Goal: Task Accomplishment & Management: Complete application form

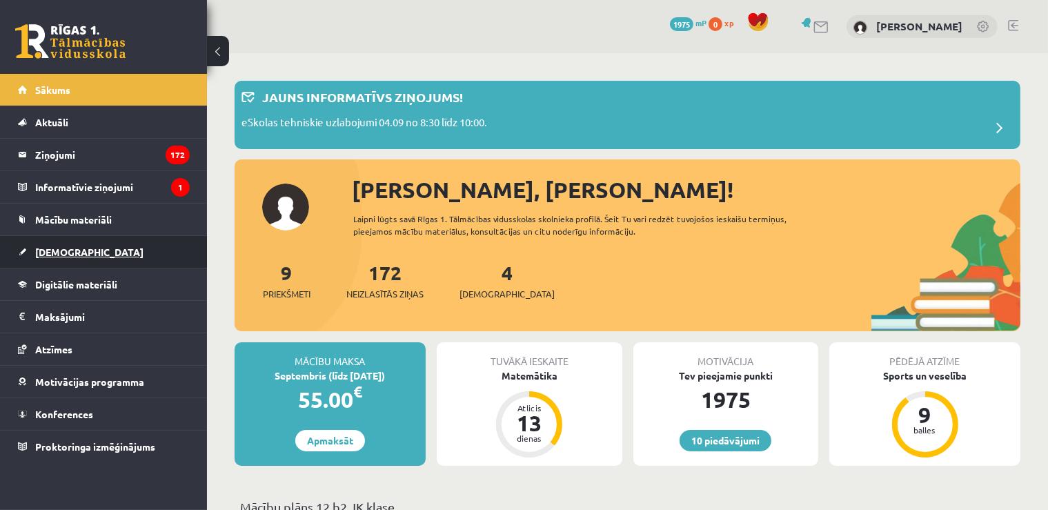
click at [54, 253] on span "[DEMOGRAPHIC_DATA]" at bounding box center [89, 252] width 108 height 12
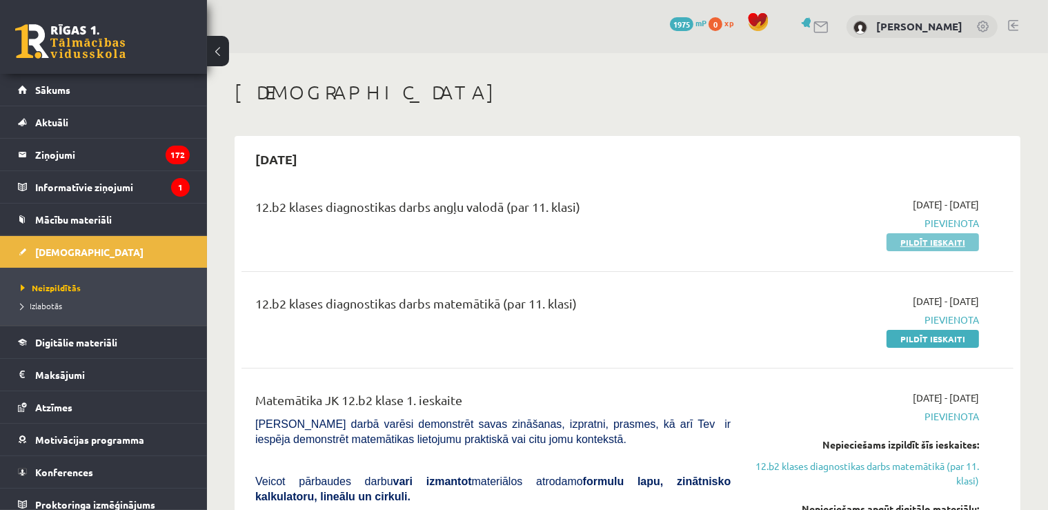
click at [923, 237] on link "Pildīt ieskaiti" at bounding box center [933, 242] width 92 height 18
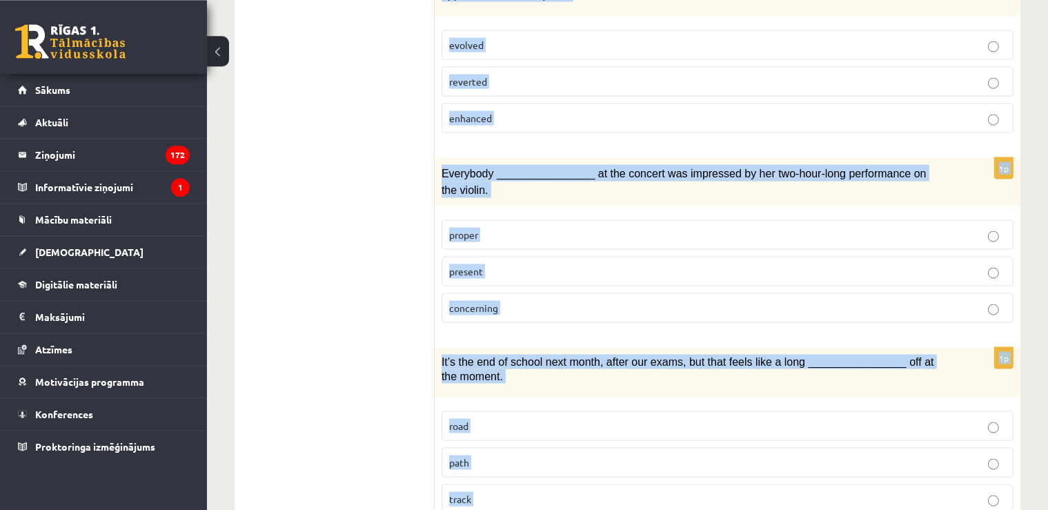
scroll to position [2103, 0]
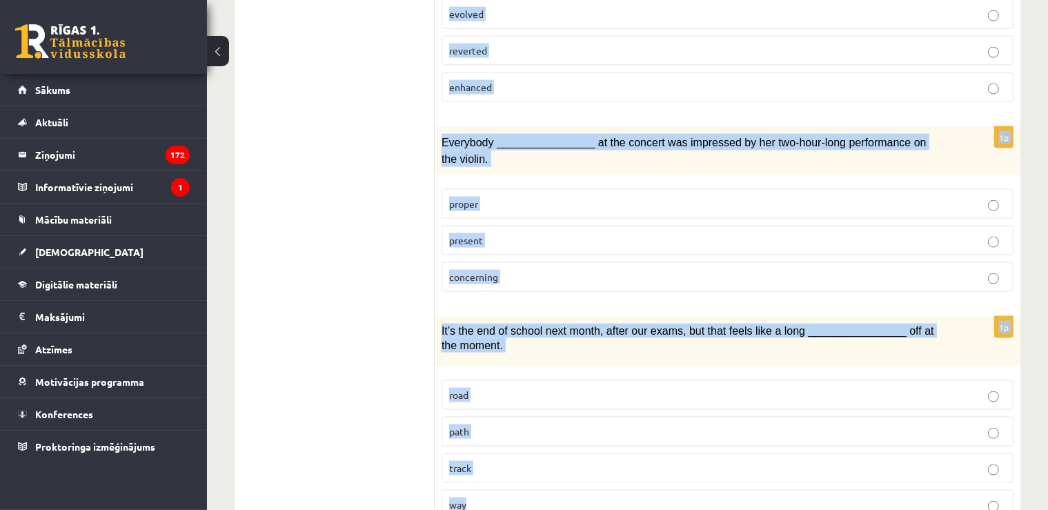
drag, startPoint x: 445, startPoint y: 34, endPoint x: 628, endPoint y: 536, distance: 534.5
copy form "Choose the correct answers. 1p The advertising campaign should help us ________…"
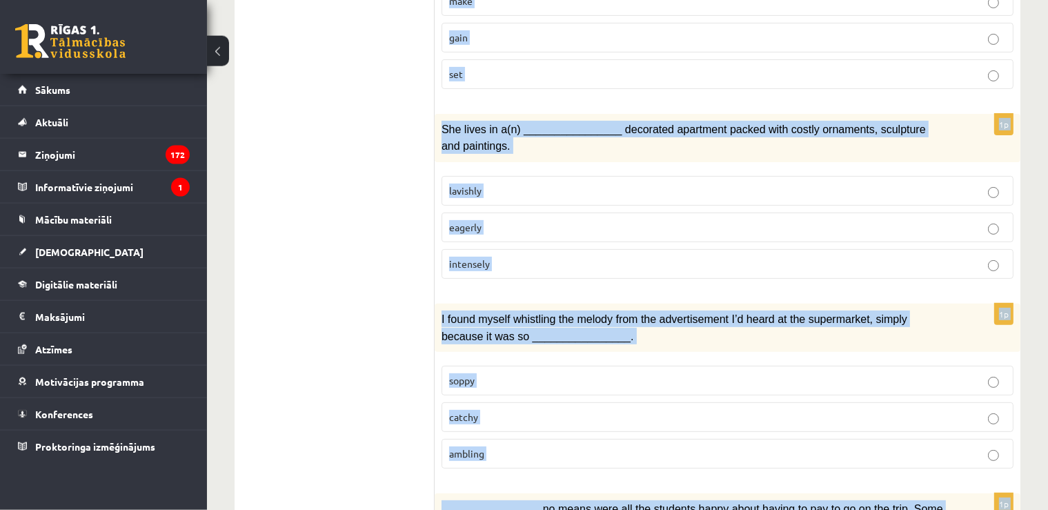
scroll to position [482, 0]
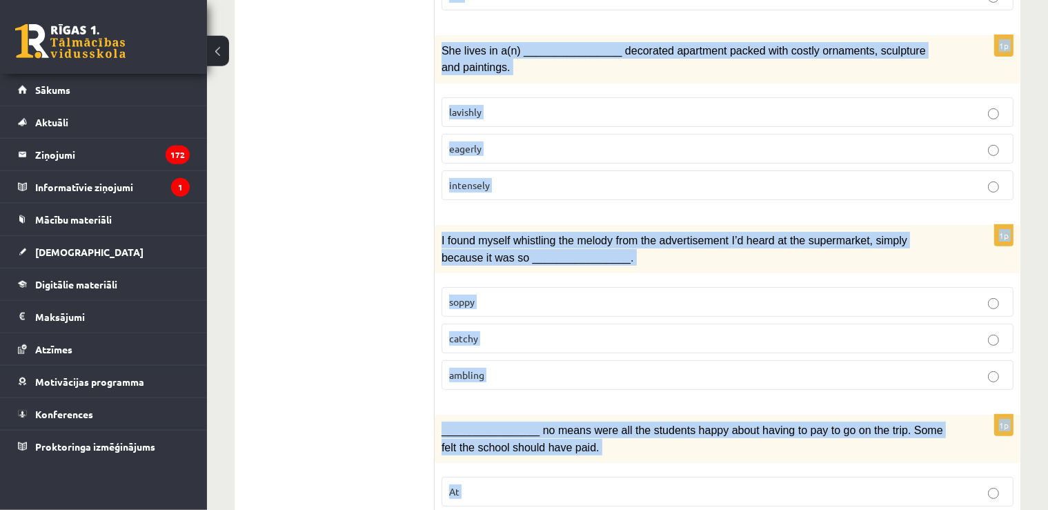
click at [644, 105] on p "lavishly" at bounding box center [727, 112] width 557 height 14
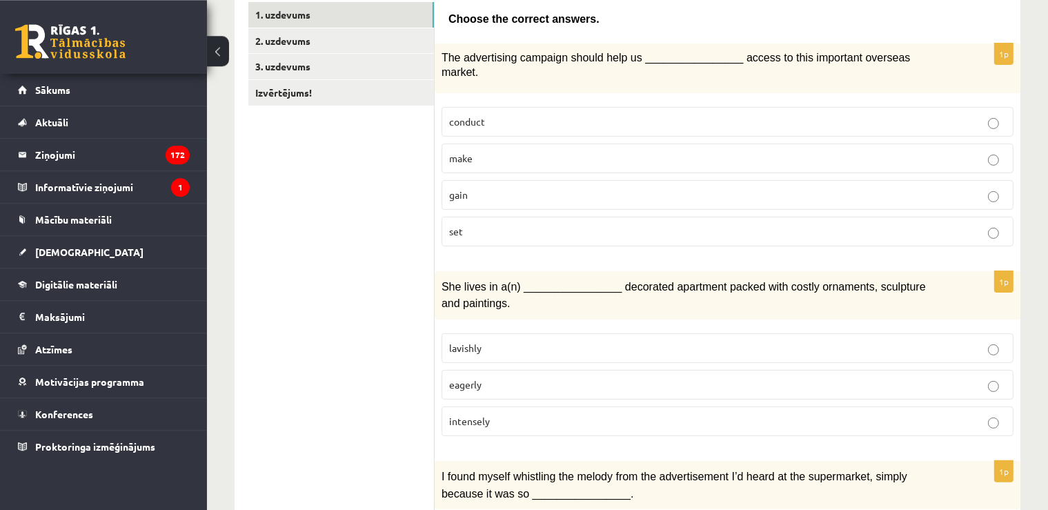
scroll to position [228, 0]
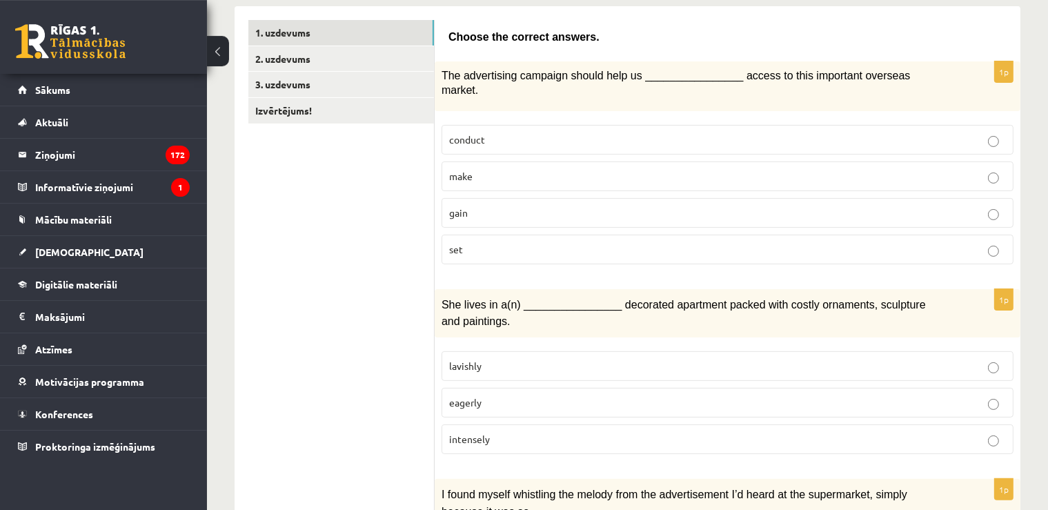
click at [534, 206] on p "gain" at bounding box center [727, 213] width 557 height 14
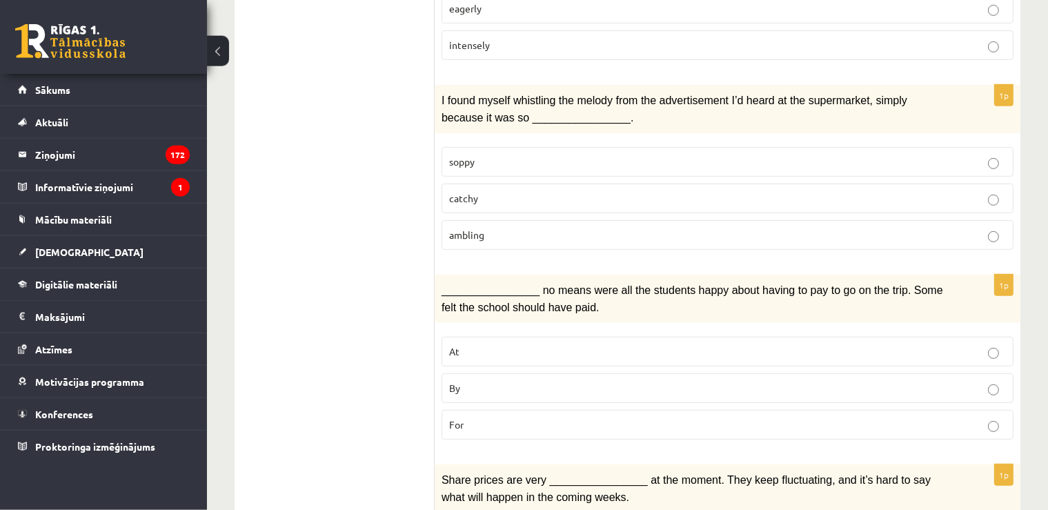
scroll to position [637, 0]
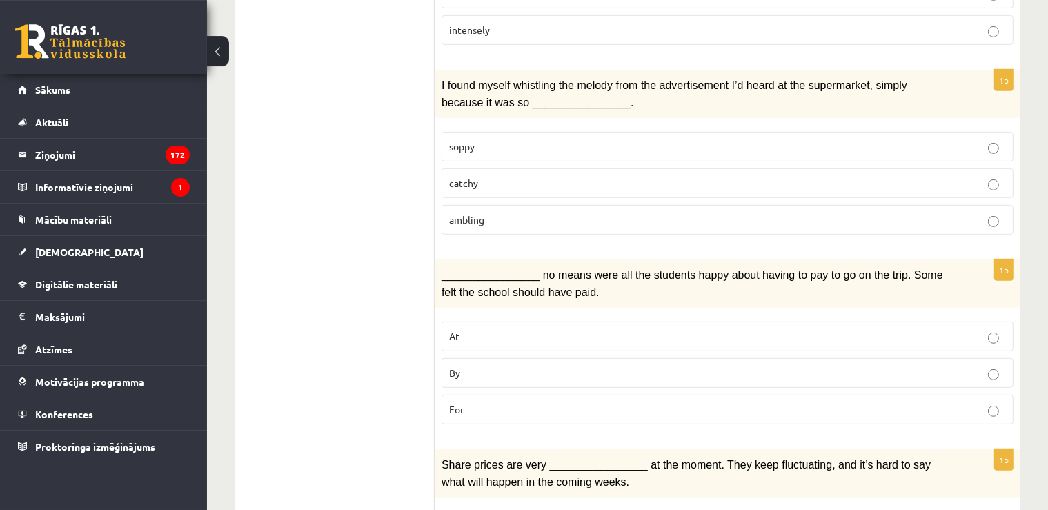
click at [512, 176] on p "catchy" at bounding box center [727, 183] width 557 height 14
click at [484, 366] on p "By" at bounding box center [727, 373] width 557 height 14
click at [664, 176] on p "catchy" at bounding box center [727, 183] width 557 height 14
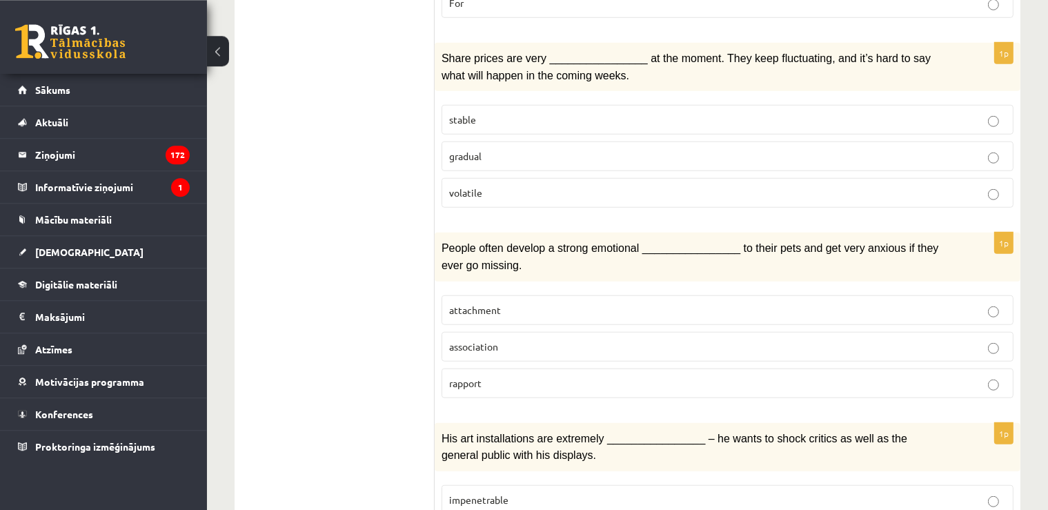
scroll to position [1037, 0]
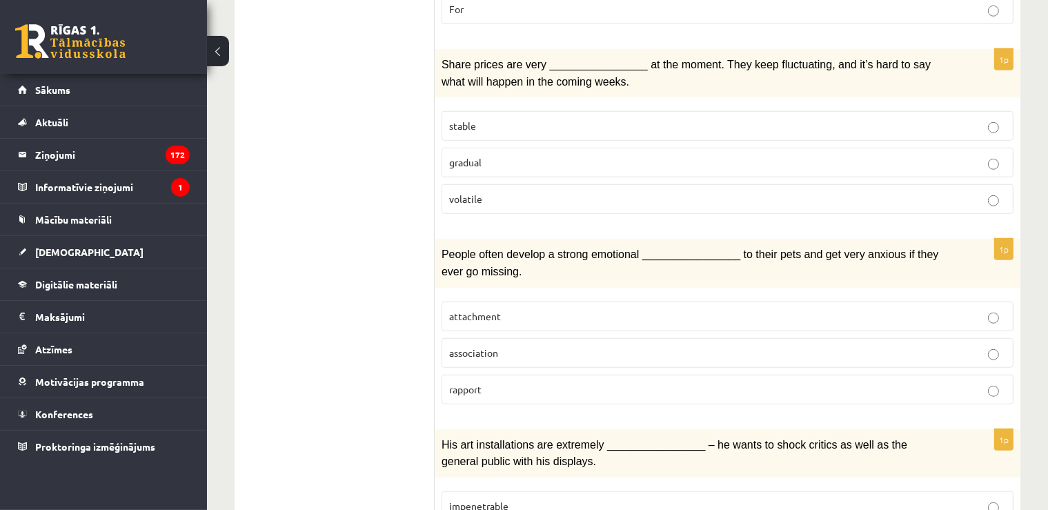
click at [482, 184] on label "volatile" at bounding box center [728, 199] width 572 height 30
click at [542, 309] on p "attachment" at bounding box center [727, 316] width 557 height 14
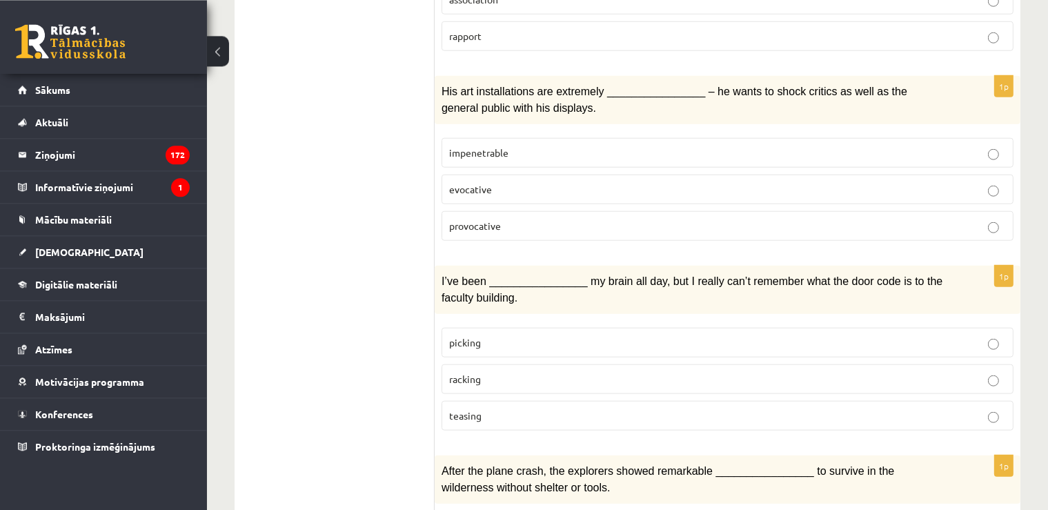
scroll to position [1394, 0]
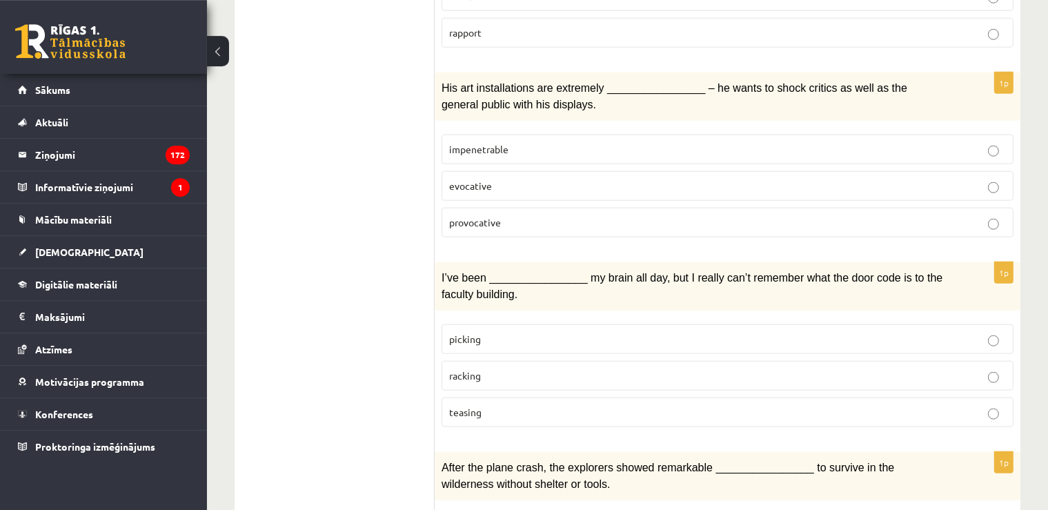
click at [495, 216] on span "provocative" at bounding box center [475, 222] width 52 height 12
click at [495, 368] on p "racking" at bounding box center [727, 375] width 557 height 14
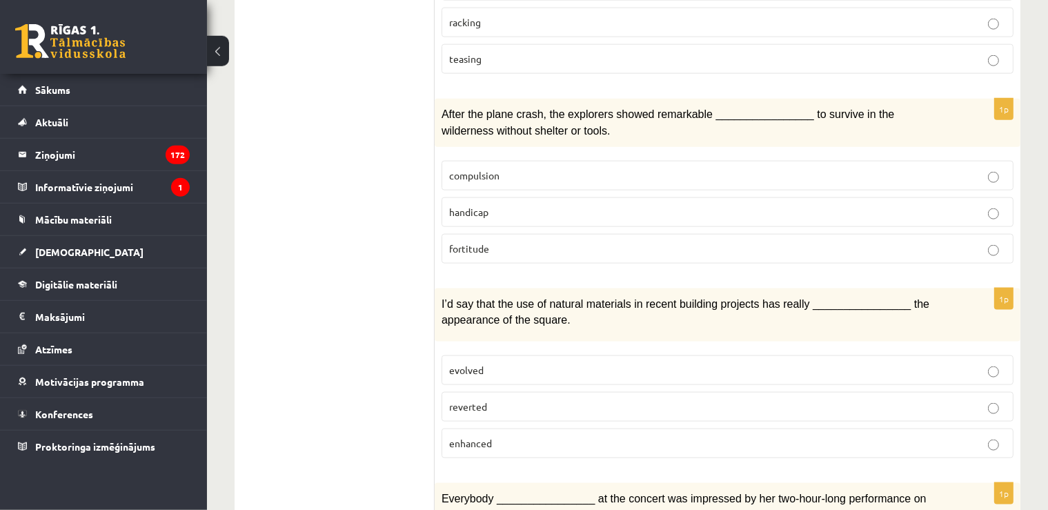
scroll to position [1767, 0]
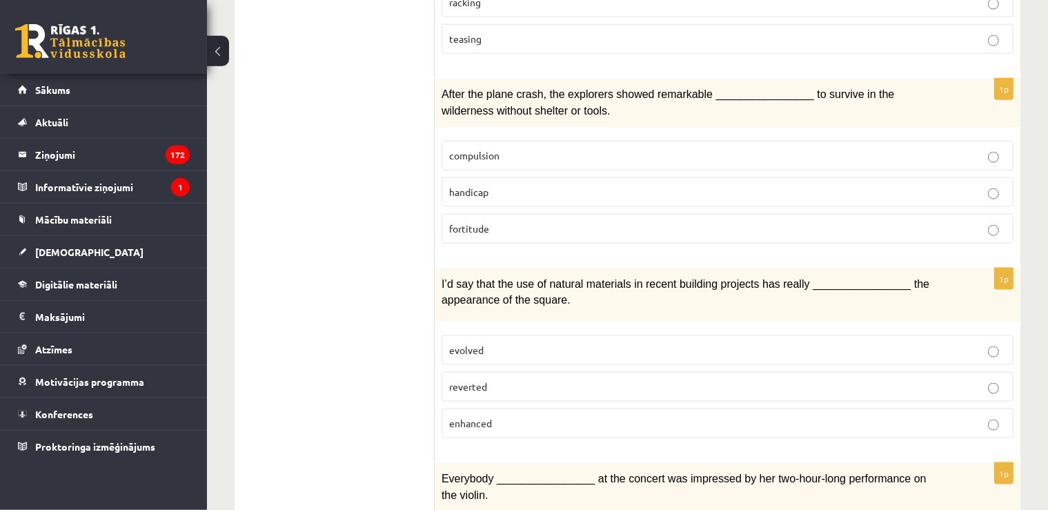
click at [488, 214] on label "fortitude" at bounding box center [728, 229] width 572 height 30
click at [508, 416] on p "enhanced" at bounding box center [727, 423] width 557 height 14
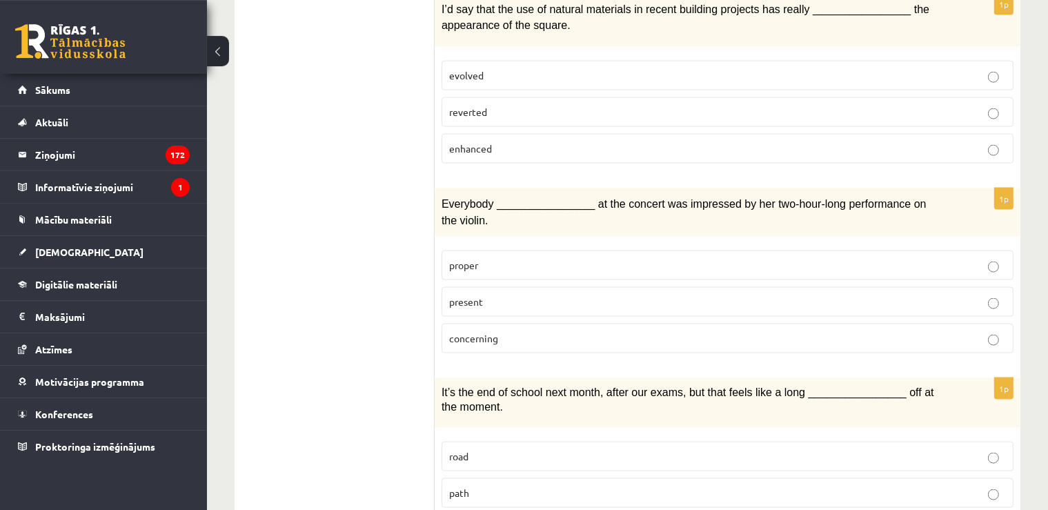
scroll to position [2103, 0]
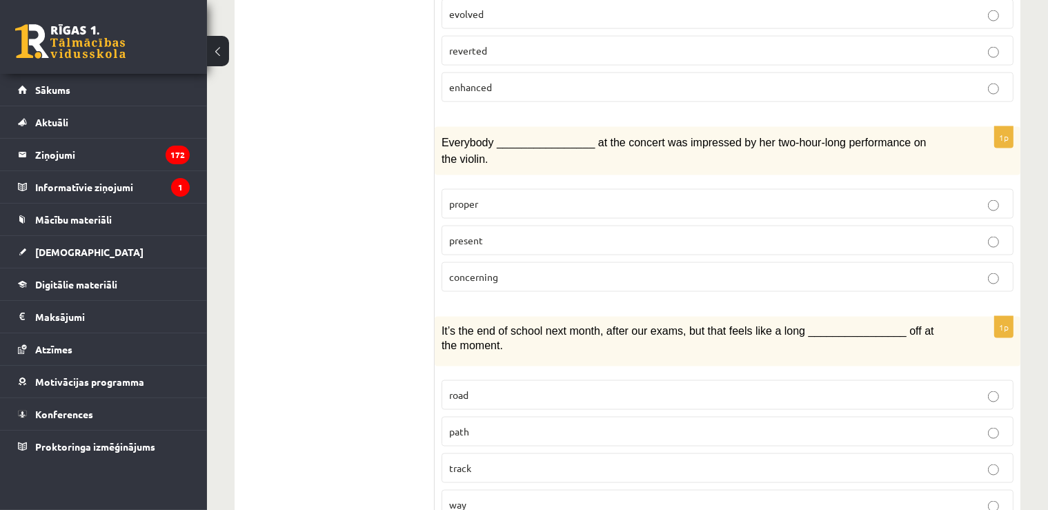
click at [491, 490] on label "way" at bounding box center [728, 505] width 572 height 30
click at [531, 226] on label "present" at bounding box center [728, 241] width 572 height 30
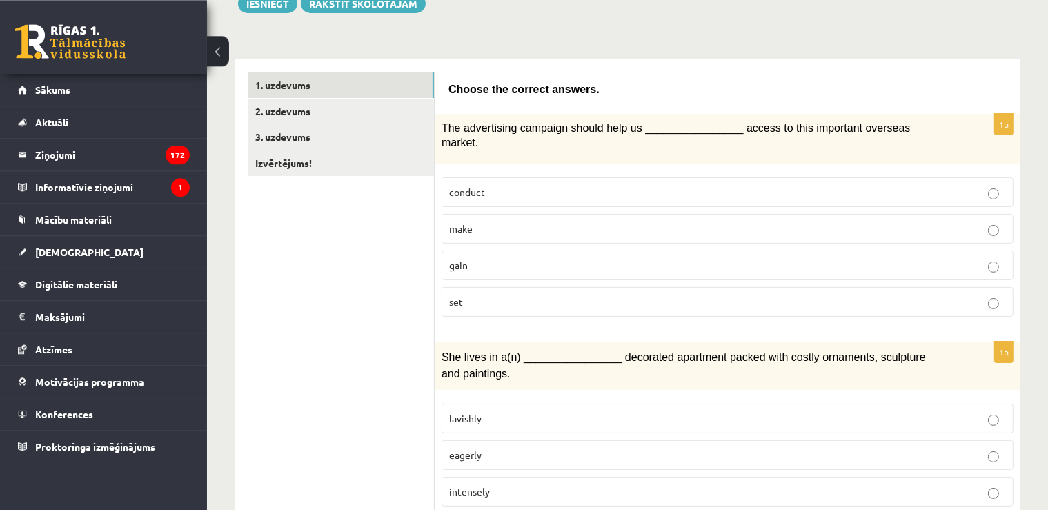
scroll to position [81, 0]
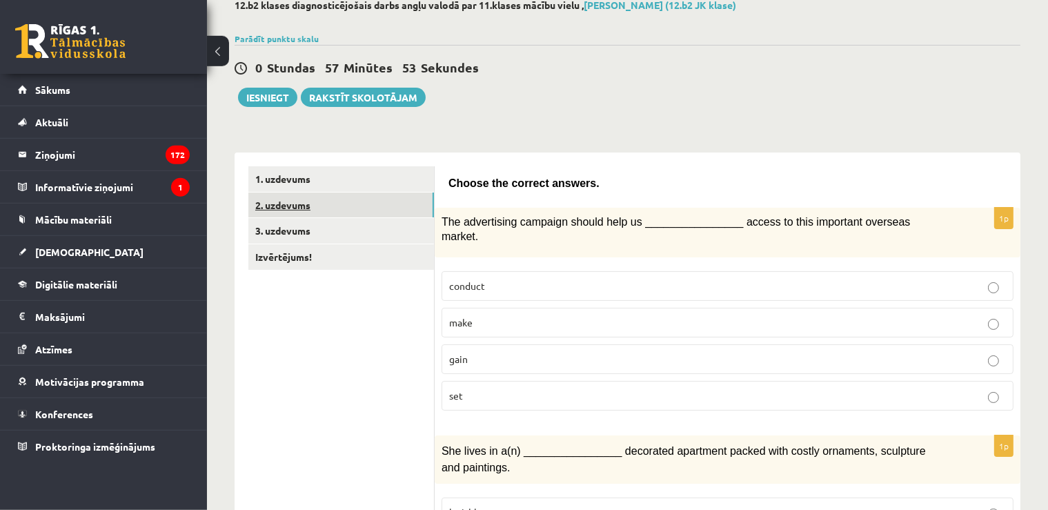
click at [406, 195] on link "2. uzdevums" at bounding box center [341, 205] width 186 height 26
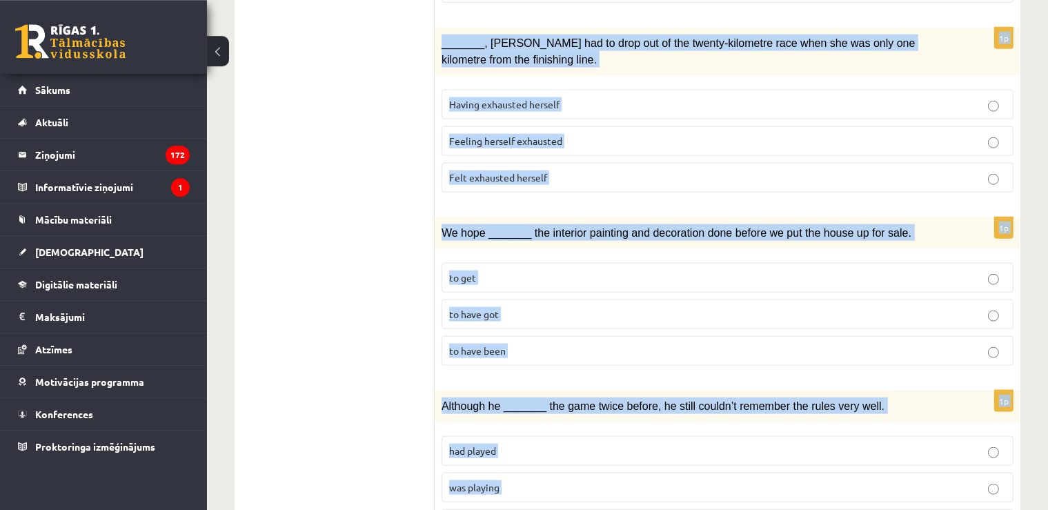
scroll to position [1595, 0]
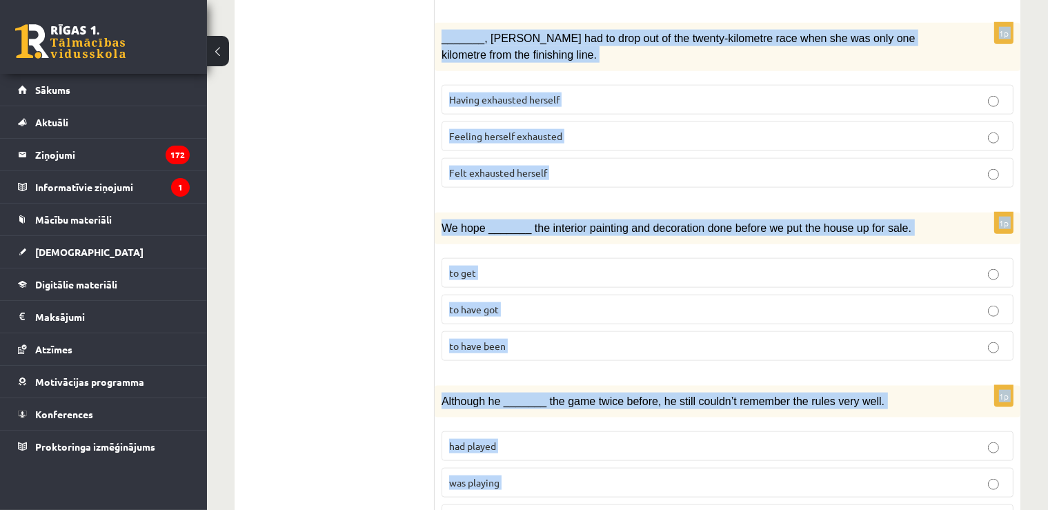
drag, startPoint x: 448, startPoint y: 179, endPoint x: 602, endPoint y: 537, distance: 389.7
copy form "Circle the form that cannot be used to complete the sentences. 1p _______ was w…"
click at [476, 475] on p "was playing" at bounding box center [727, 482] width 557 height 14
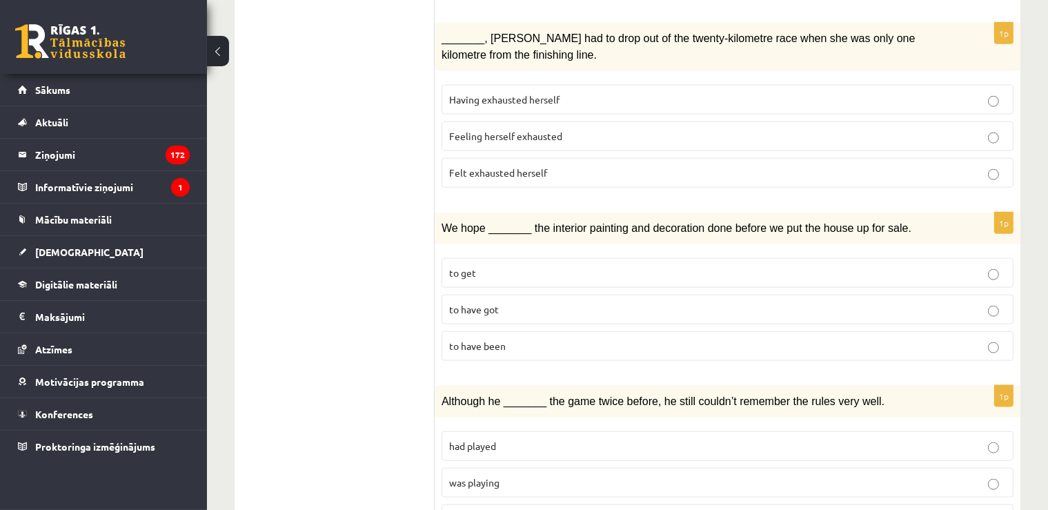
click at [464, 468] on label "was playing" at bounding box center [728, 483] width 572 height 30
click at [496, 331] on label "to have been" at bounding box center [728, 346] width 572 height 30
click at [553, 158] on label "Felt exhausted herself" at bounding box center [728, 173] width 572 height 30
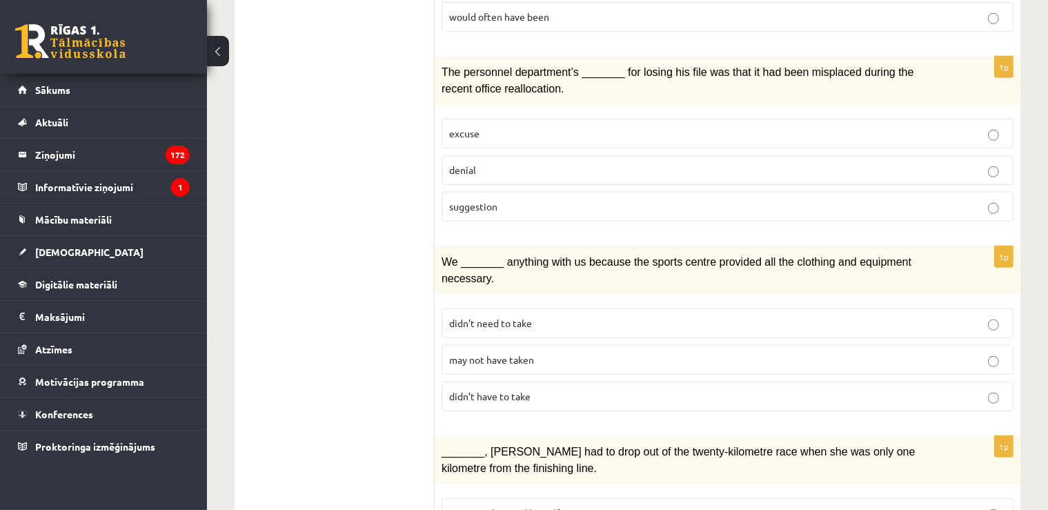
scroll to position [1177, 0]
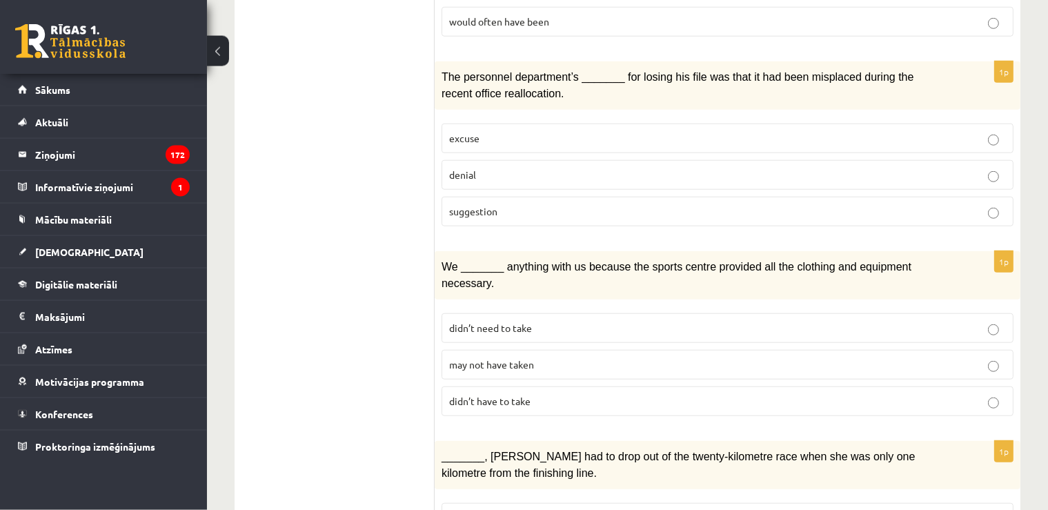
click at [640, 168] on p "denial" at bounding box center [727, 175] width 557 height 14
click at [564, 357] on p "may not have taken" at bounding box center [727, 364] width 557 height 14
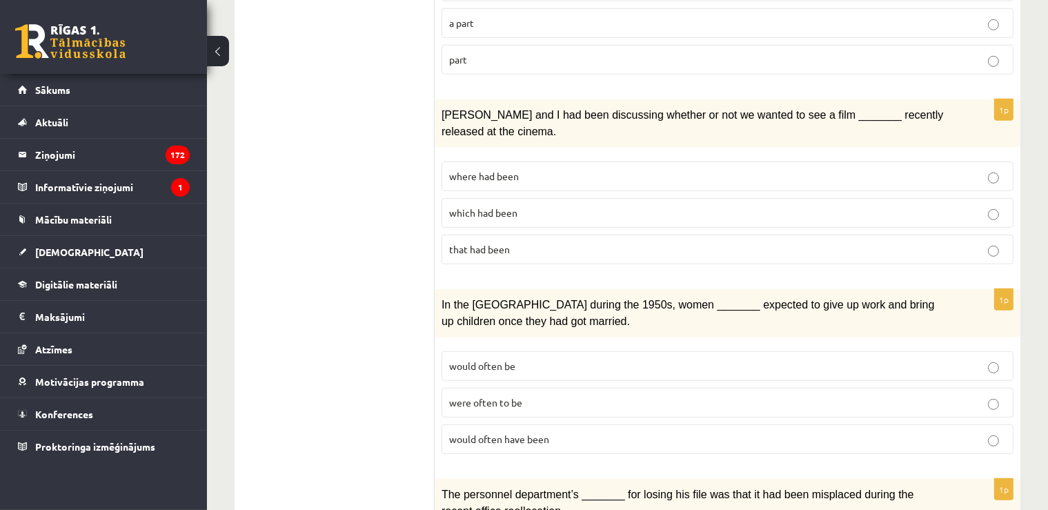
scroll to position [758, 0]
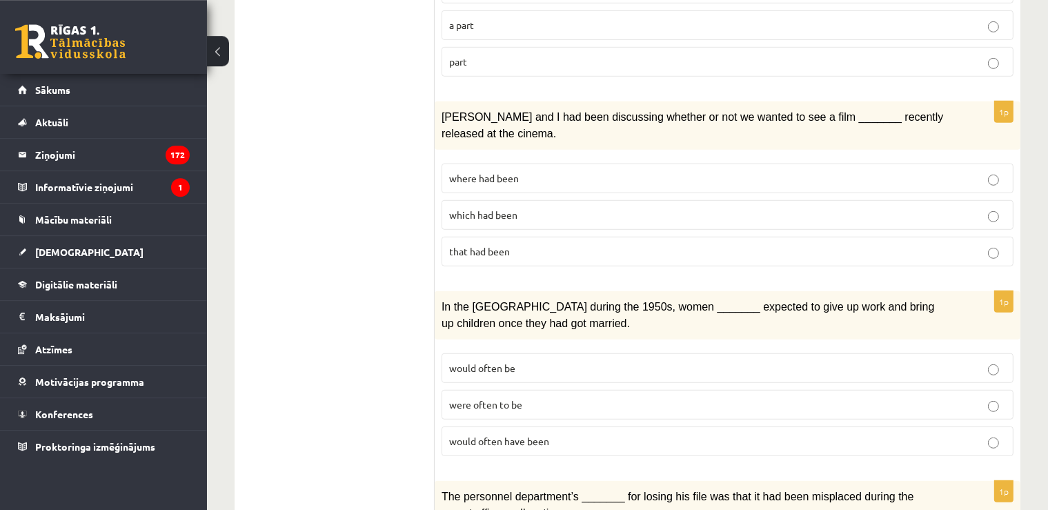
click at [508, 426] on label "would often have been" at bounding box center [728, 441] width 572 height 30
click at [555, 171] on p "where had been" at bounding box center [727, 178] width 557 height 14
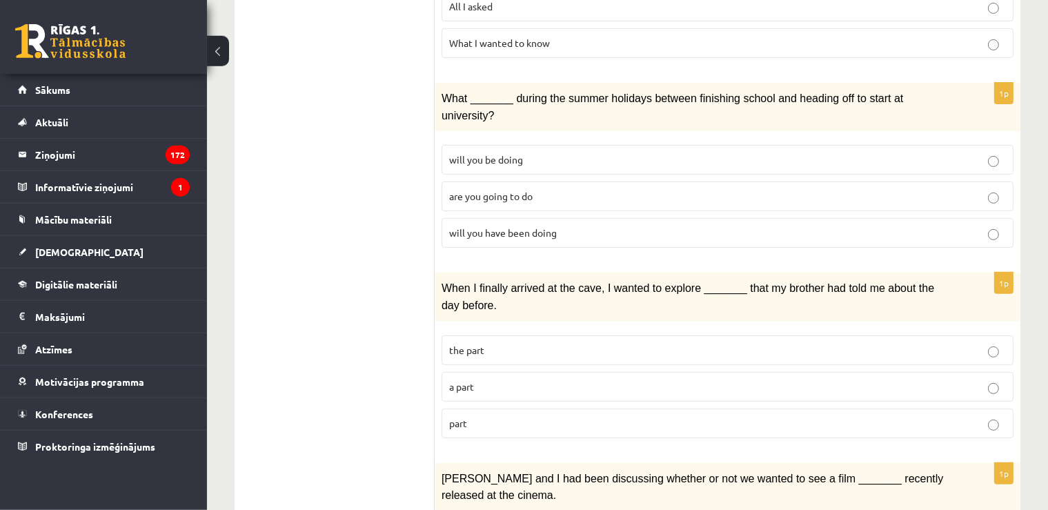
scroll to position [384, 0]
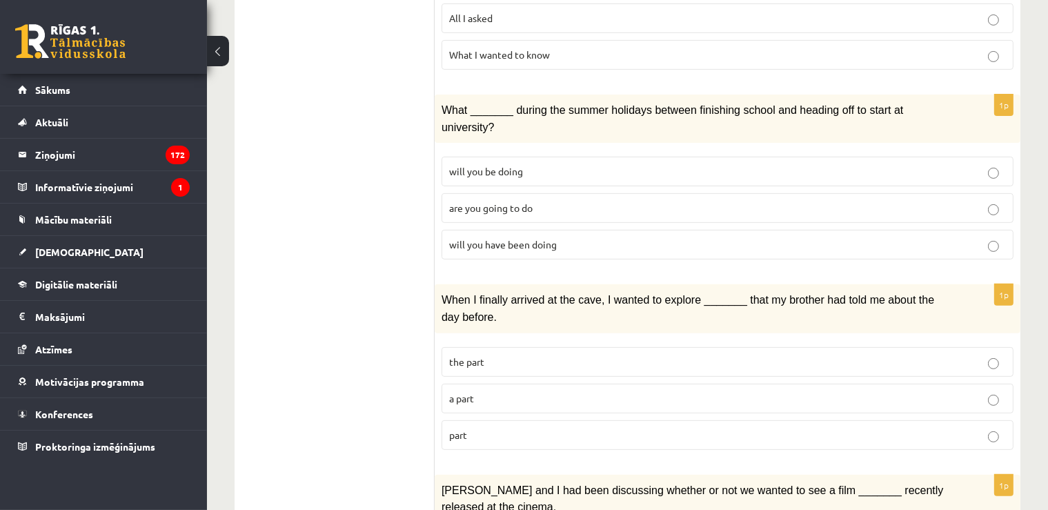
click at [535, 428] on p "part" at bounding box center [727, 435] width 557 height 14
click at [488, 238] on span "will you have been doing" at bounding box center [503, 244] width 108 height 12
click at [681, 230] on label "will you have been doing" at bounding box center [728, 245] width 572 height 30
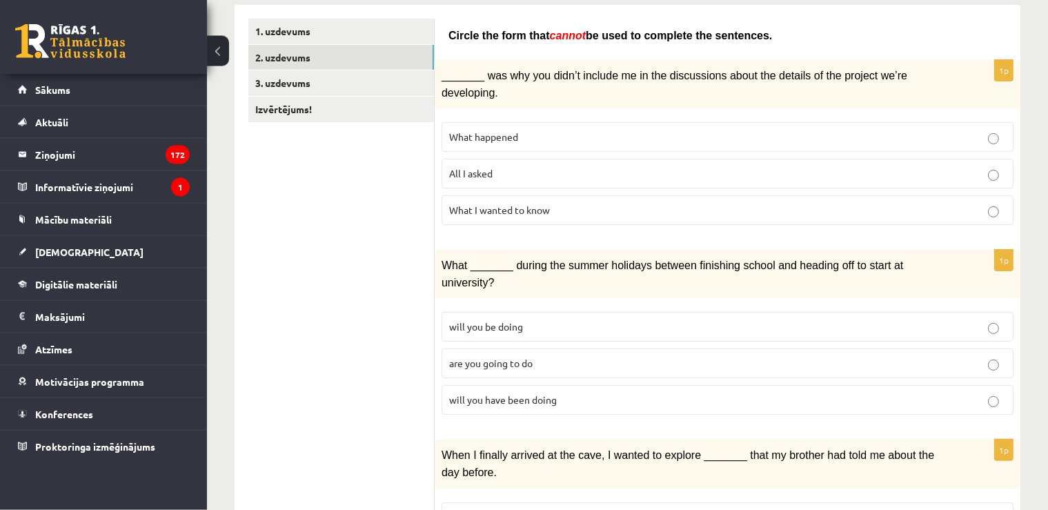
scroll to position [225, 0]
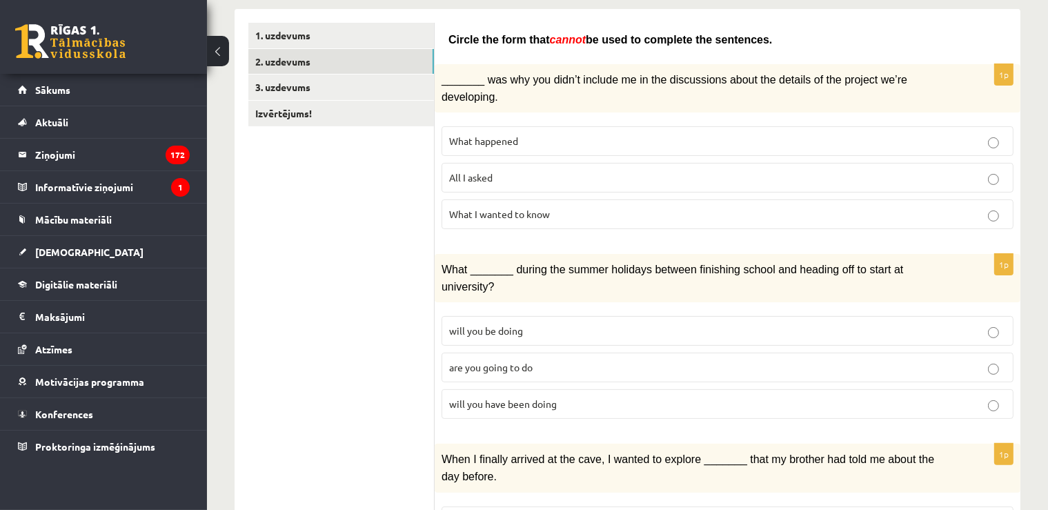
click at [482, 171] on span "All I asked" at bounding box center [470, 177] width 43 height 12
click at [379, 82] on link "3. uzdevums" at bounding box center [341, 88] width 186 height 26
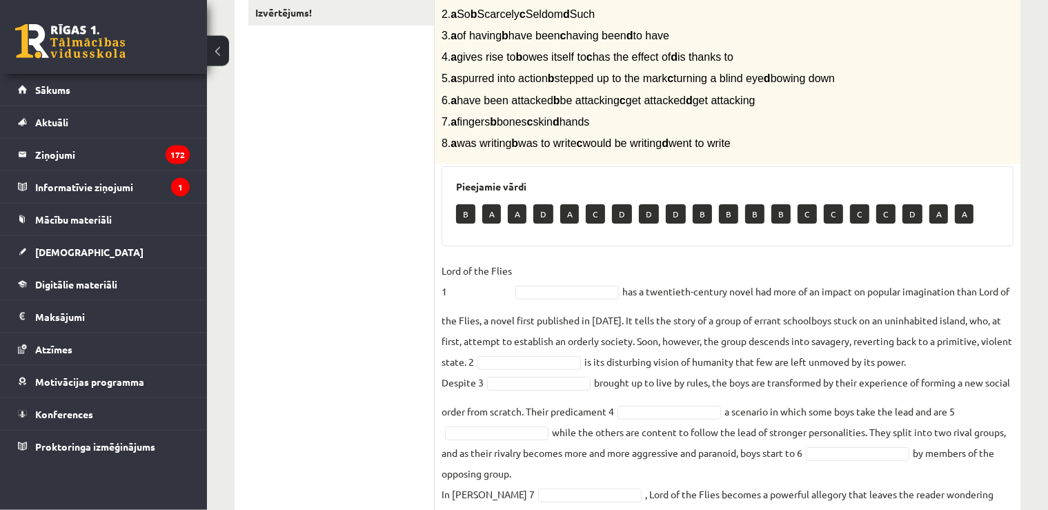
scroll to position [438, 0]
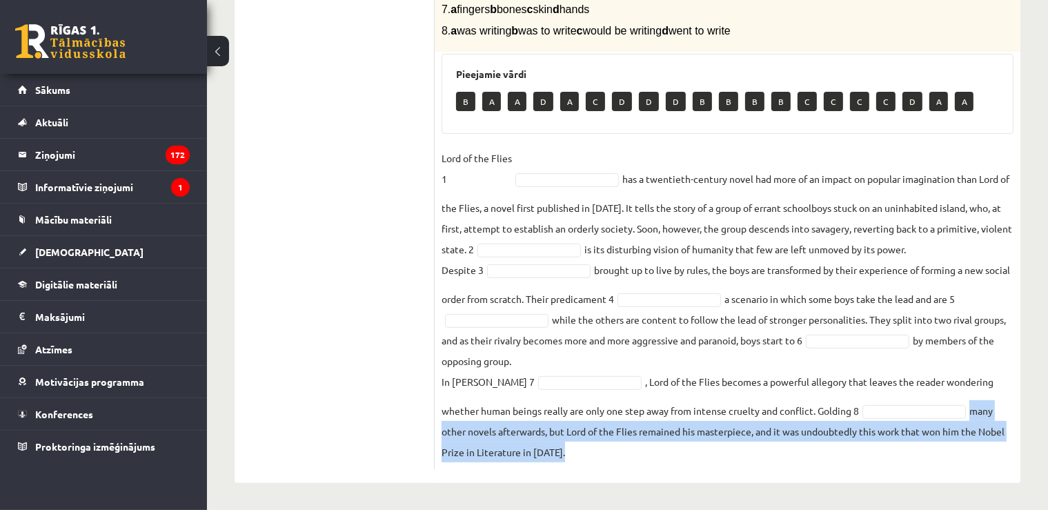
drag, startPoint x: 440, startPoint y: 48, endPoint x: 681, endPoint y: 537, distance: 545.2
copy fieldset "many other novels afterwards, but Lord of the Flies remained his masterpiece, a…"
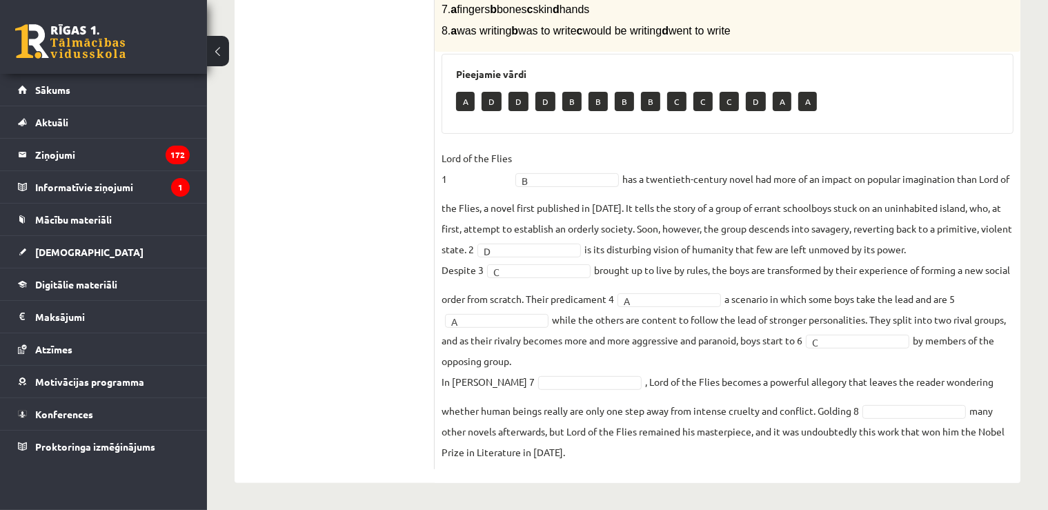
click at [571, 389] on fieldset "Lord of the Flies 1 B * has a twentieth-century novel had more of an impact on …" at bounding box center [728, 305] width 572 height 315
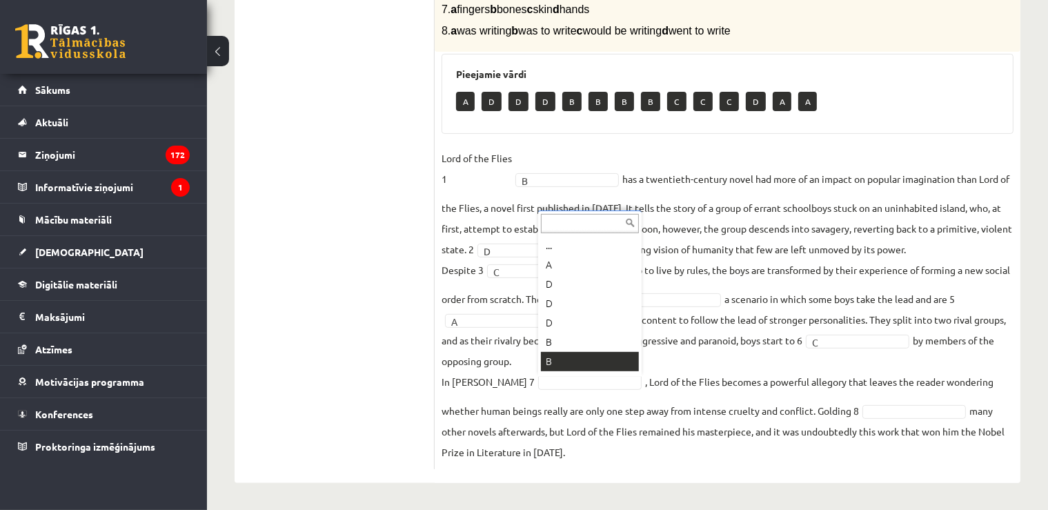
scroll to position [17, 0]
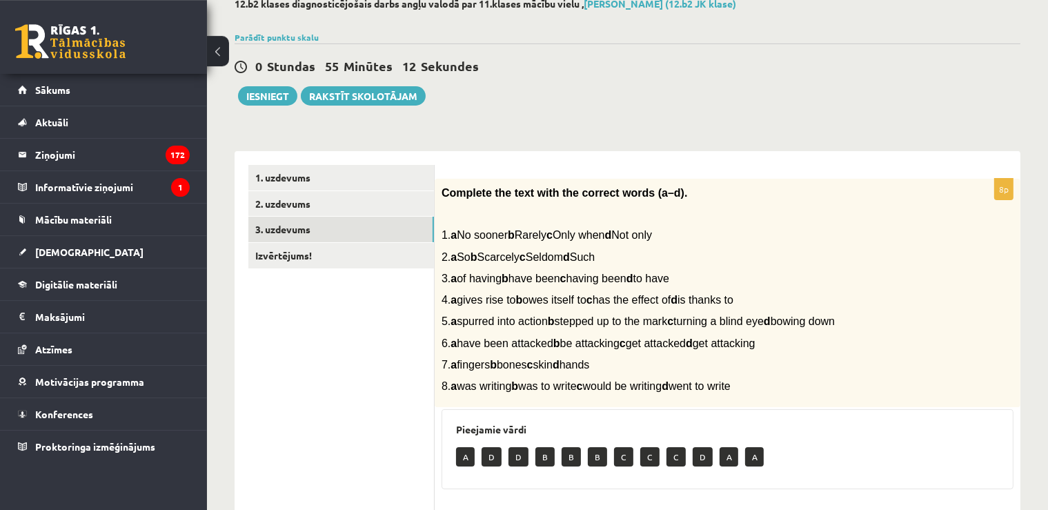
scroll to position [28, 0]
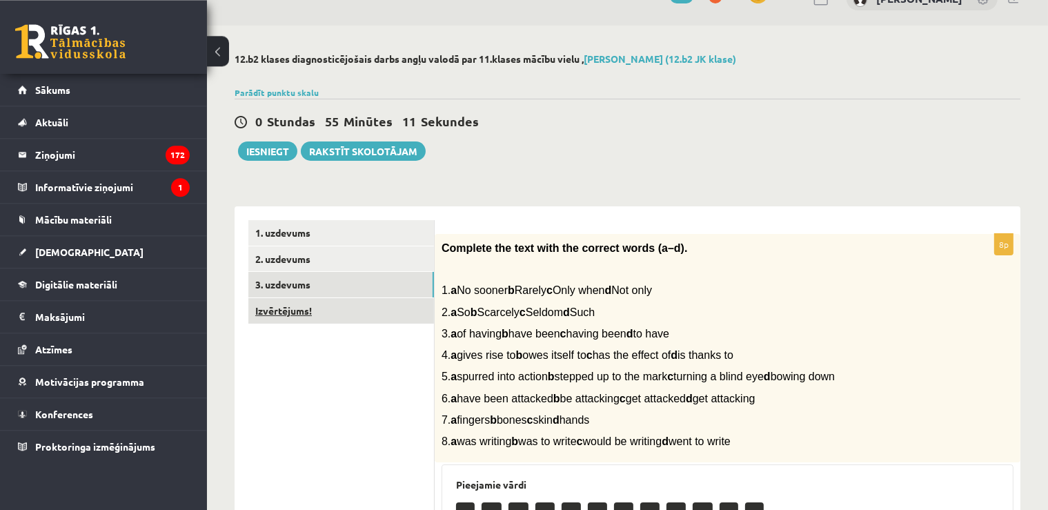
click at [329, 315] on link "Izvērtējums!" at bounding box center [341, 311] width 186 height 26
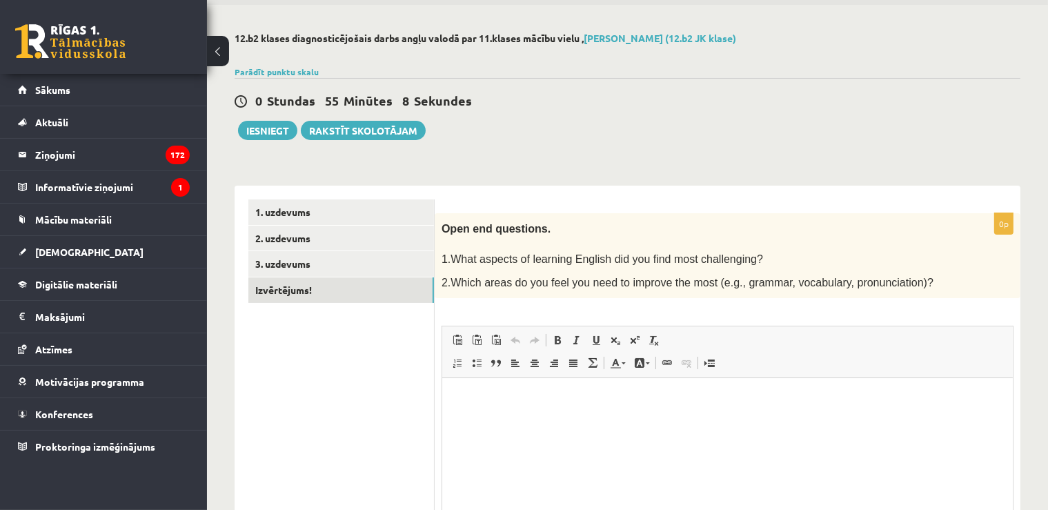
scroll to position [0, 0]
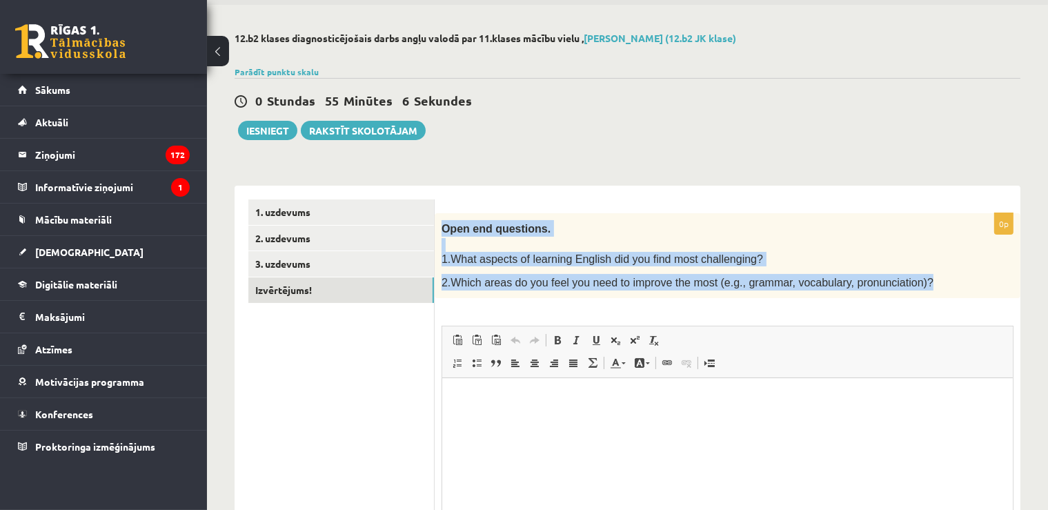
drag, startPoint x: 437, startPoint y: 228, endPoint x: 912, endPoint y: 297, distance: 479.8
click at [912, 297] on div "Open end questions. 1.What aspects of learning English did you find most challe…" at bounding box center [728, 256] width 586 height 86
copy div "Open end questions. 1.What aspects of learning English did you find most challe…"
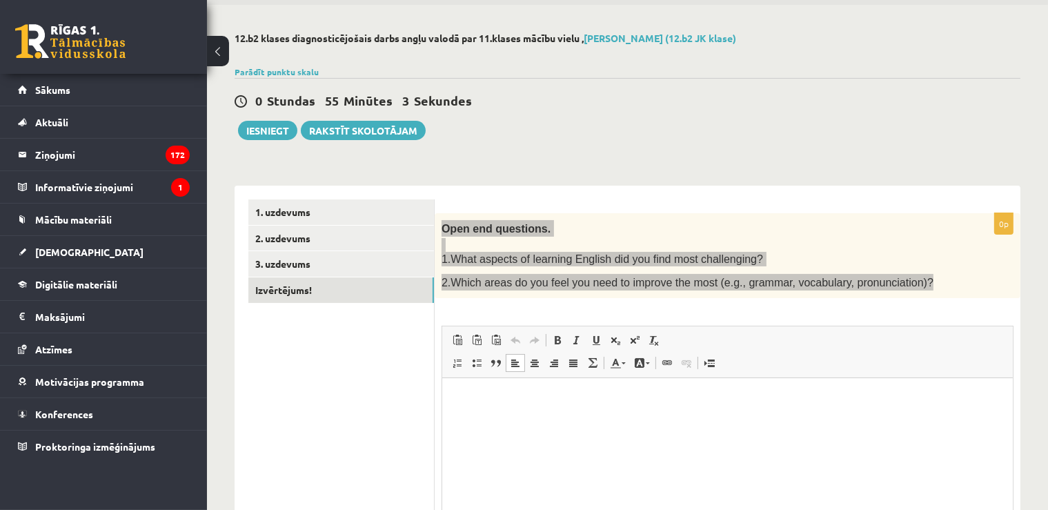
click at [695, 431] on html at bounding box center [727, 447] width 571 height 138
click at [487, 395] on p "**********" at bounding box center [727, 399] width 544 height 14
click at [578, 400] on p "**********" at bounding box center [727, 399] width 544 height 14
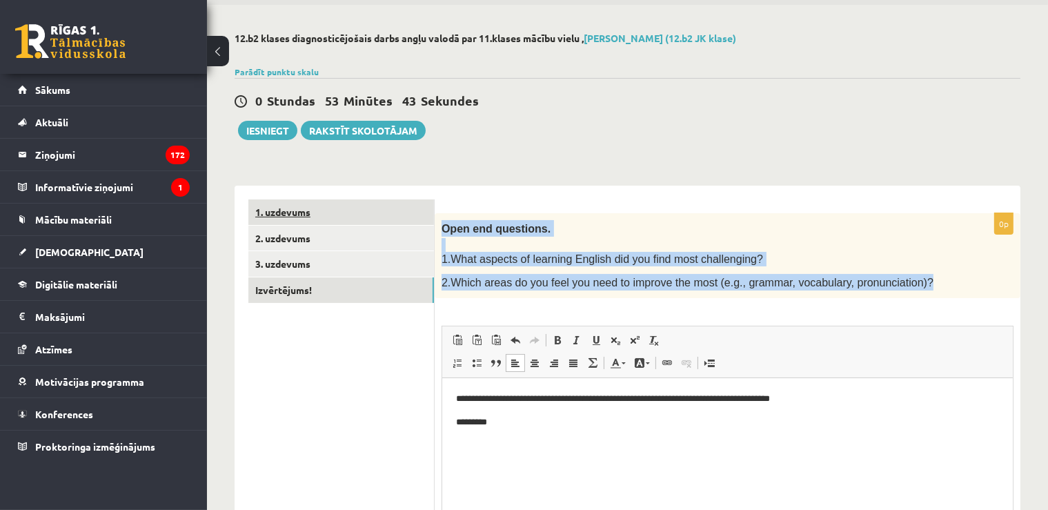
click at [306, 206] on link "1. uzdevums" at bounding box center [341, 212] width 186 height 26
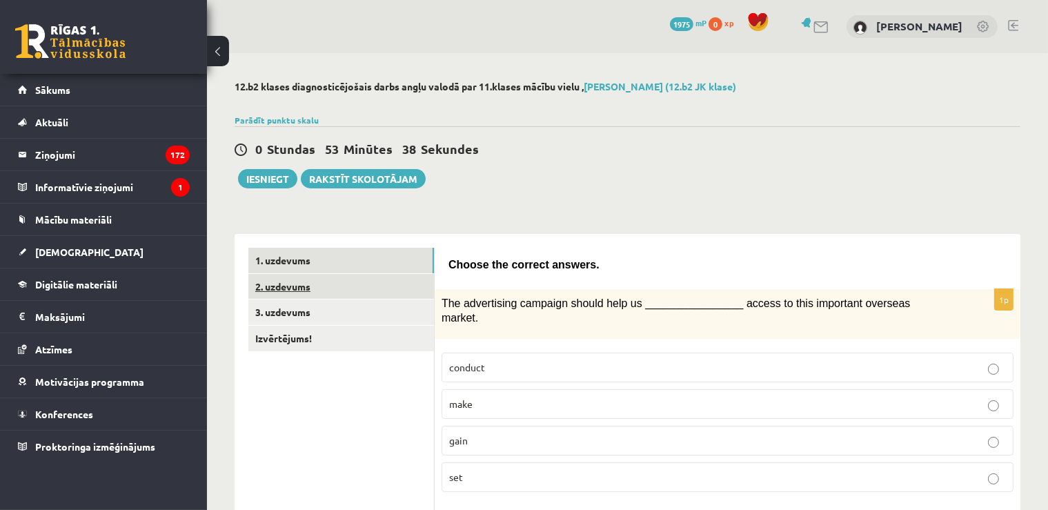
click at [385, 294] on link "2. uzdevums" at bounding box center [341, 287] width 186 height 26
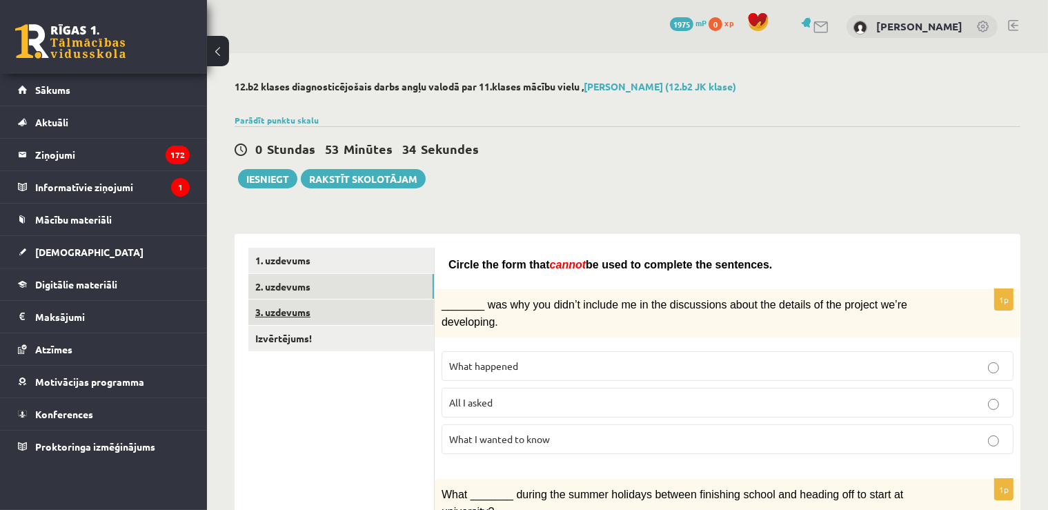
click at [375, 310] on link "3. uzdevums" at bounding box center [341, 312] width 186 height 26
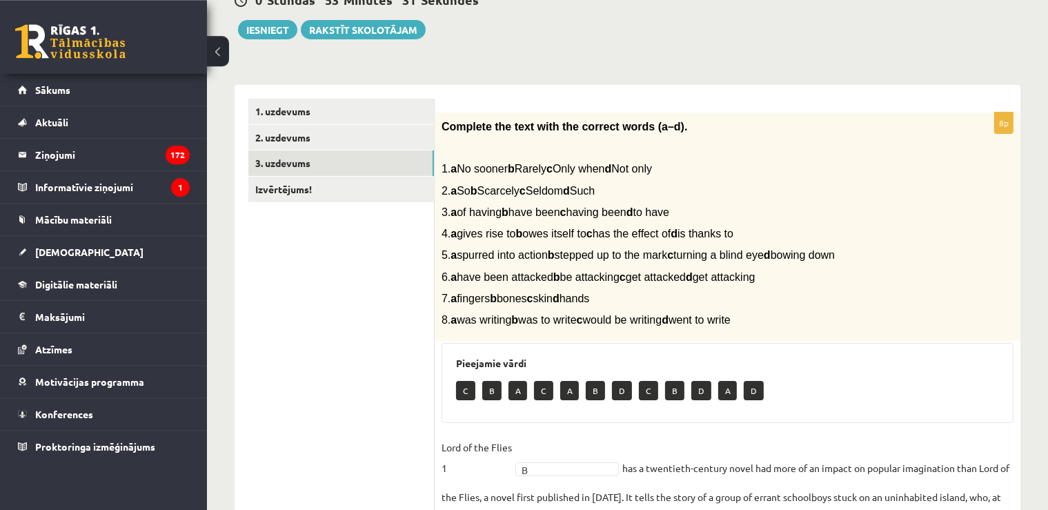
scroll to position [144, 0]
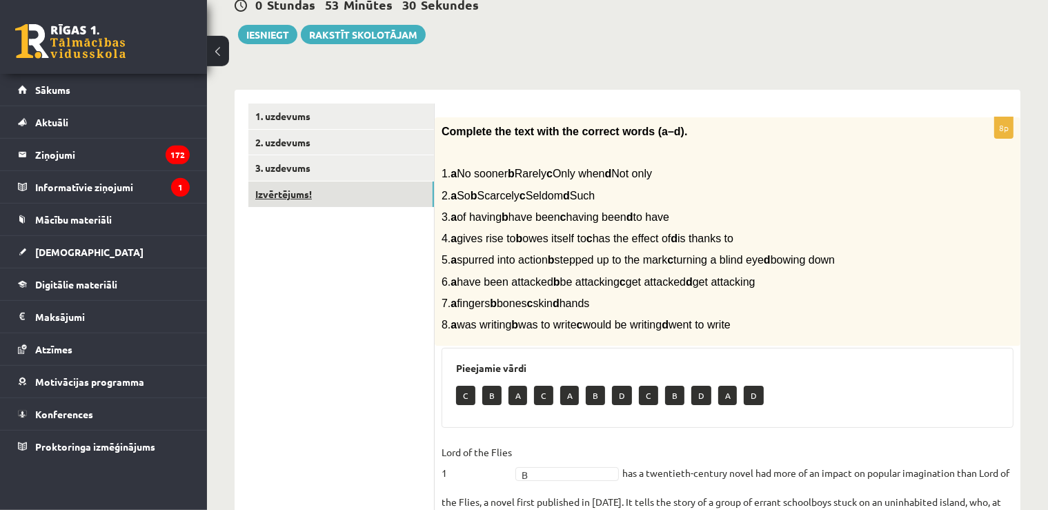
click at [300, 185] on link "Izvērtējums!" at bounding box center [341, 194] width 186 height 26
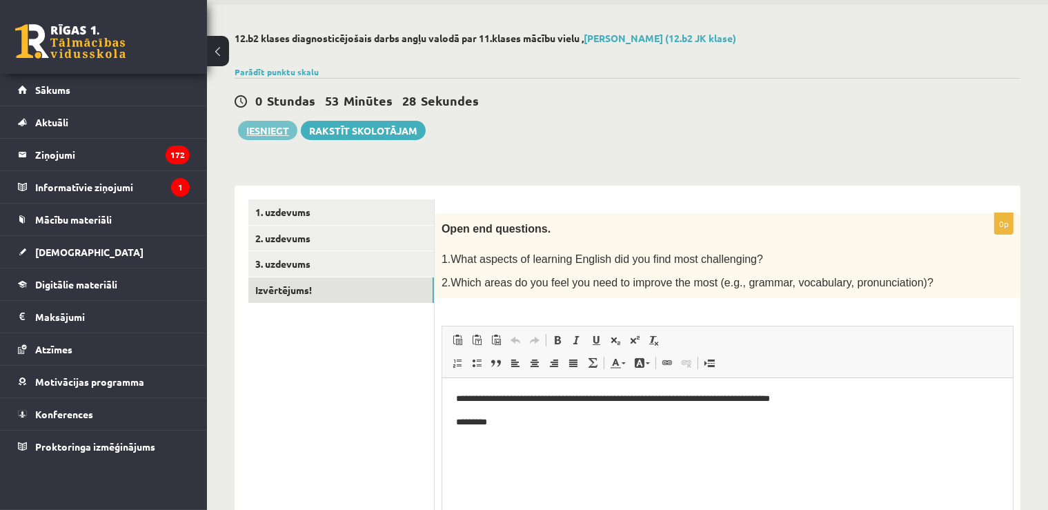
scroll to position [0, 0]
click at [263, 133] on button "Iesniegt" at bounding box center [267, 130] width 59 height 19
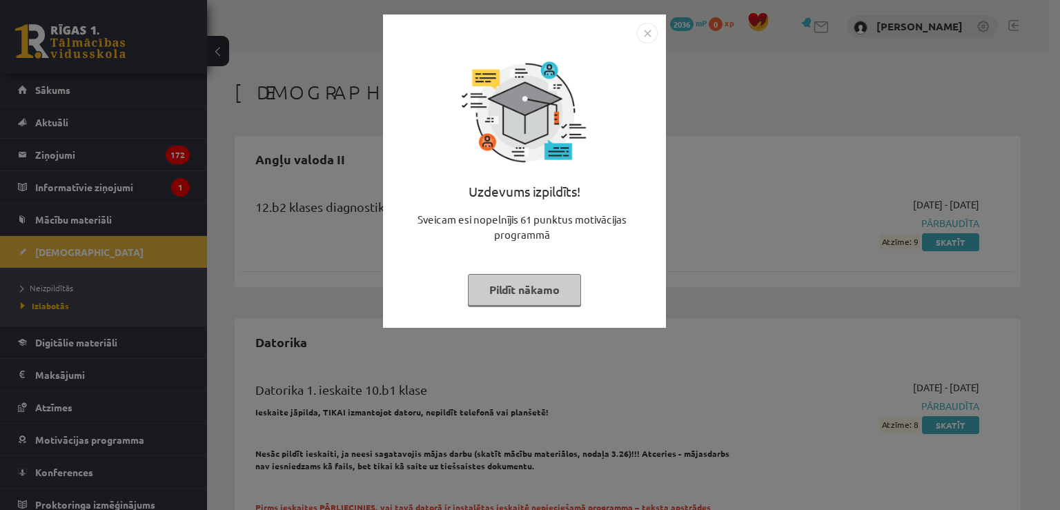
click at [645, 34] on img "Close" at bounding box center [647, 33] width 21 height 21
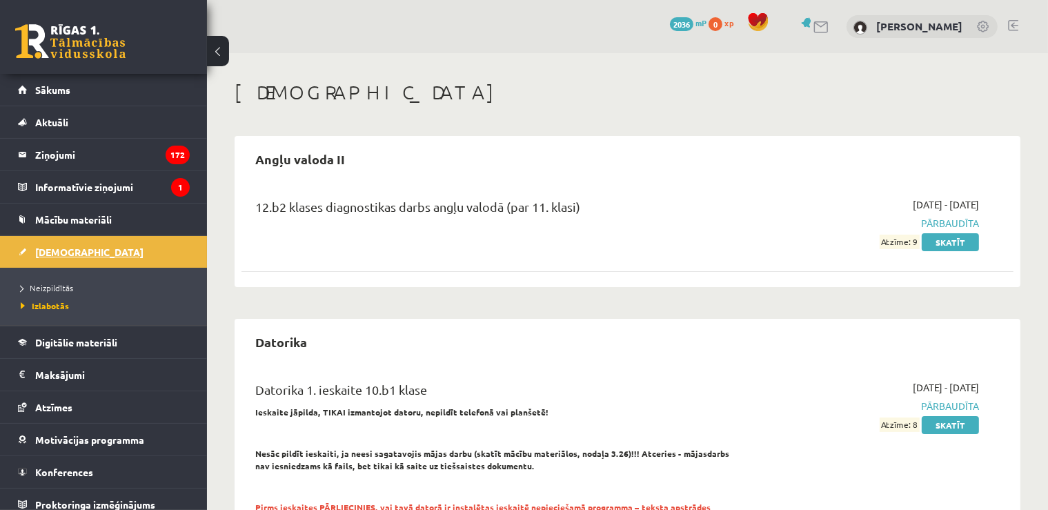
click at [54, 255] on span "[DEMOGRAPHIC_DATA]" at bounding box center [89, 252] width 108 height 12
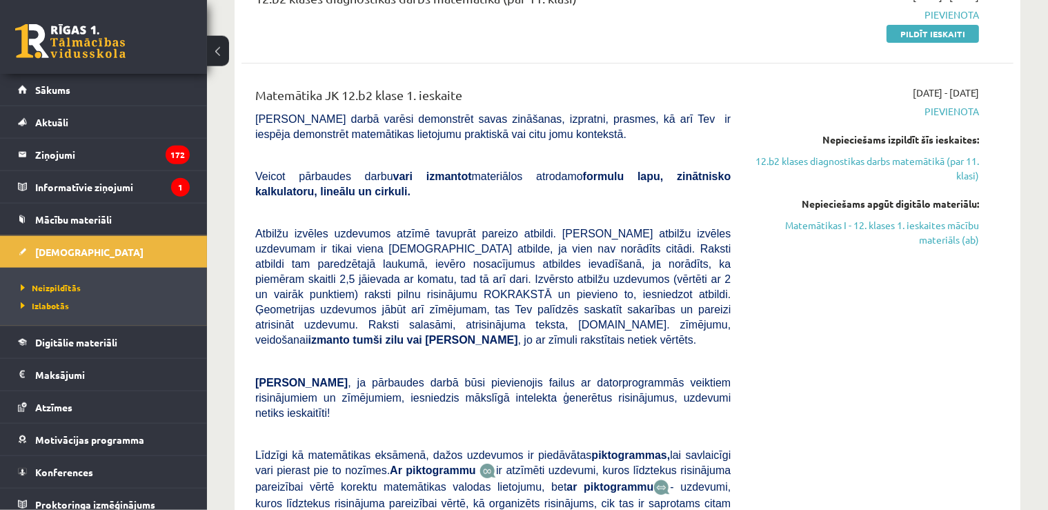
scroll to position [284, 0]
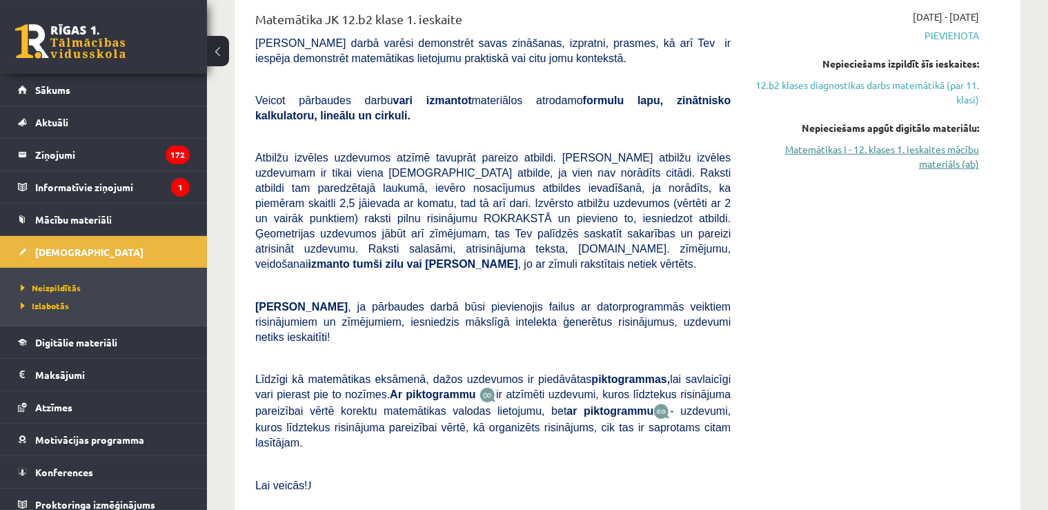
click at [959, 149] on link "Matemātikas I - 12. klases 1. ieskaites mācību materiāls (ab)" at bounding box center [865, 156] width 228 height 29
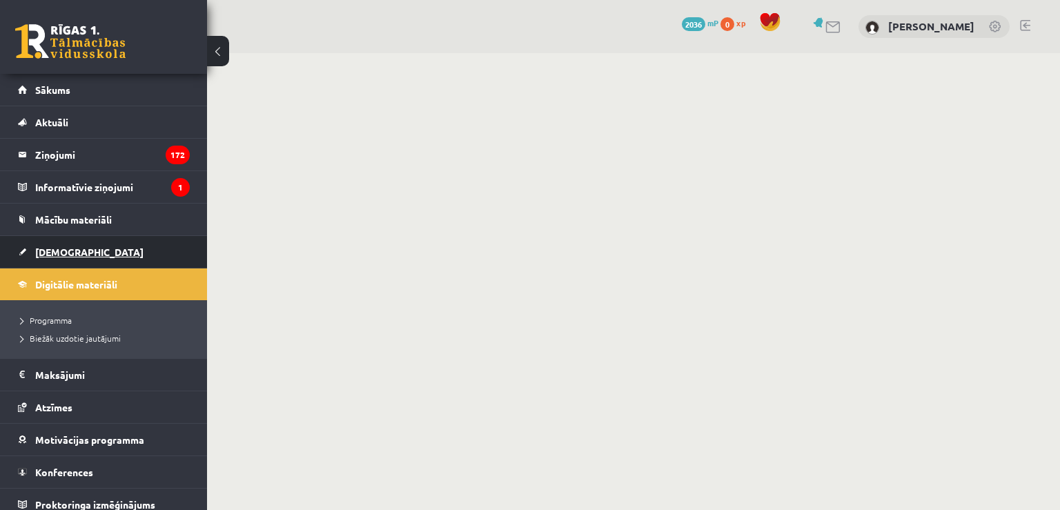
click at [62, 244] on link "[DEMOGRAPHIC_DATA]" at bounding box center [104, 252] width 172 height 32
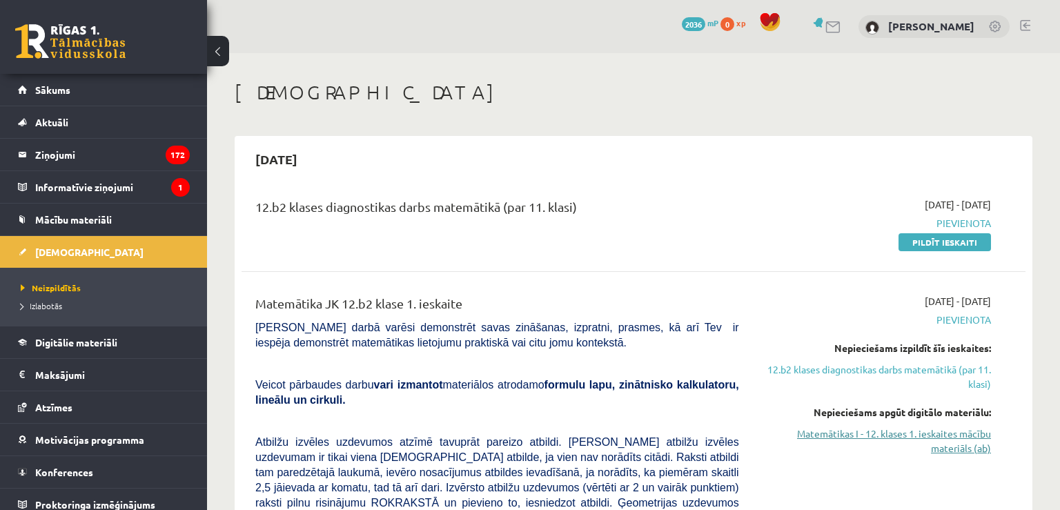
click at [891, 433] on link "Matemātikas I - 12. klases 1. ieskaites mācību materiāls (ab)" at bounding box center [875, 440] width 231 height 29
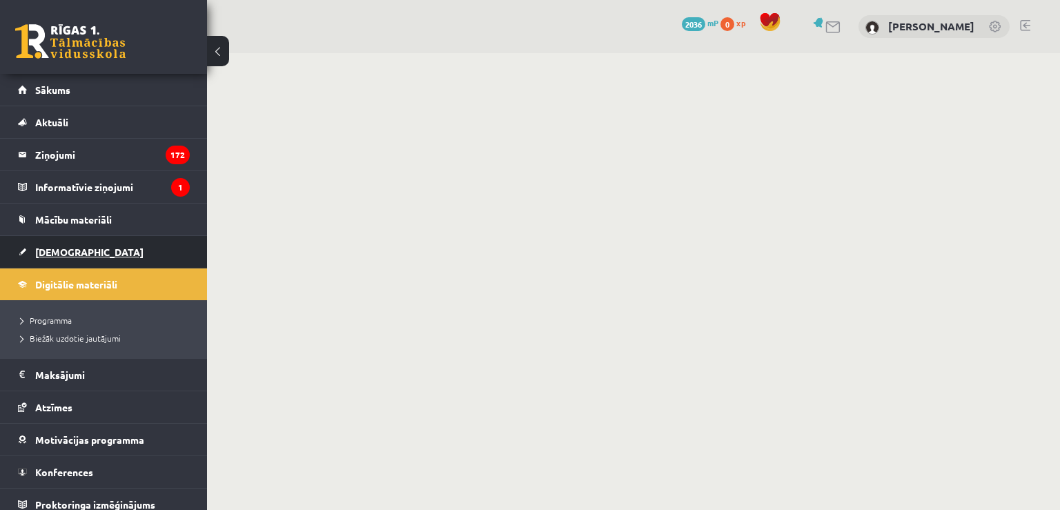
click at [54, 244] on link "[DEMOGRAPHIC_DATA]" at bounding box center [104, 252] width 172 height 32
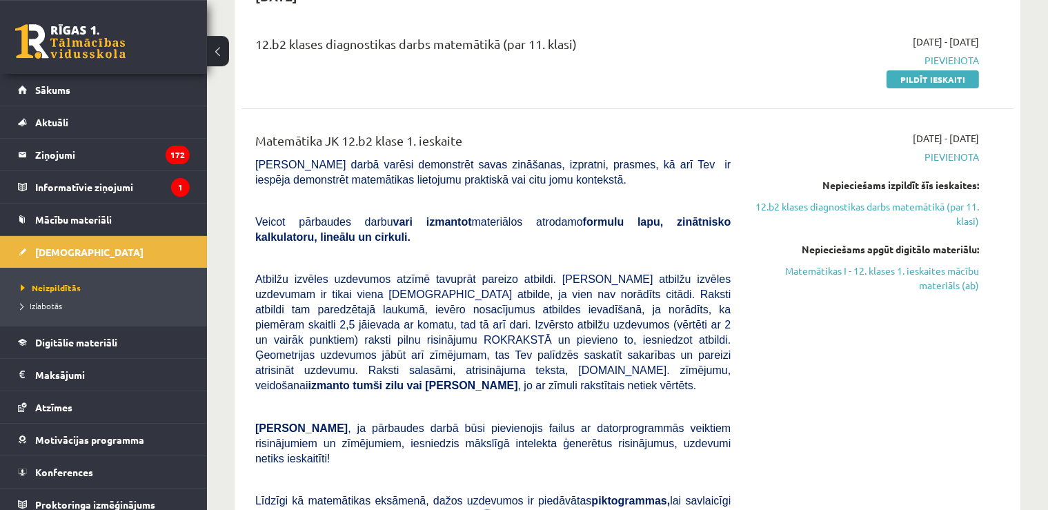
scroll to position [182, 0]
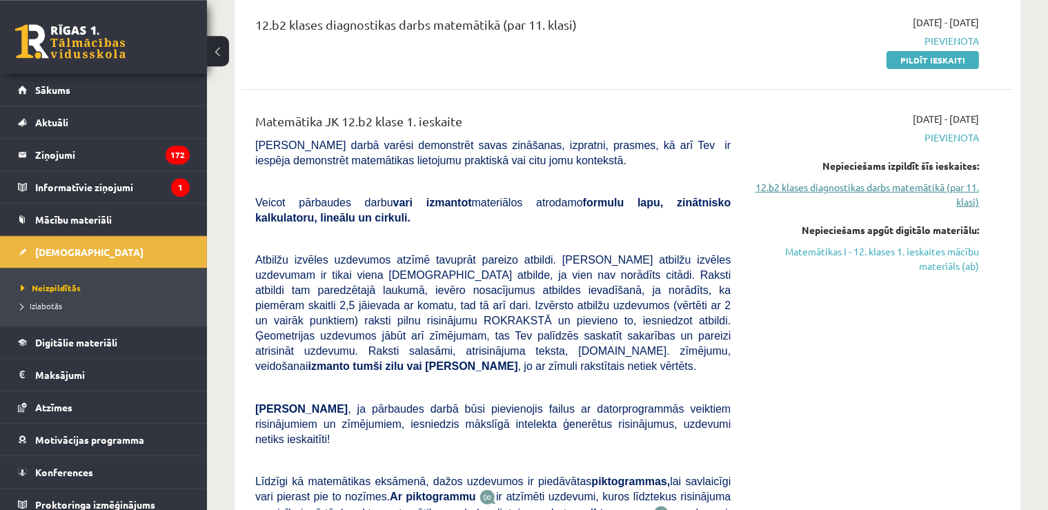
click at [914, 186] on link "12.b2 klases diagnostikas darbs matemātikā (par 11. klasi)" at bounding box center [865, 194] width 228 height 29
click at [889, 181] on link "12.b2 klases diagnostikas darbs matemātikā (par 11. klasi)" at bounding box center [865, 193] width 228 height 29
click at [854, 248] on link "Matemātikas I - 12. klases 1. ieskaites mācību materiāls (ab)" at bounding box center [865, 258] width 228 height 29
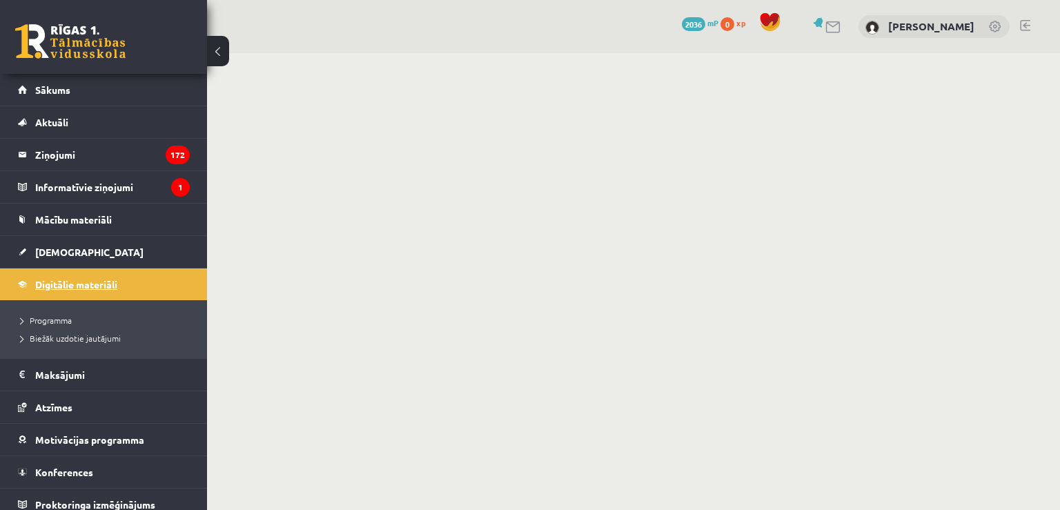
click at [88, 288] on span "Digitālie materiāli" at bounding box center [76, 284] width 82 height 12
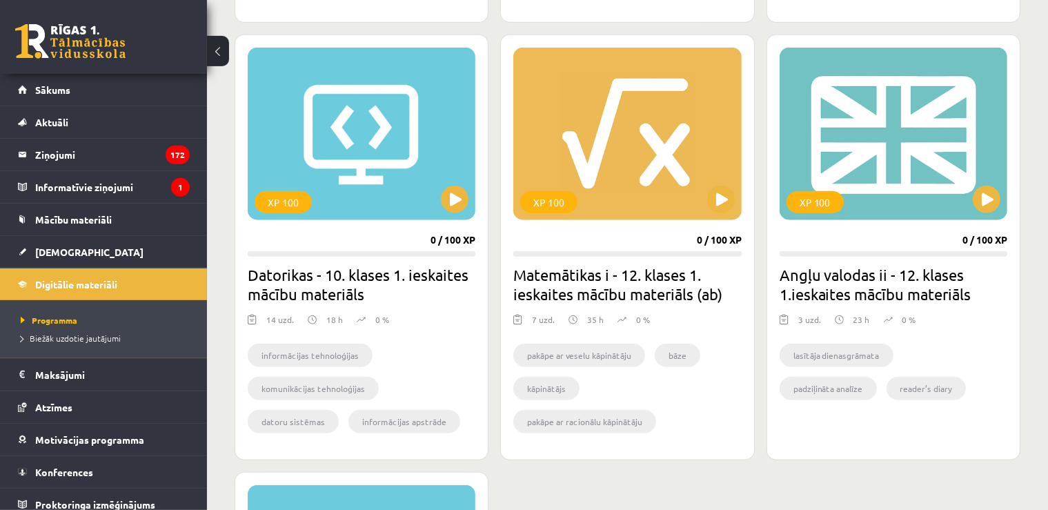
scroll to position [1247, 0]
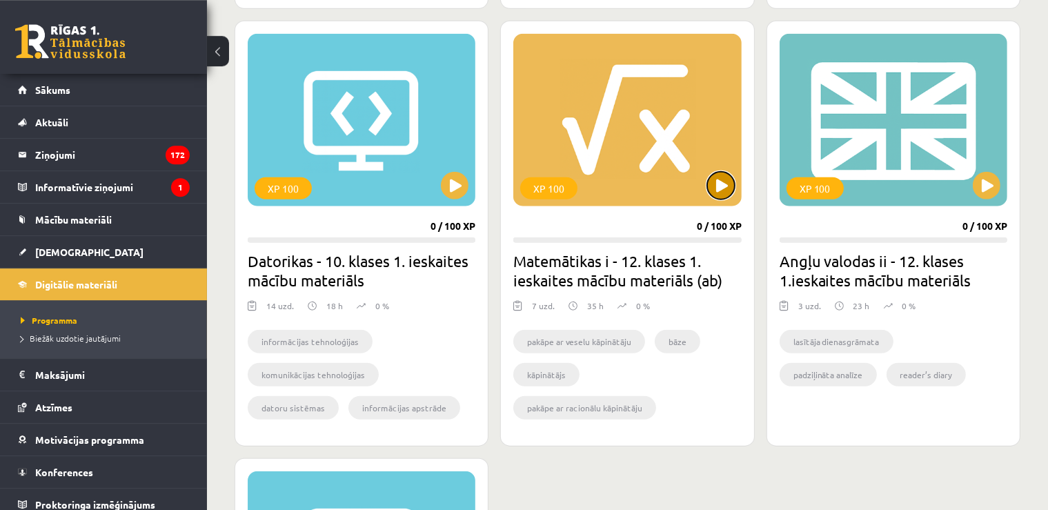
click at [727, 180] on button at bounding box center [721, 186] width 28 height 28
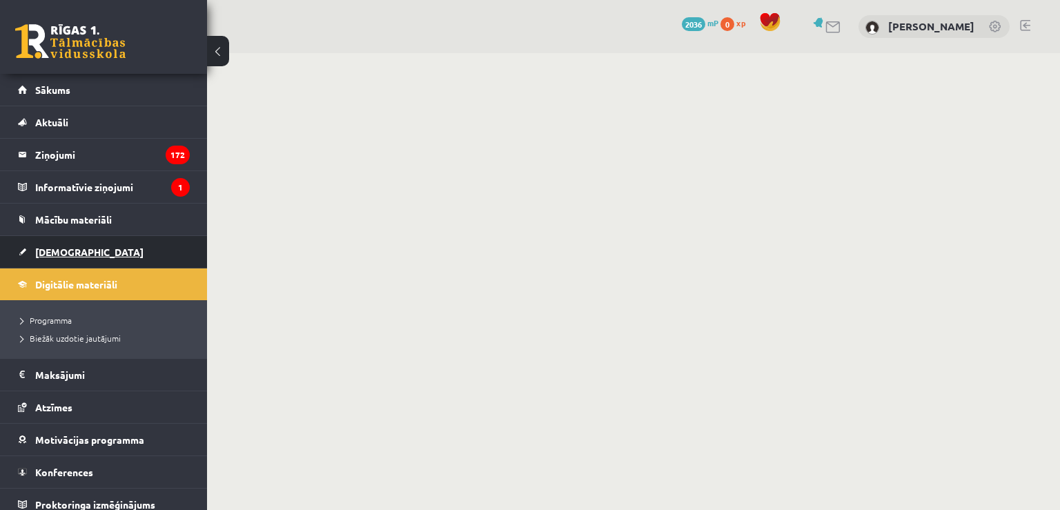
click at [55, 253] on span "[DEMOGRAPHIC_DATA]" at bounding box center [89, 252] width 108 height 12
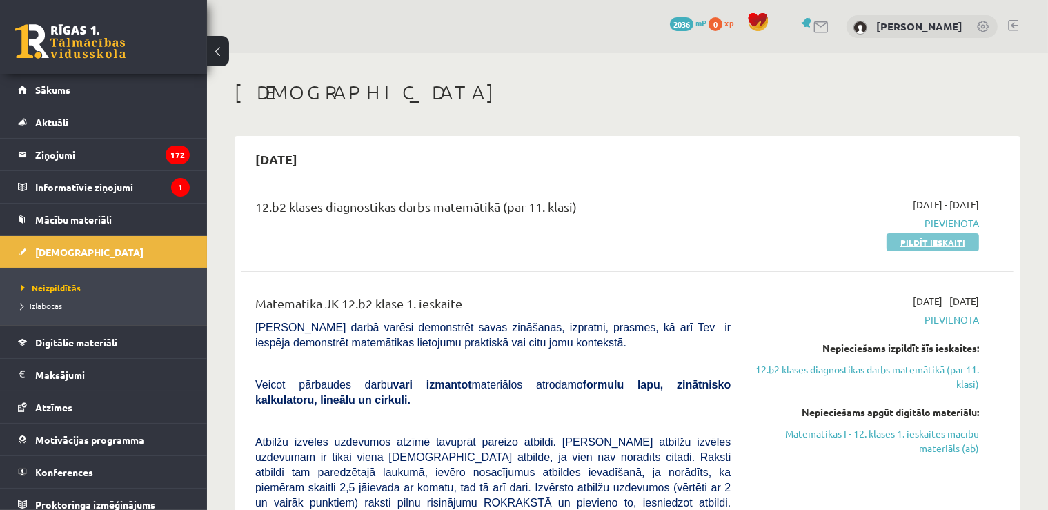
click at [909, 244] on link "Pildīt ieskaiti" at bounding box center [933, 242] width 92 height 18
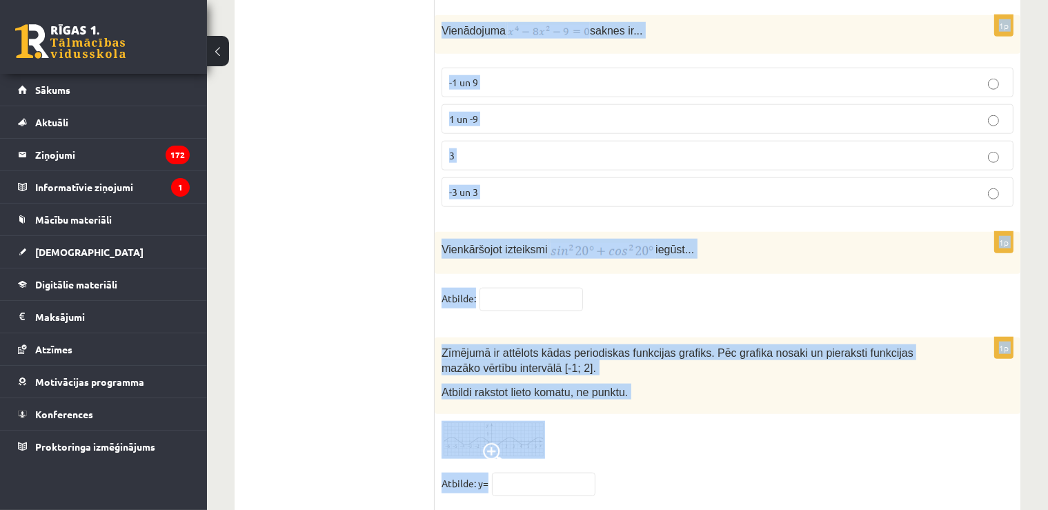
scroll to position [6751, 0]
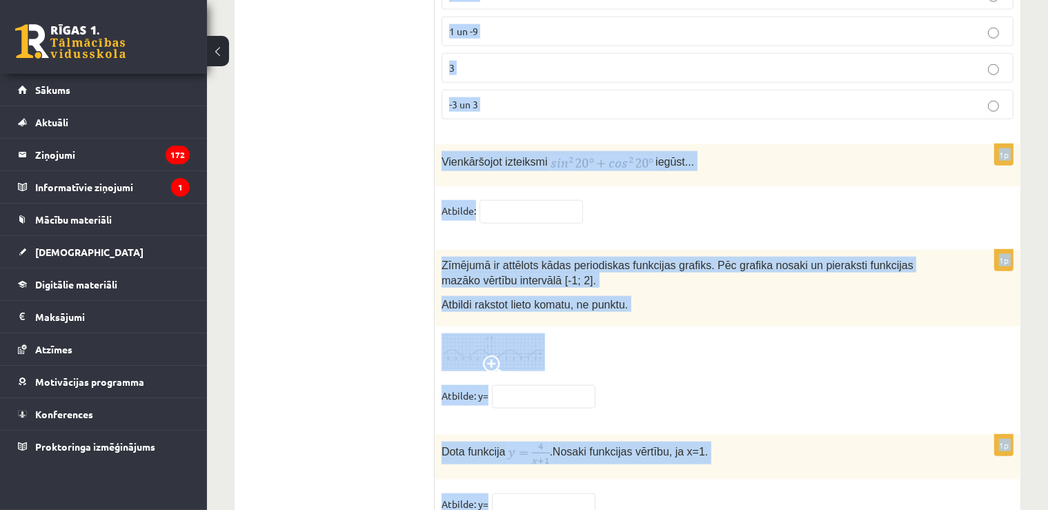
drag, startPoint x: 440, startPoint y: 275, endPoint x: 566, endPoint y: 537, distance: 291.0
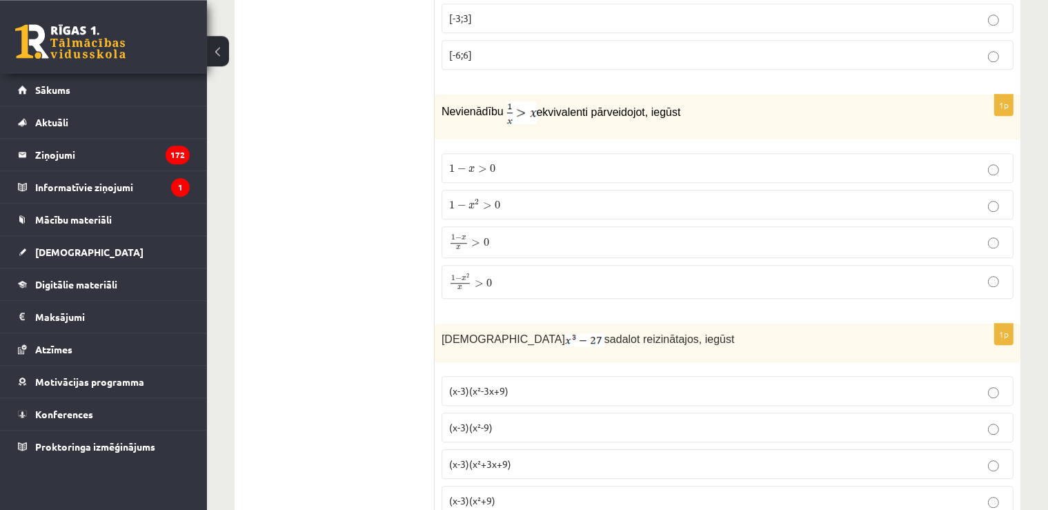
scroll to position [0, 0]
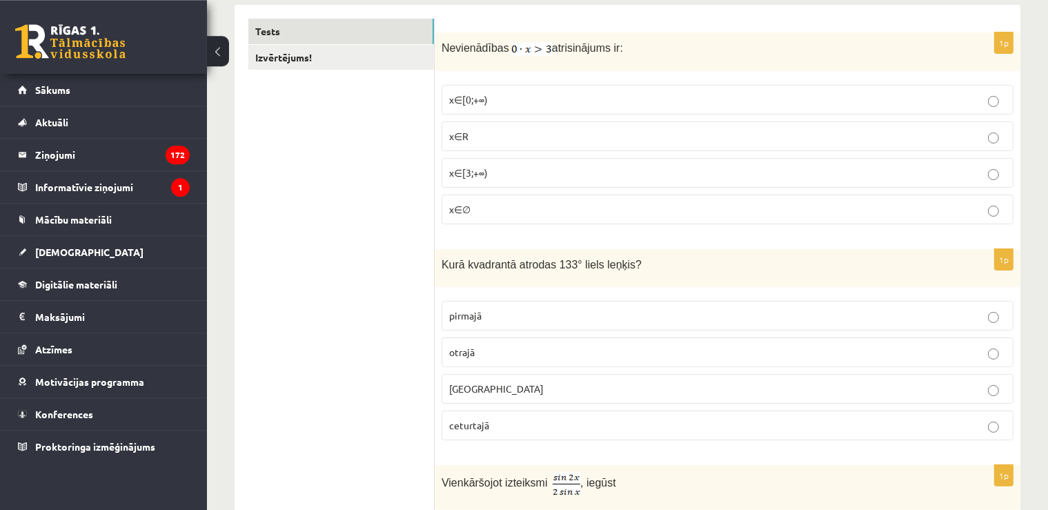
scroll to position [237, 0]
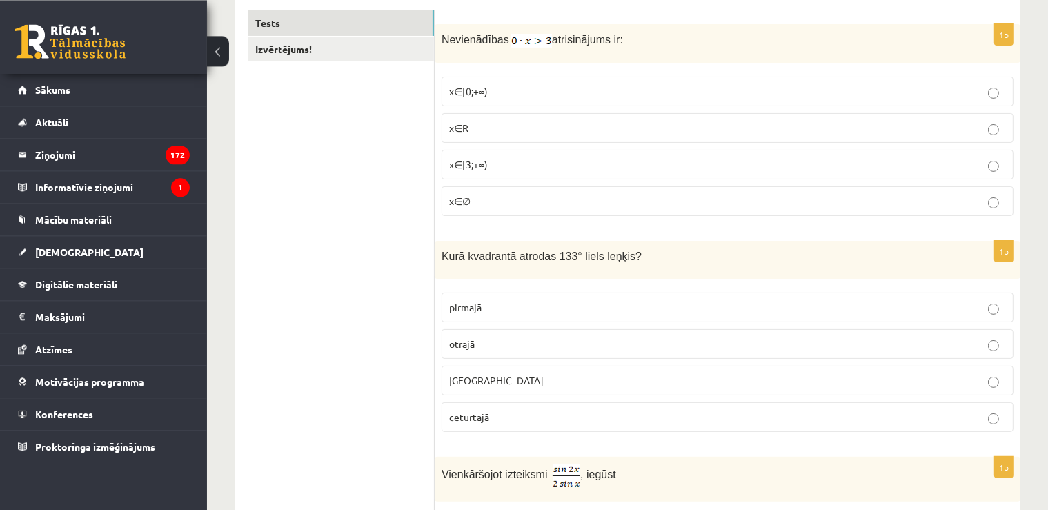
click at [457, 195] on span "x∈∅" at bounding box center [459, 201] width 21 height 12
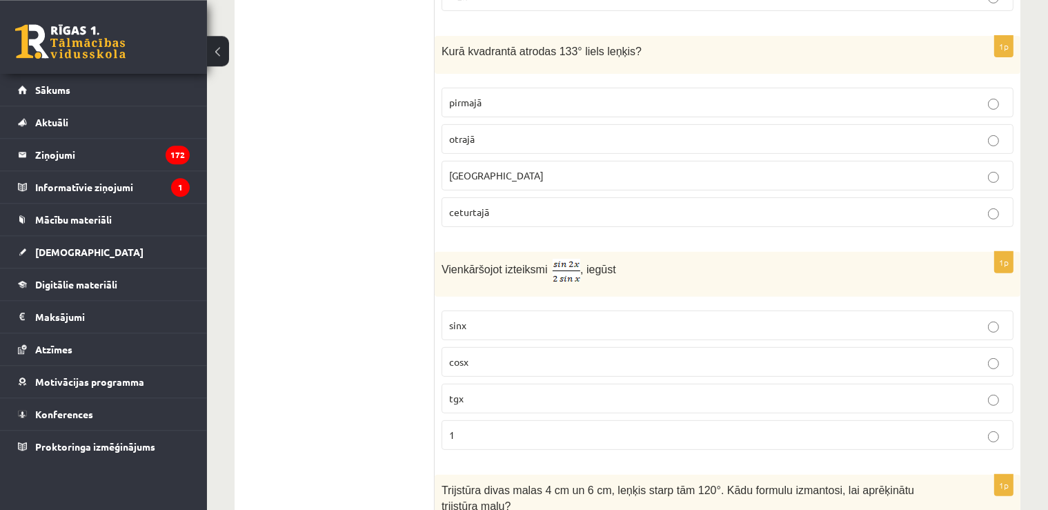
scroll to position [450, 0]
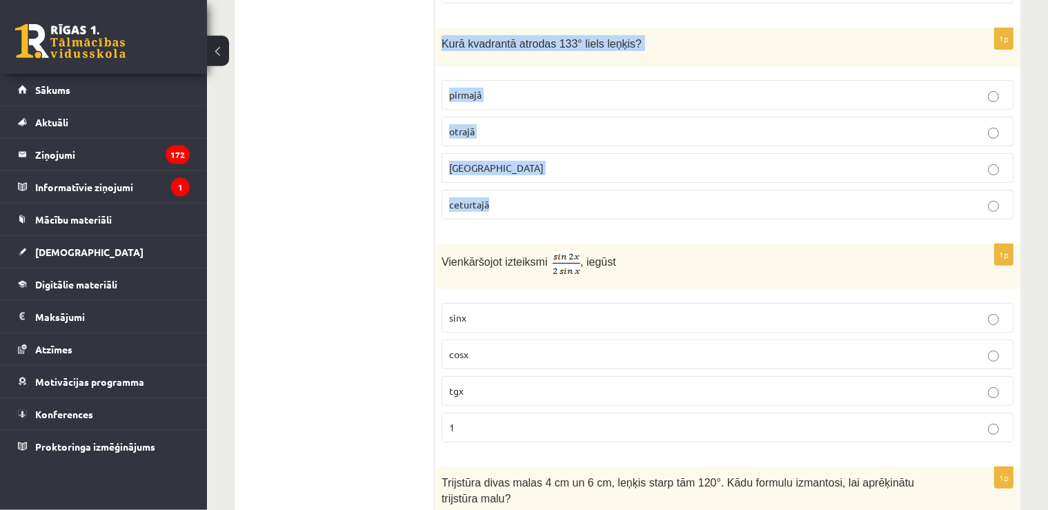
drag, startPoint x: 439, startPoint y: 45, endPoint x: 519, endPoint y: 193, distance: 168.2
click at [519, 66] on div "Kurā kvadrantā atrodas 133° liels leņķis?" at bounding box center [728, 47] width 586 height 38
copy div "Kurā kvadrantā atrodas 133° liels leņķis? pirmajā otrajā trešajā ceturtajā"
click at [493, 134] on p "otrajā" at bounding box center [727, 131] width 557 height 14
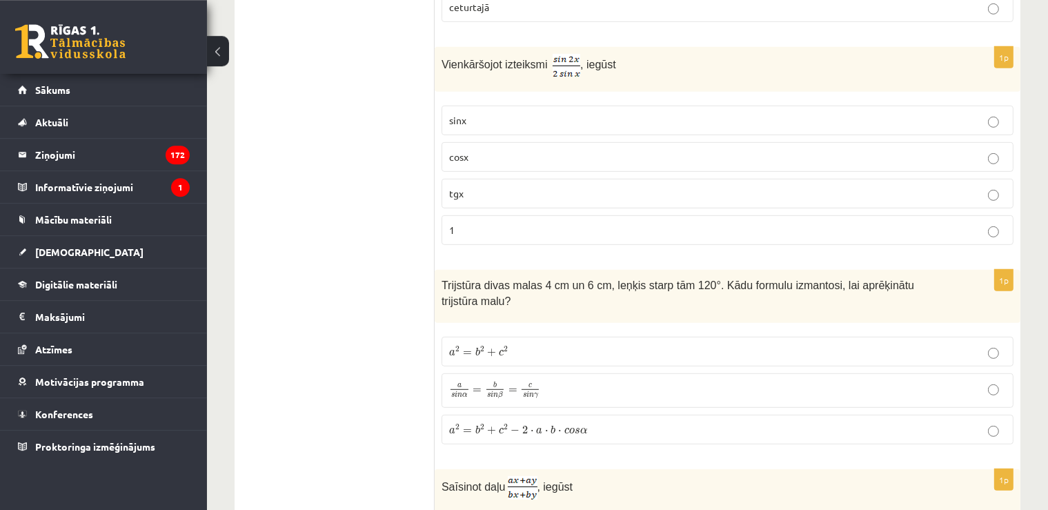
scroll to position [663, 0]
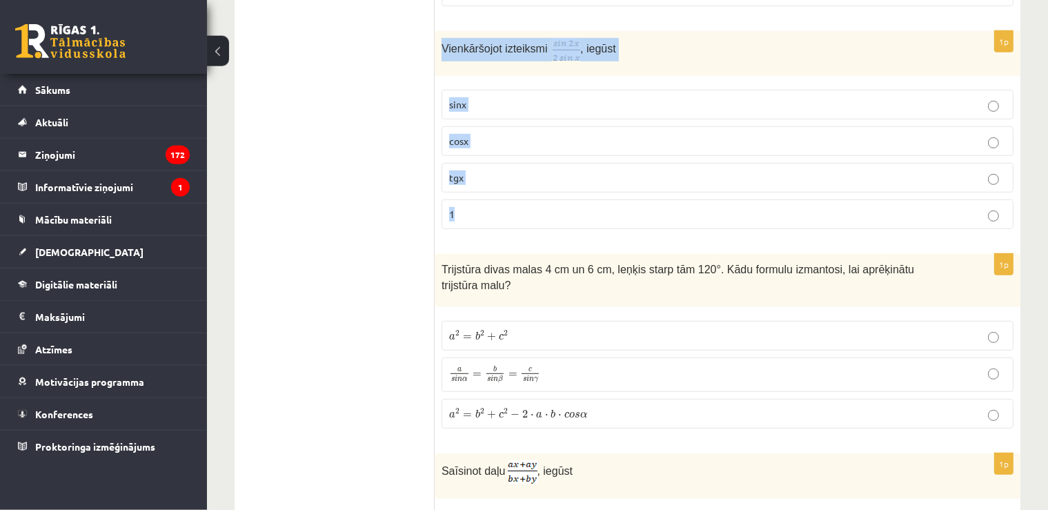
drag, startPoint x: 443, startPoint y: 46, endPoint x: 484, endPoint y: 210, distance: 169.3
click at [484, 77] on div "Vienkāršojot izteiksmi , iegūst" at bounding box center [728, 54] width 586 height 46
copy div "Vienkāršojot izteiksmi , iegūst sinx cosx tgx 1"
click at [464, 144] on p "cosx" at bounding box center [727, 141] width 557 height 14
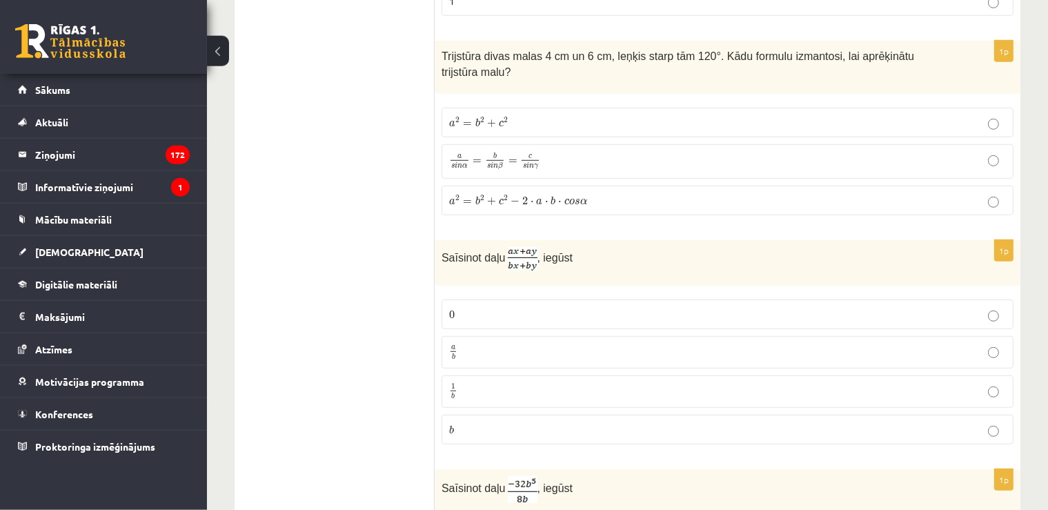
scroll to position [884, 0]
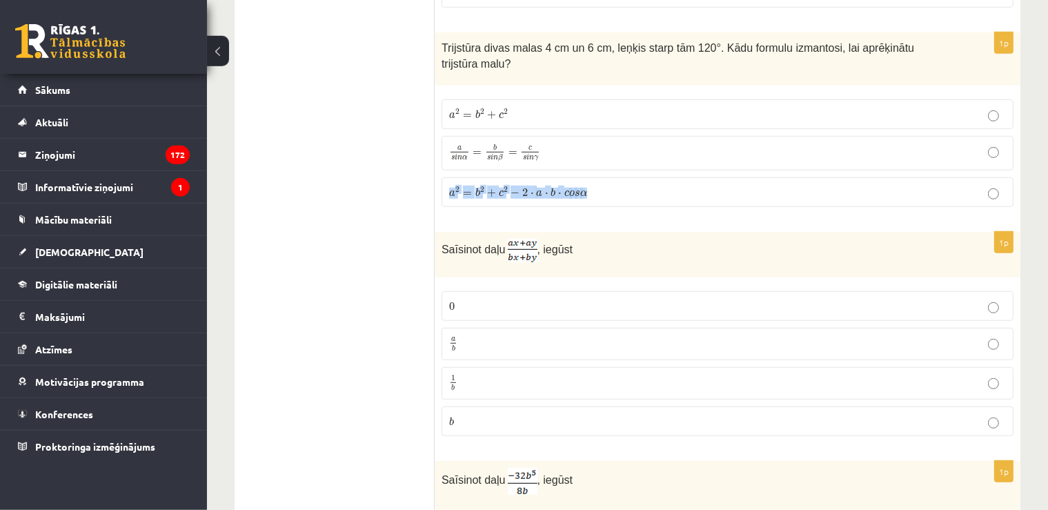
drag, startPoint x: 437, startPoint y: 38, endPoint x: 585, endPoint y: 181, distance: 205.9
click at [585, 86] on div "Trijstūra divas malas 4 cm un 6 cm, leņķis starp tām 120°. Kādu formulu izmanto…" at bounding box center [728, 58] width 586 height 53
copy fieldset "a 2 = b 2 + c 2 − 2 ⋅ a ⋅ b ⋅ c o s α"
click at [472, 187] on span "a 2 = b 2 + c 2 − 2 ⋅ a ⋅ b ⋅ c o s α" at bounding box center [518, 192] width 138 height 10
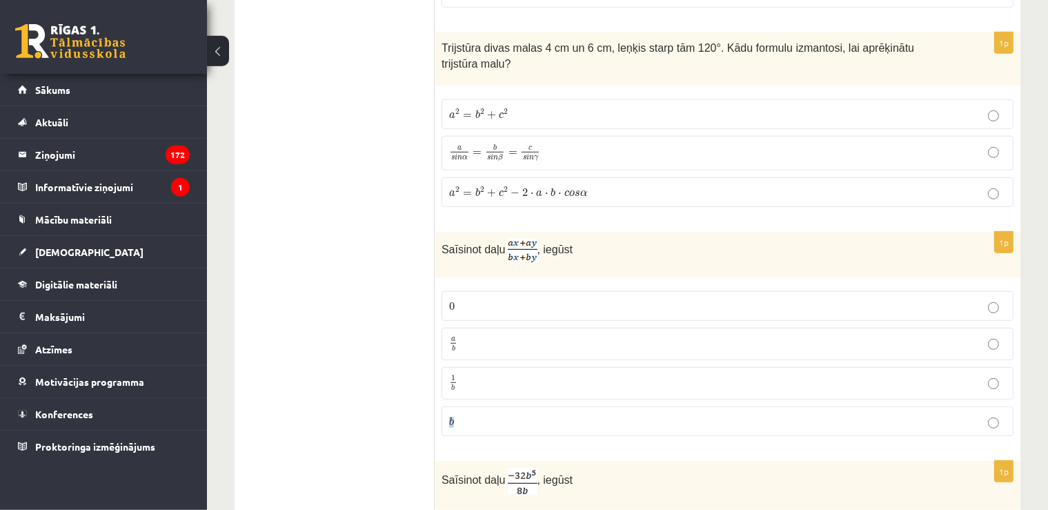
drag, startPoint x: 439, startPoint y: 228, endPoint x: 518, endPoint y: 422, distance: 210.1
click at [518, 277] on div "Saīsinot daļu , iegūst" at bounding box center [728, 255] width 586 height 46
copy fieldset "b"
click at [485, 335] on p "a b a b" at bounding box center [727, 343] width 557 height 17
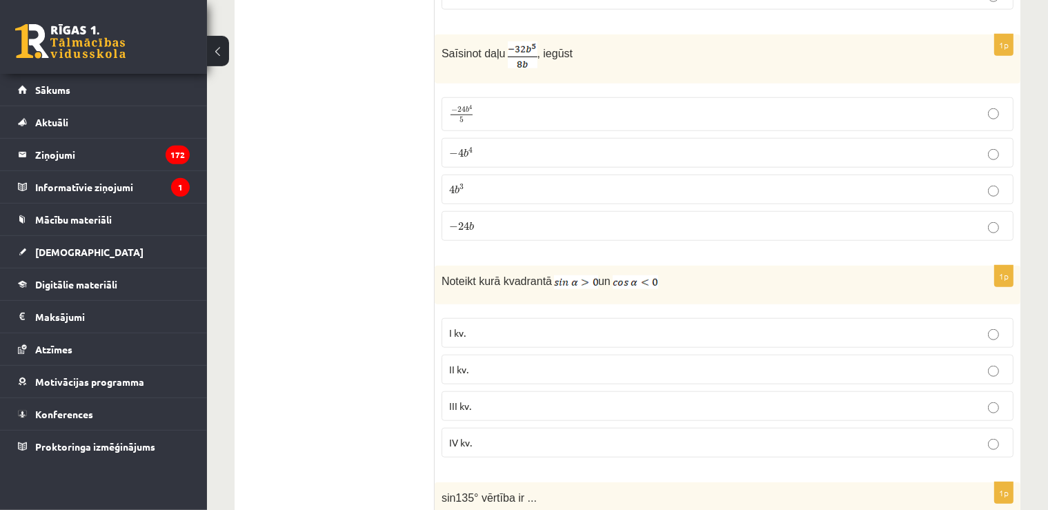
scroll to position [1319, 0]
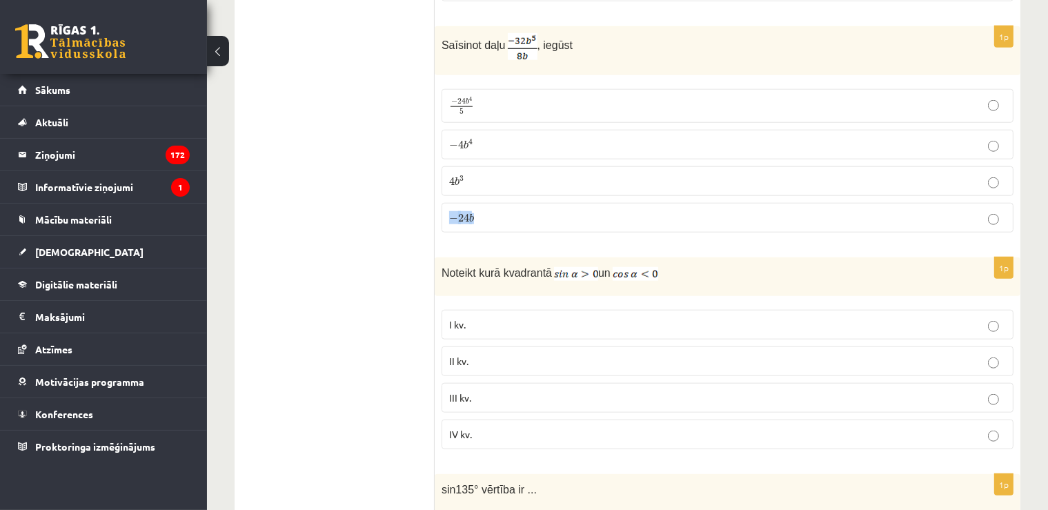
drag, startPoint x: 442, startPoint y: 14, endPoint x: 519, endPoint y: 190, distance: 192.8
click at [519, 75] on div "Saīsinot daļu , iegūst" at bounding box center [728, 50] width 586 height 49
copy fieldset "− 24 b"
click at [529, 137] on p "− 4 b 4 − 4 b 4" at bounding box center [727, 144] width 557 height 14
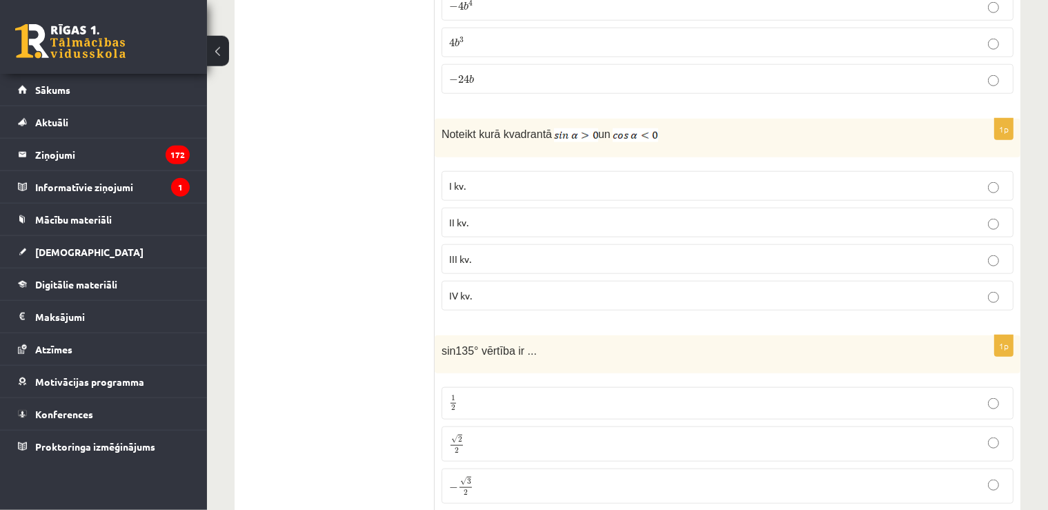
scroll to position [1483, 0]
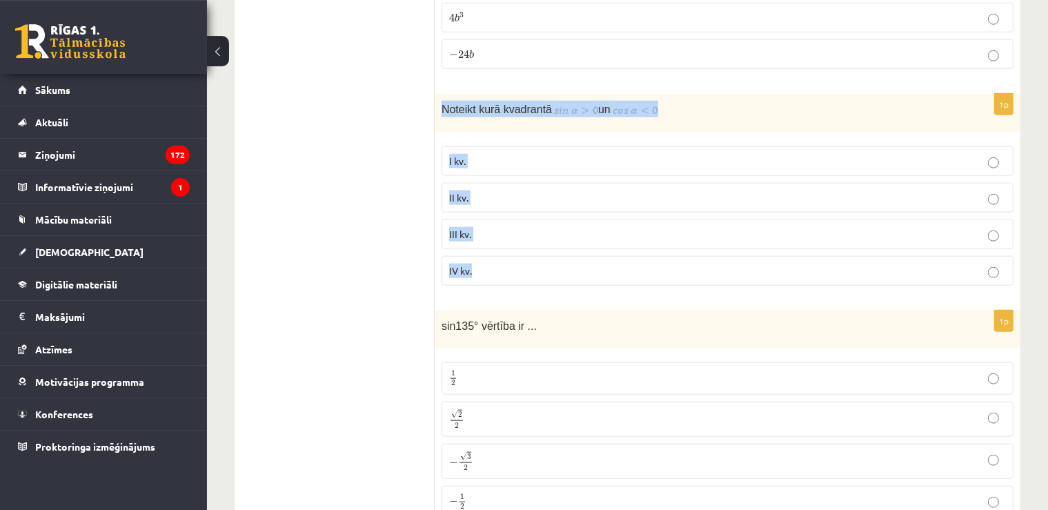
drag, startPoint x: 438, startPoint y: 86, endPoint x: 518, endPoint y: 255, distance: 187.0
click at [518, 132] on div "Noteikt kurā kvadrantā un" at bounding box center [728, 113] width 586 height 39
copy div "Noteikt kurā kvadrantā un I kv. II kv. III kv. IV kv."
click at [498, 190] on p "II kv." at bounding box center [727, 197] width 557 height 14
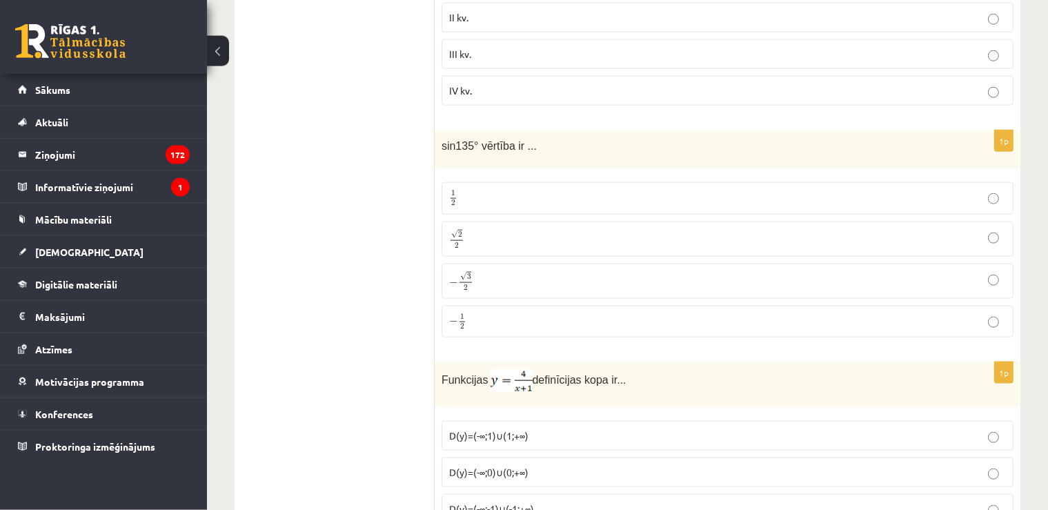
scroll to position [1679, 0]
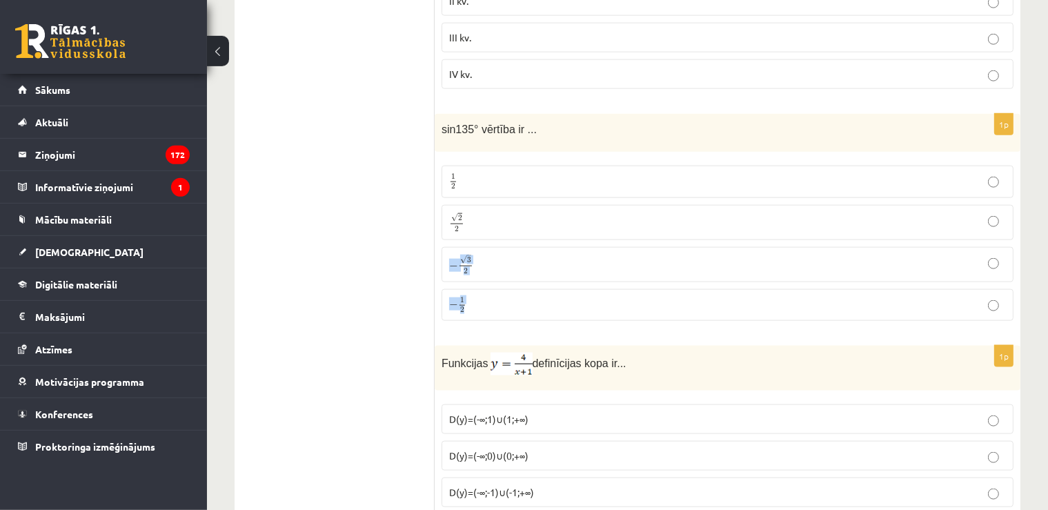
drag, startPoint x: 442, startPoint y: 105, endPoint x: 500, endPoint y: 267, distance: 172.2
click at [500, 152] on div "sin135° vērtība ir ..." at bounding box center [728, 133] width 586 height 38
copy fieldset "− √ 3 2 − 3 2 − 1 2"
click at [477, 205] on label "√ 2 2 2 2" at bounding box center [728, 222] width 572 height 35
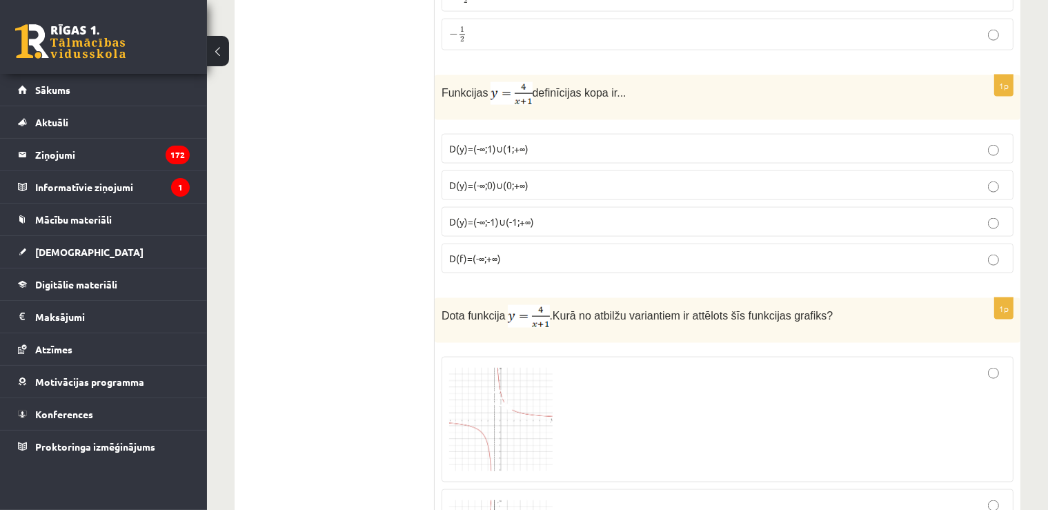
scroll to position [1941, 0]
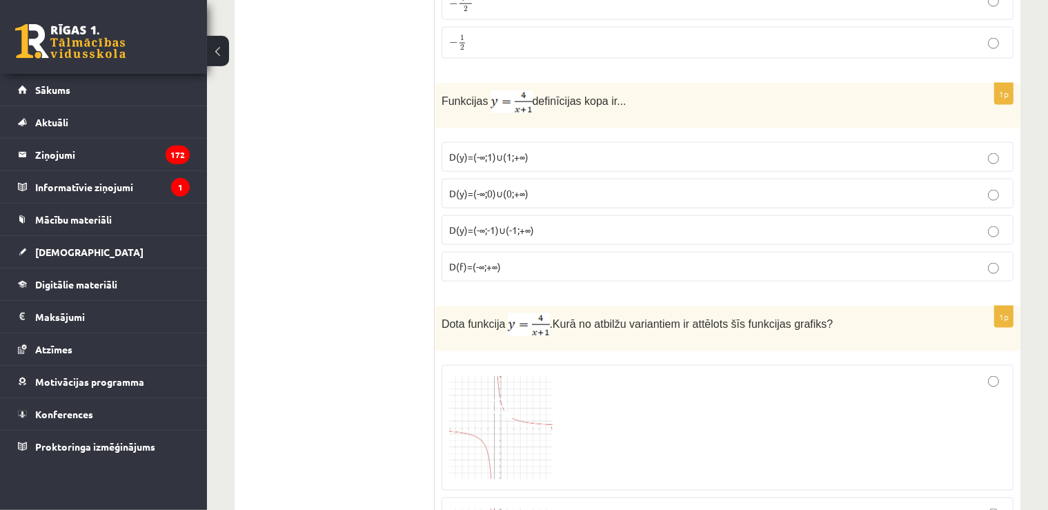
drag, startPoint x: 438, startPoint y: 72, endPoint x: 548, endPoint y: 246, distance: 205.0
click at [548, 128] on div "Funkcijas definīcijas kopa ir..." at bounding box center [728, 105] width 586 height 45
copy div "Funkcijas definīcijas kopa ir... D(y)=(-∞;1)∪(1;+∞) D(y)=(-∞;0)∪(0;+∞) D(y)=(-∞…"
click at [545, 259] on div "1p Funkcijas definīcijas kopa ir... D(y)=(-∞;1)∪(1;+∞) D(y)=(-∞;0)∪(0;+∞) D(y)=…" at bounding box center [728, 187] width 586 height 209
click at [500, 179] on label "D(y)=(-∞;0)∪(0;+∞)" at bounding box center [728, 194] width 572 height 30
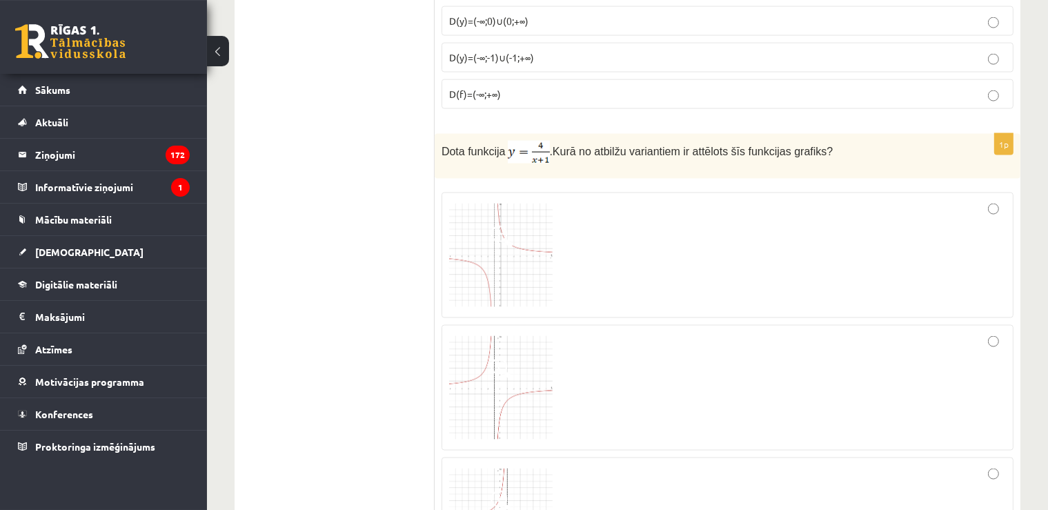
scroll to position [2138, 0]
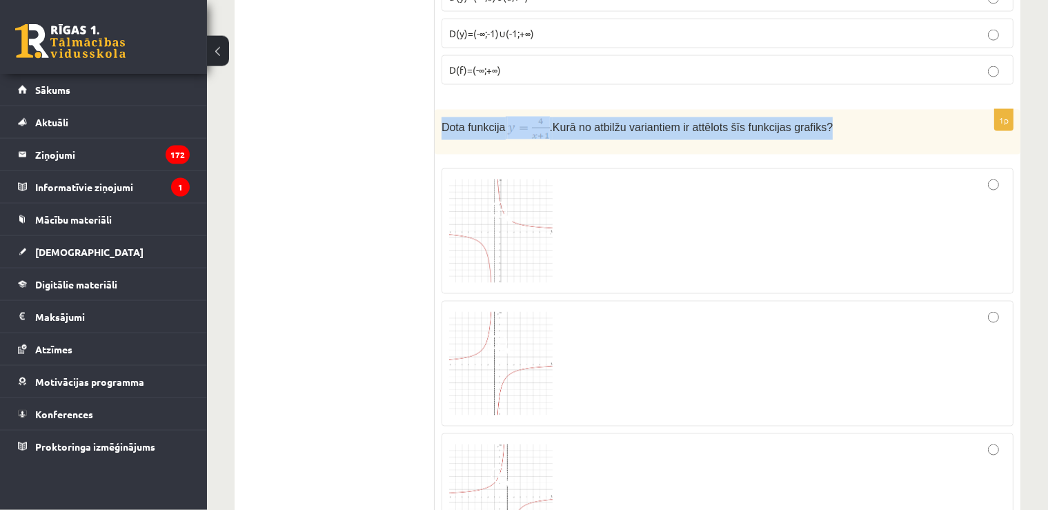
drag, startPoint x: 437, startPoint y: 105, endPoint x: 844, endPoint y: 101, distance: 407.1
click at [844, 110] on div "Dota funkcija . Kurā no atbilžu variantiem ir attēlots šīs funkcijas grafiks?" at bounding box center [728, 132] width 586 height 45
copy p "Dota funkcija . Kurā no atbilžu variantiem ir attēlots šīs funkcijas grafiks?"
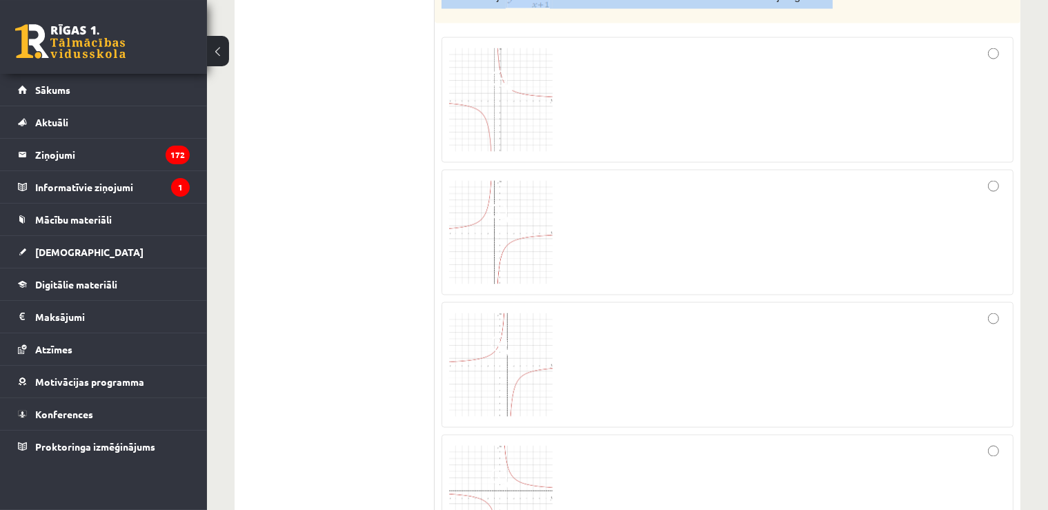
scroll to position [2253, 0]
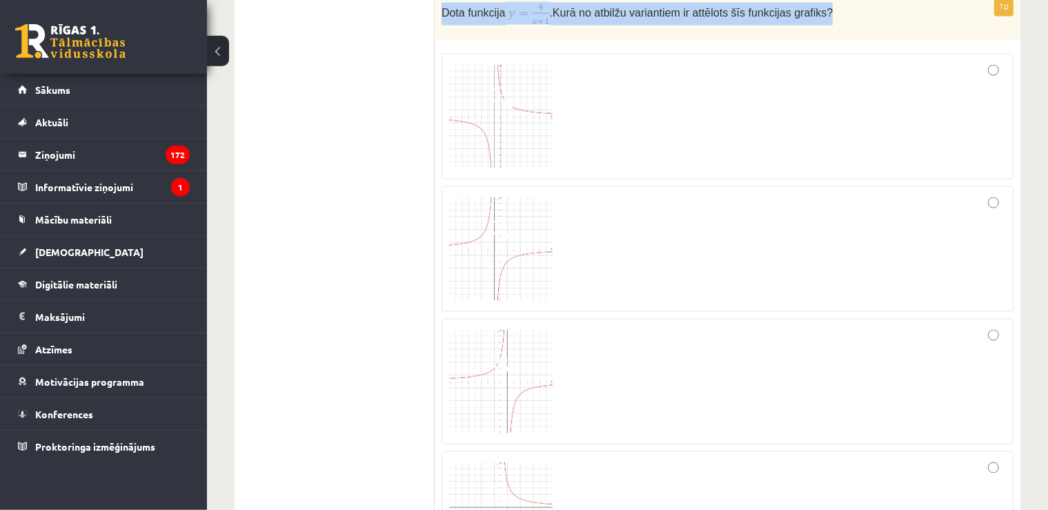
drag, startPoint x: 441, startPoint y: 83, endPoint x: 378, endPoint y: 22, distance: 87.3
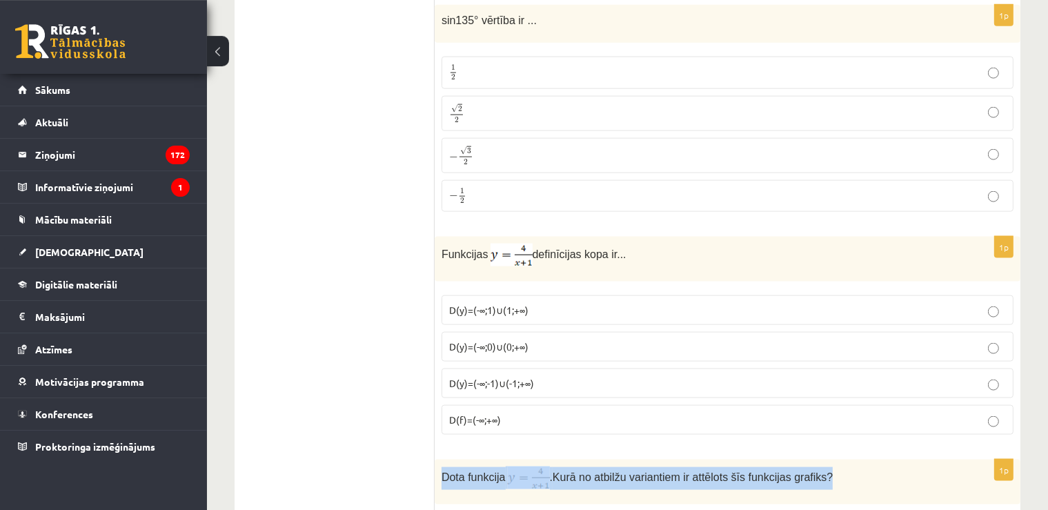
scroll to position [1767, 0]
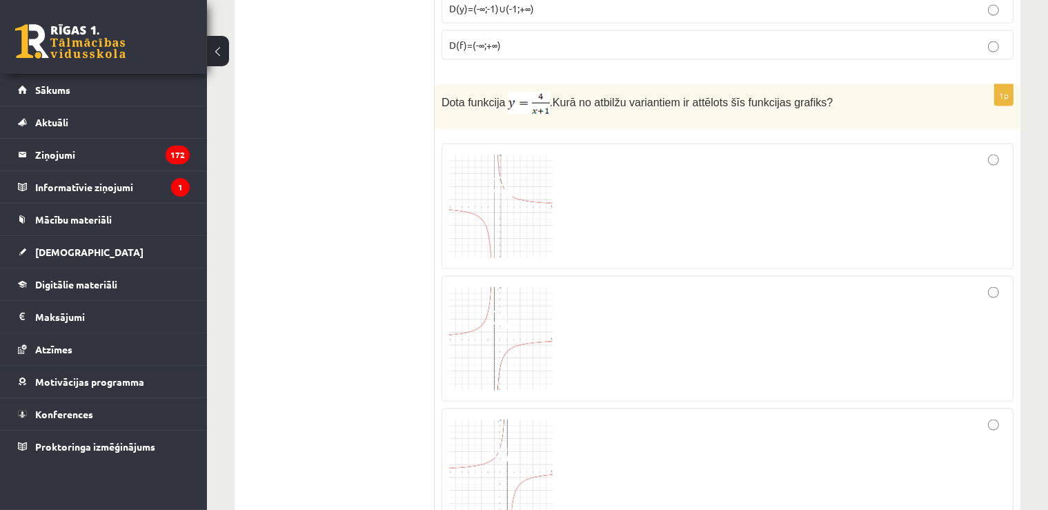
scroll to position [2179, 0]
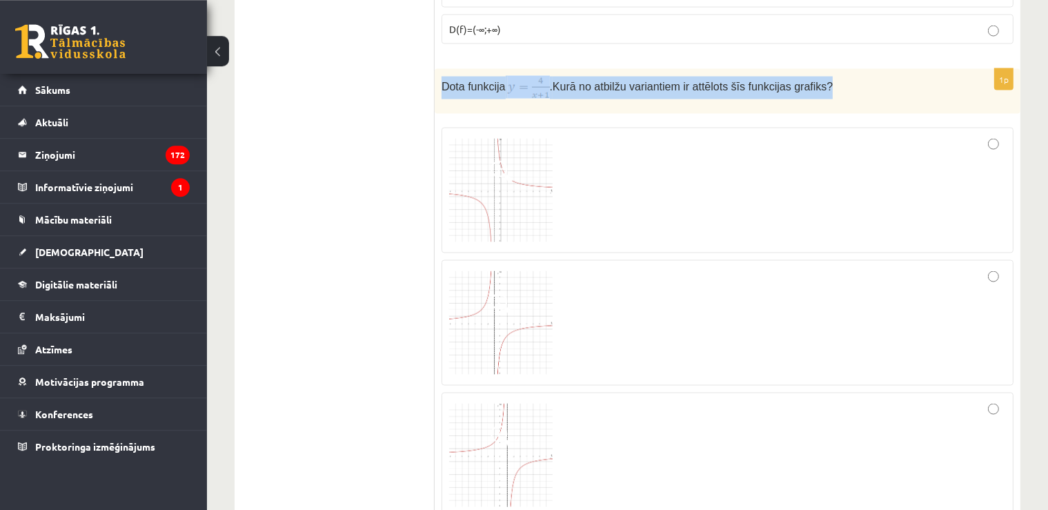
drag, startPoint x: 441, startPoint y: 60, endPoint x: 806, endPoint y: 75, distance: 365.3
click at [806, 75] on div "Dota funkcija . Kurā no atbilžu variantiem ir attēlots šīs funkcijas grafiks?" at bounding box center [728, 90] width 586 height 45
copy p "Dota funkcija . Kurā no atbilžu variantiem ir attēlots šīs funkcijas grafiks?"
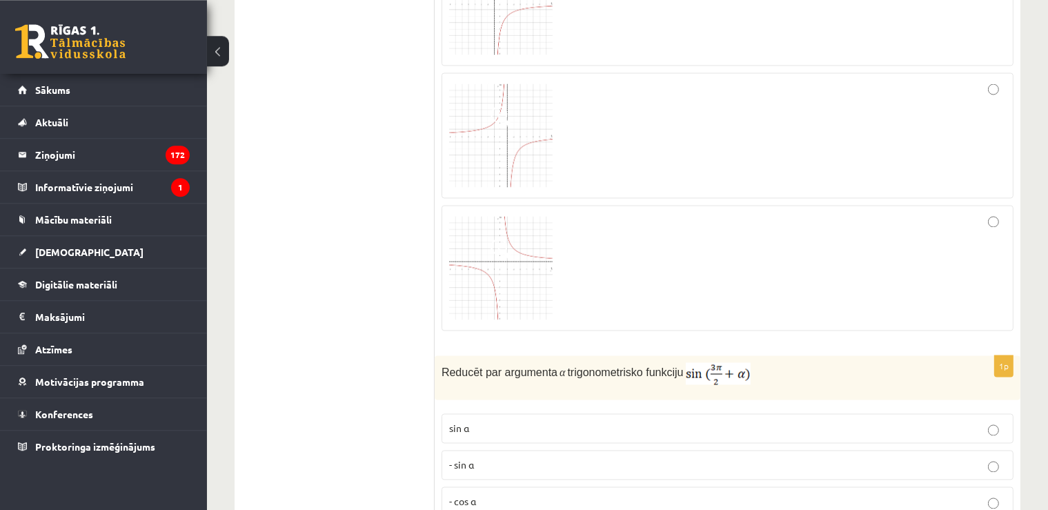
scroll to position [2531, 0]
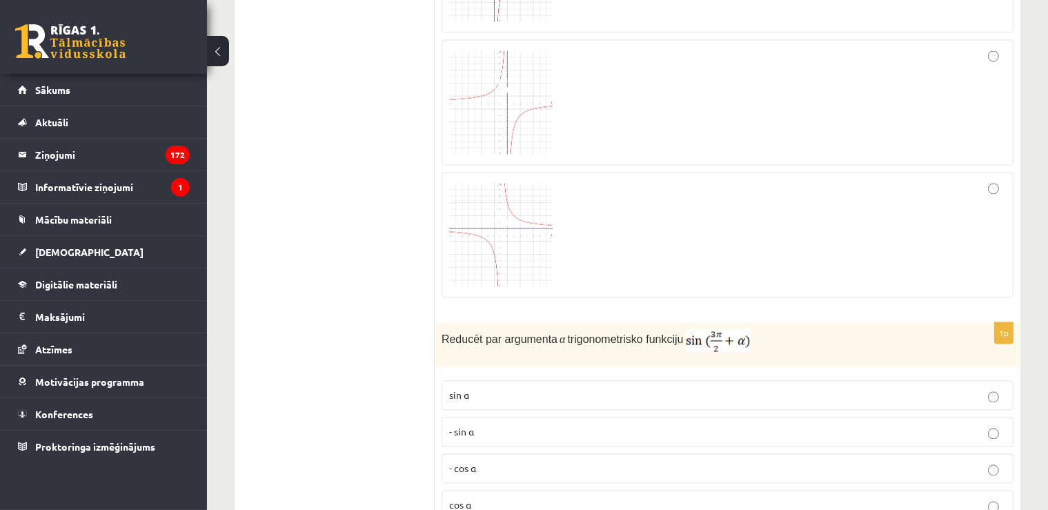
click at [448, 213] on label at bounding box center [728, 235] width 572 height 126
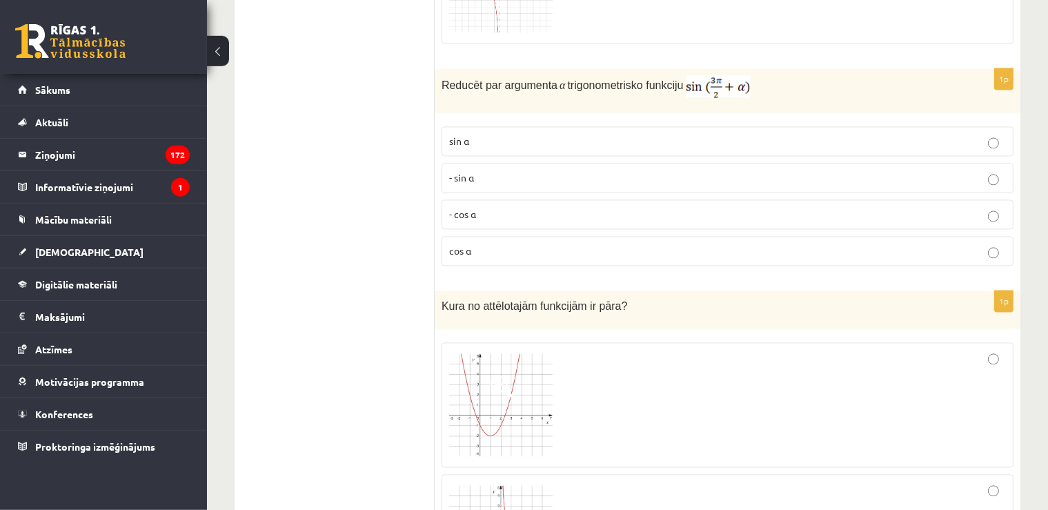
scroll to position [2794, 0]
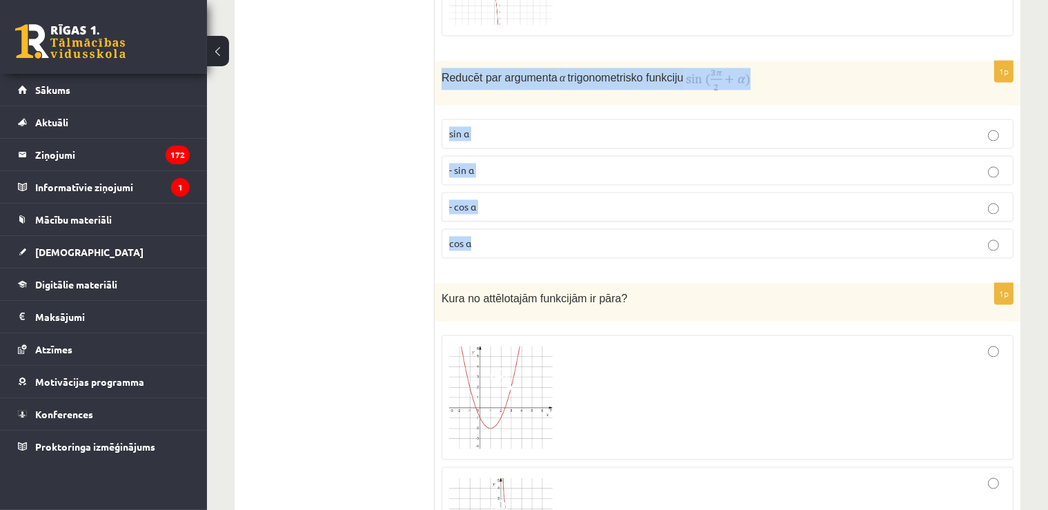
drag, startPoint x: 440, startPoint y: 48, endPoint x: 511, endPoint y: 213, distance: 179.3
click at [511, 105] on div "Reducēt par argumenta α trigonometrisko funkciju" at bounding box center [728, 83] width 586 height 44
click at [825, 76] on div "Reducēt par argumenta α trigonometrisko funkciju" at bounding box center [728, 83] width 586 height 44
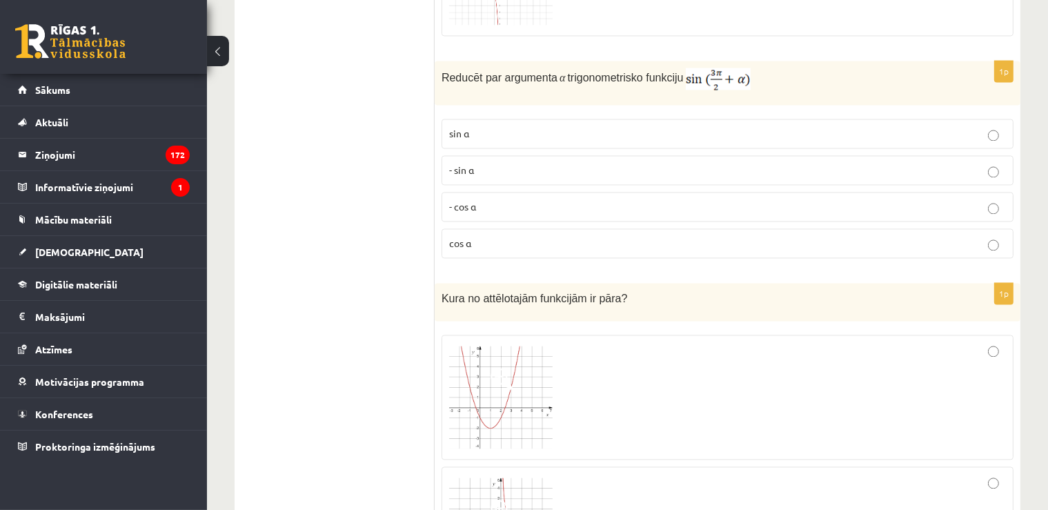
click at [486, 199] on p "- cos ⁡α" at bounding box center [727, 206] width 557 height 14
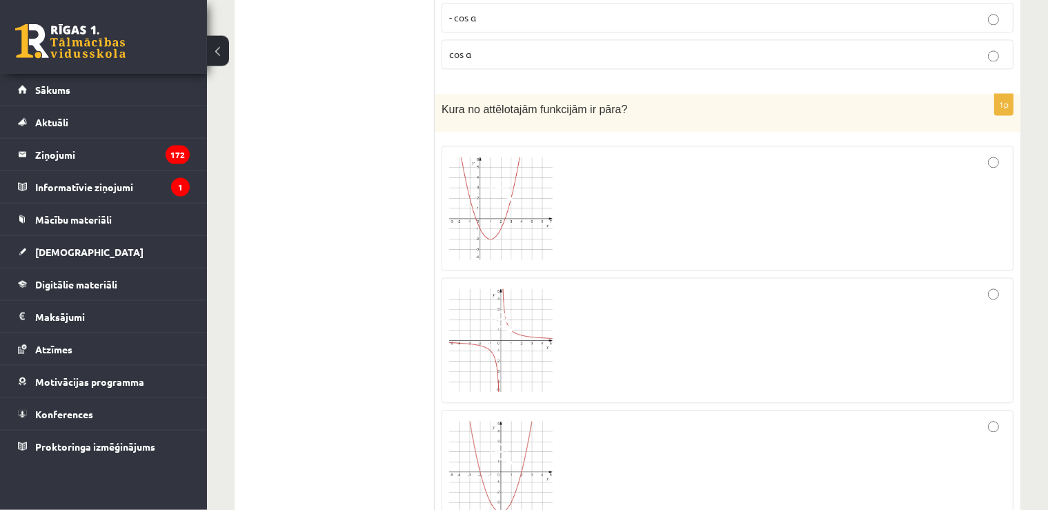
scroll to position [2990, 0]
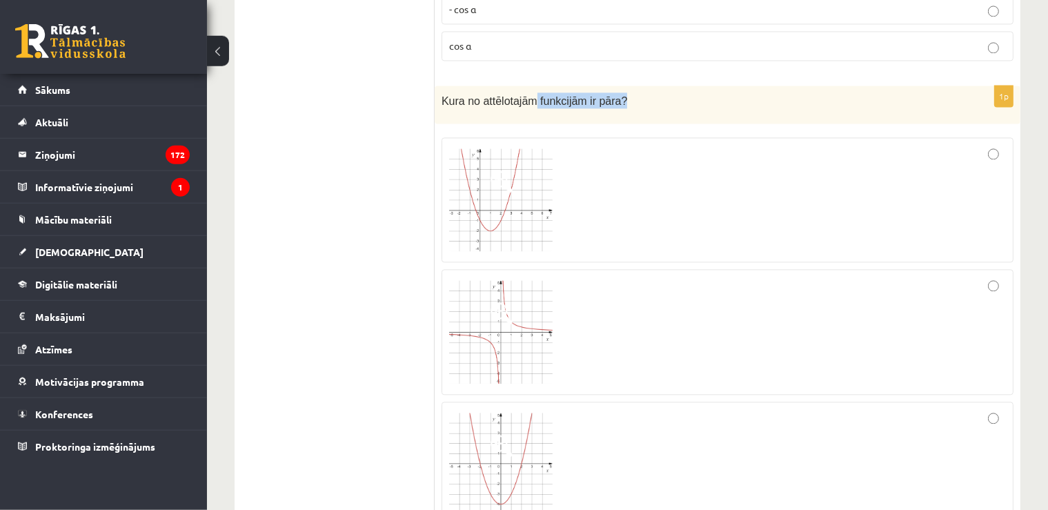
drag, startPoint x: 628, startPoint y: 74, endPoint x: 531, endPoint y: 77, distance: 97.3
click at [531, 93] on p "Kura no attēlotajām funkcijām ir pāra?" at bounding box center [693, 101] width 503 height 16
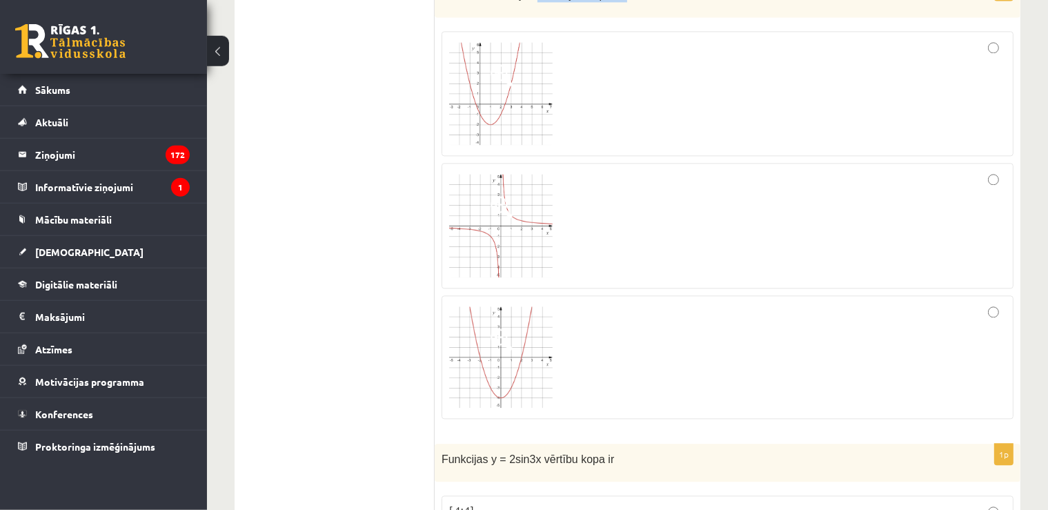
scroll to position [3047, 0]
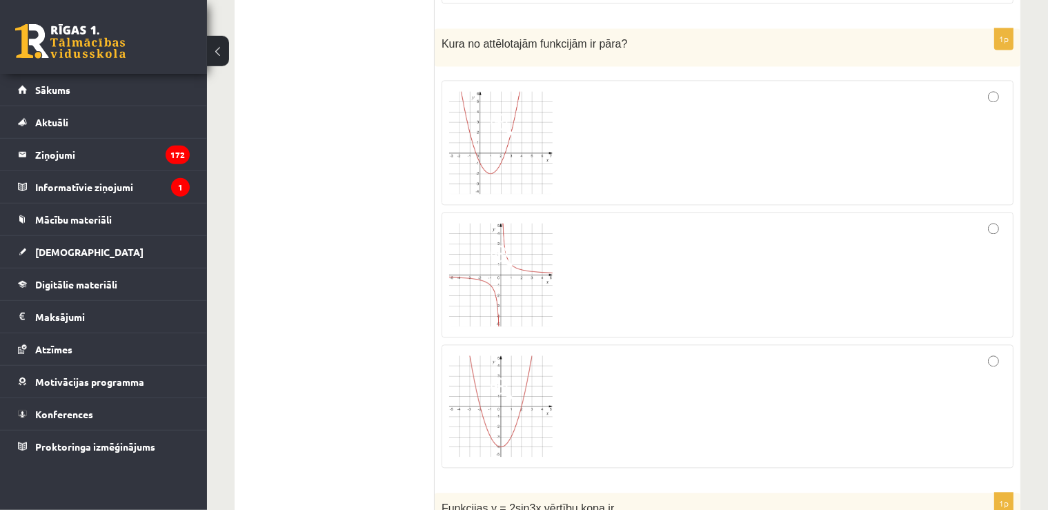
click at [798, 235] on div at bounding box center [727, 275] width 557 height 110
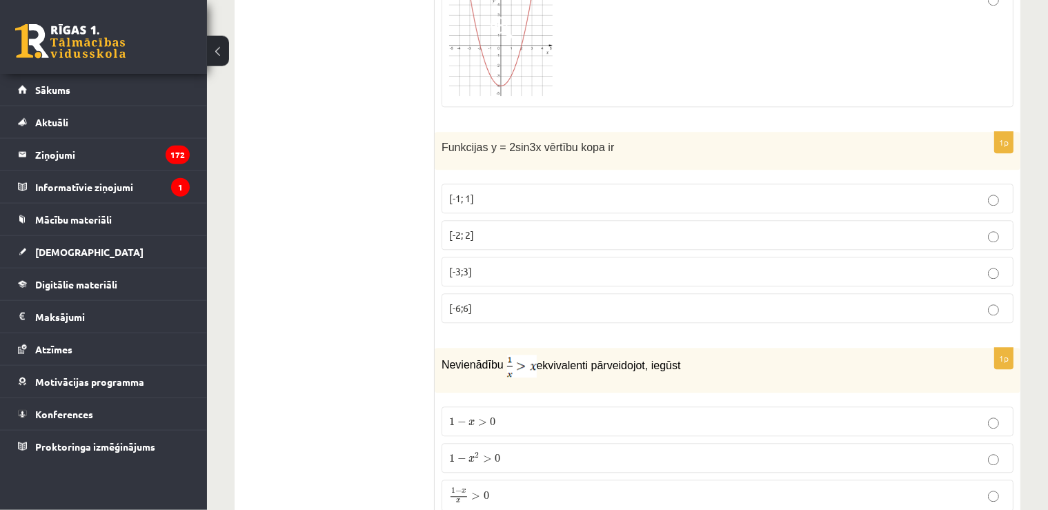
scroll to position [3433, 0]
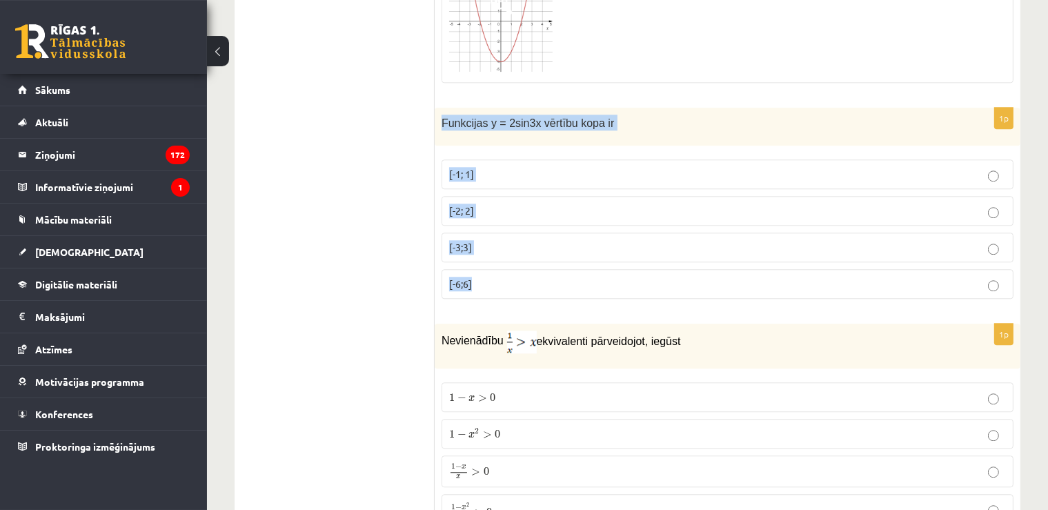
drag, startPoint x: 437, startPoint y: 92, endPoint x: 536, endPoint y: 268, distance: 201.7
click at [536, 146] on div "Funkcijas y = 2sin3x vērtību kopa ir" at bounding box center [728, 127] width 586 height 38
click at [520, 204] on p "[-2; 2]" at bounding box center [727, 211] width 557 height 14
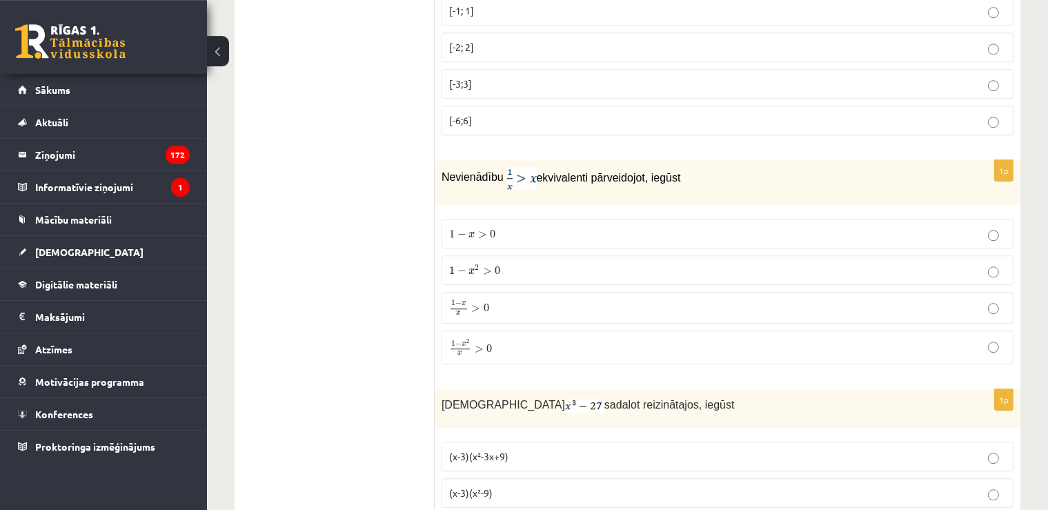
scroll to position [3679, 0]
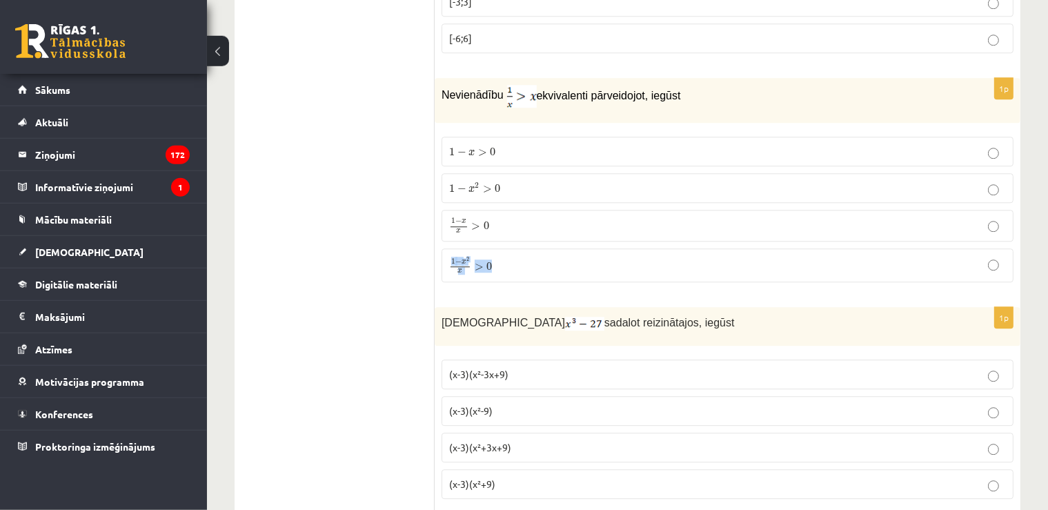
drag, startPoint x: 442, startPoint y: 61, endPoint x: 499, endPoint y: 231, distance: 179.1
click at [499, 123] on div "Nevienādību ekvivalenti pārveidojot, iegūst" at bounding box center [728, 100] width 586 height 45
click at [500, 256] on p "1 − x 2 x > 0 1 − x 2 x > 0" at bounding box center [727, 265] width 557 height 18
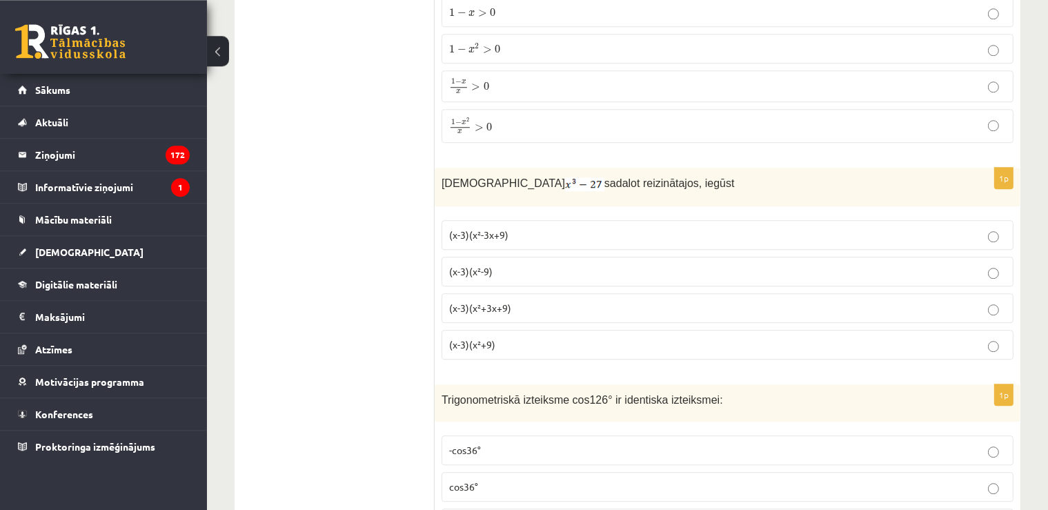
scroll to position [3859, 0]
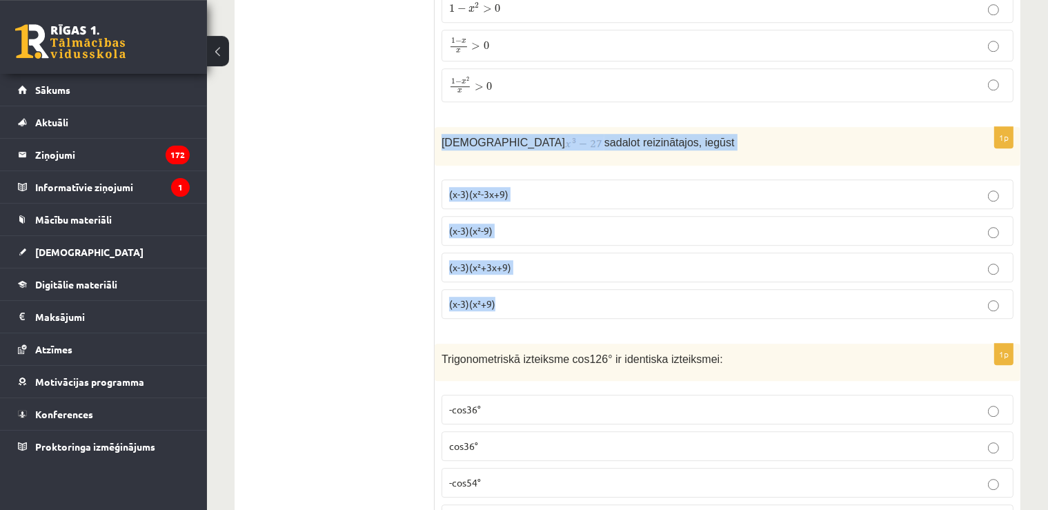
drag, startPoint x: 437, startPoint y: 110, endPoint x: 531, endPoint y: 271, distance: 186.7
click at [531, 166] on div "Izteiksmi sadalot reizinātajos, iegūst" at bounding box center [728, 146] width 586 height 39
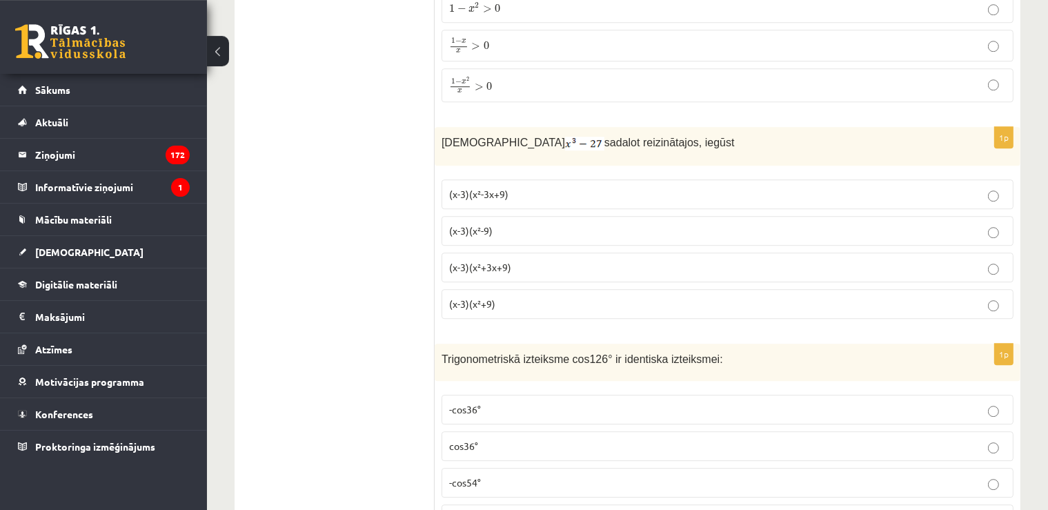
click at [483, 261] on span "(x-3)(x²+3x+9)" at bounding box center [480, 267] width 62 height 12
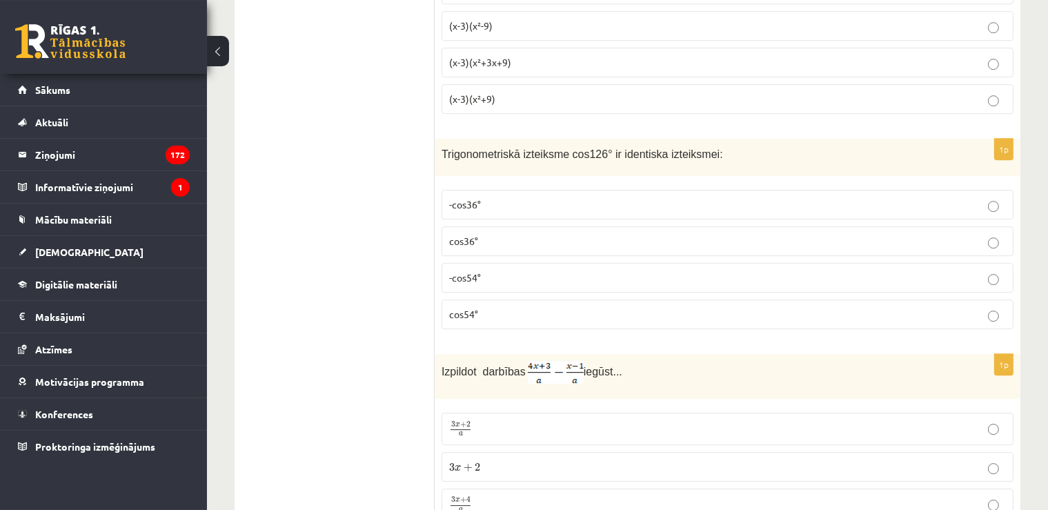
scroll to position [4072, 0]
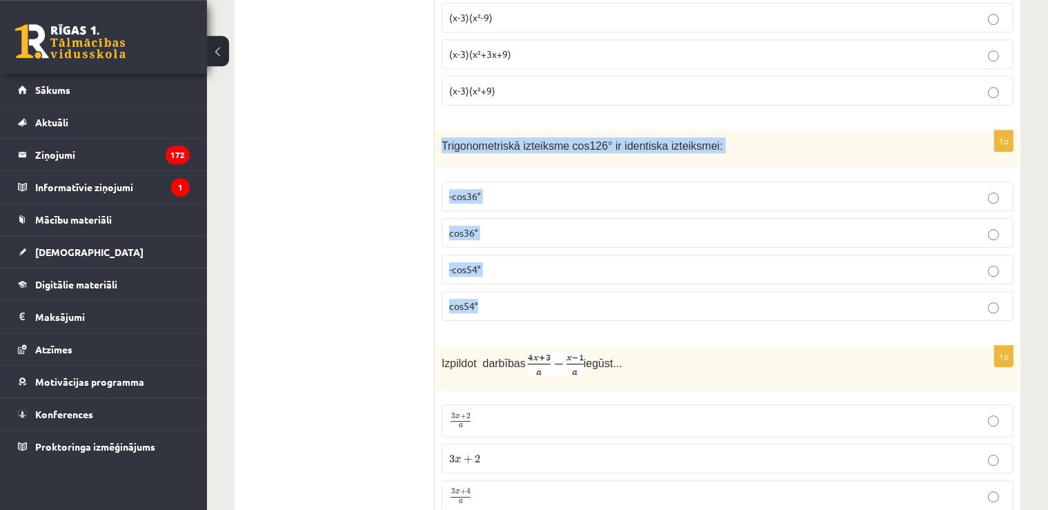
drag, startPoint x: 448, startPoint y: 118, endPoint x: 522, endPoint y: 288, distance: 185.4
click at [522, 168] on div "Trigonometriskā izteiksme cos126° ir identiska izteiksmei:" at bounding box center [728, 149] width 586 height 38
click at [488, 262] on p "-cos54°" at bounding box center [727, 269] width 557 height 14
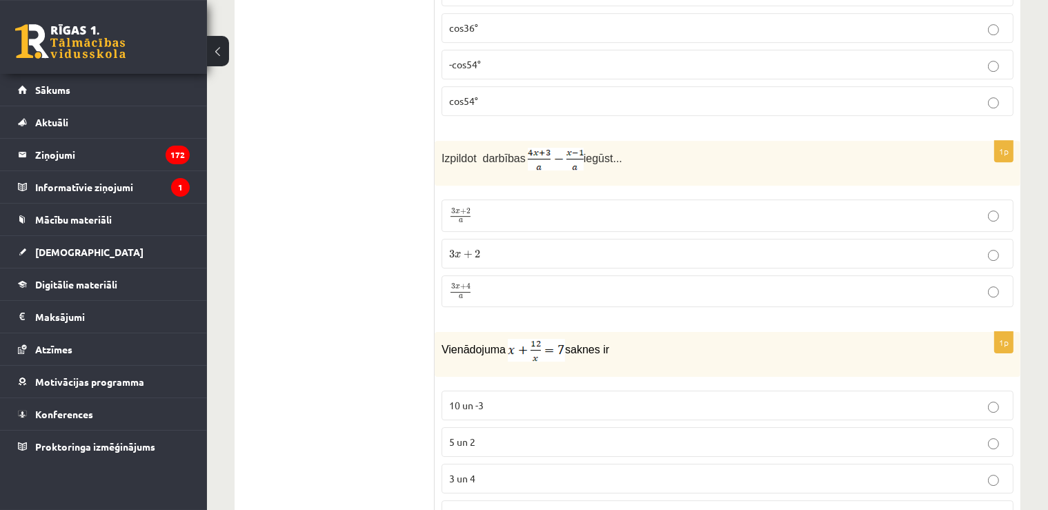
scroll to position [4309, 0]
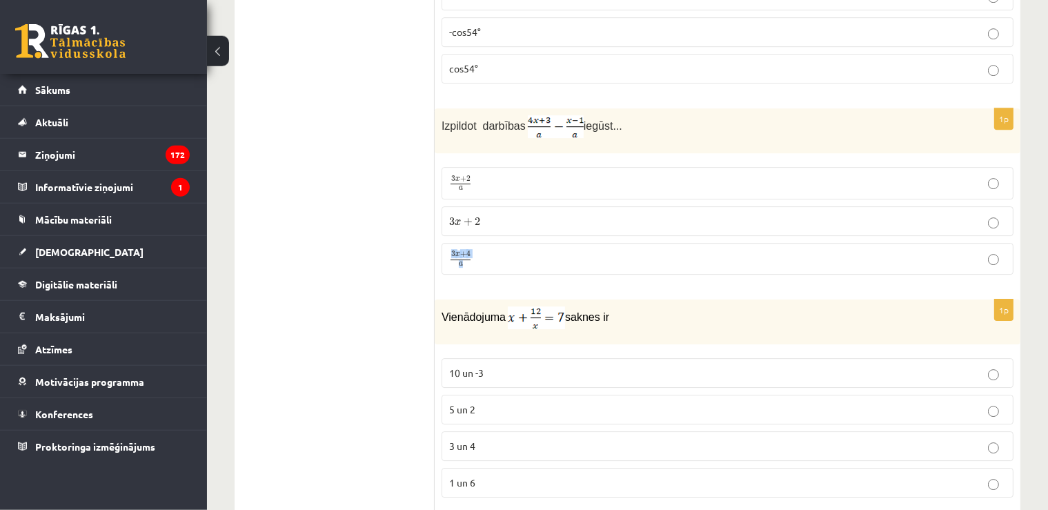
drag, startPoint x: 442, startPoint y: 94, endPoint x: 506, endPoint y: 221, distance: 142.2
click at [506, 153] on div "Izpildot darbības iegūst..." at bounding box center [728, 130] width 586 height 45
click at [500, 250] on p "3 x + 4 a 3 x + 4 a" at bounding box center [727, 258] width 557 height 17
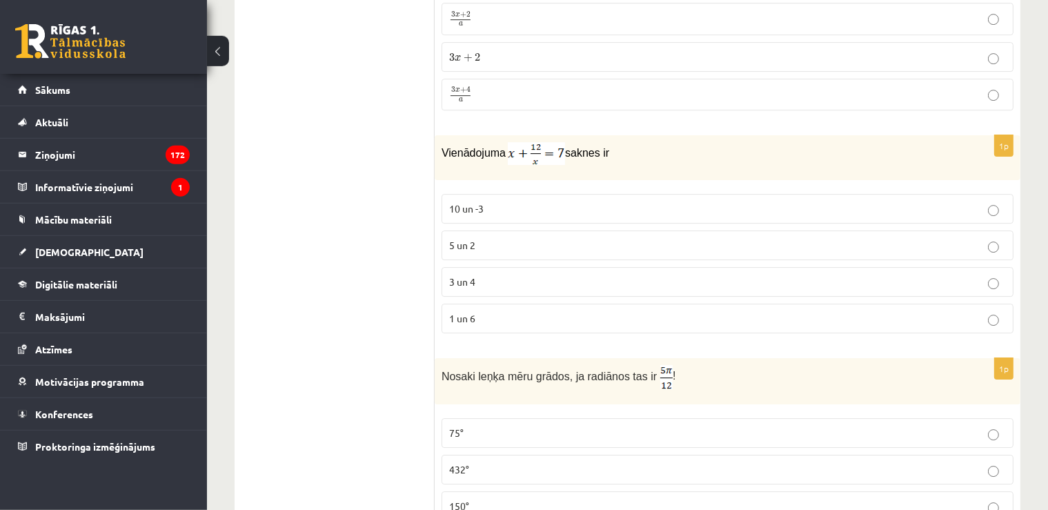
scroll to position [4490, 0]
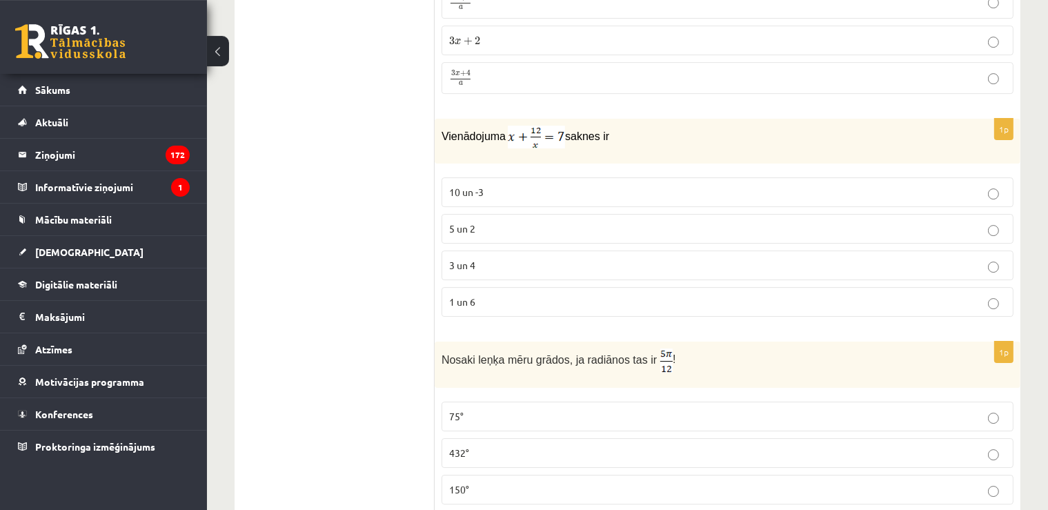
drag, startPoint x: 441, startPoint y: 99, endPoint x: 532, endPoint y: 268, distance: 192.0
click at [532, 164] on div "Vienādojuma saknes ir" at bounding box center [728, 141] width 586 height 45
click at [473, 259] on span "3 un 4" at bounding box center [462, 265] width 26 height 12
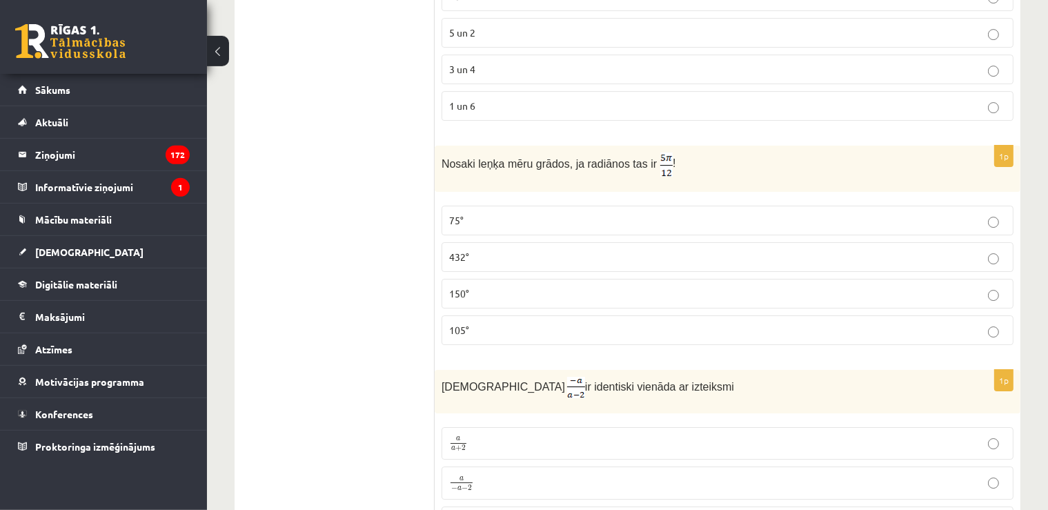
scroll to position [4719, 0]
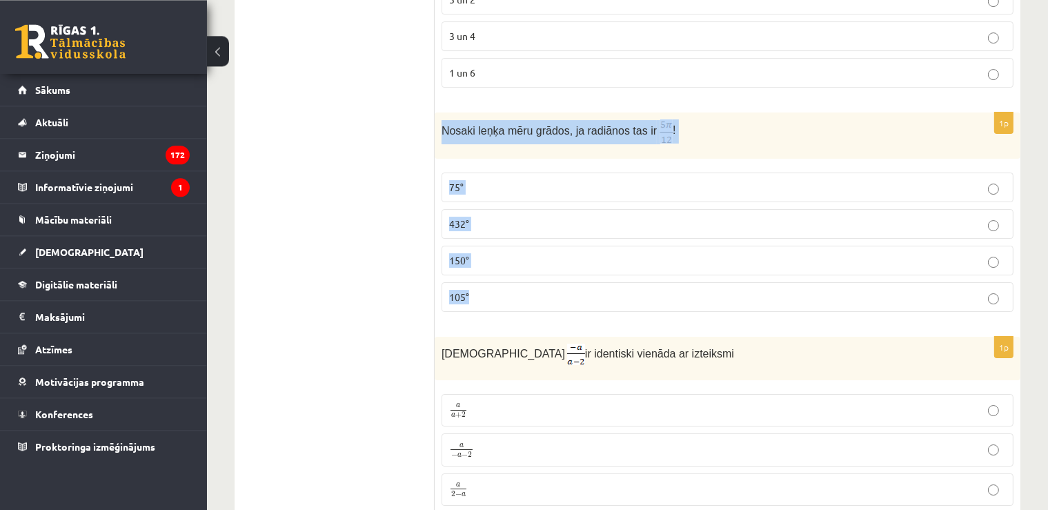
drag, startPoint x: 437, startPoint y: 94, endPoint x: 511, endPoint y: 276, distance: 196.5
click at [511, 159] on div "Nosaki leņķa mēru grādos, ja radiānos tas ir !" at bounding box center [728, 135] width 586 height 46
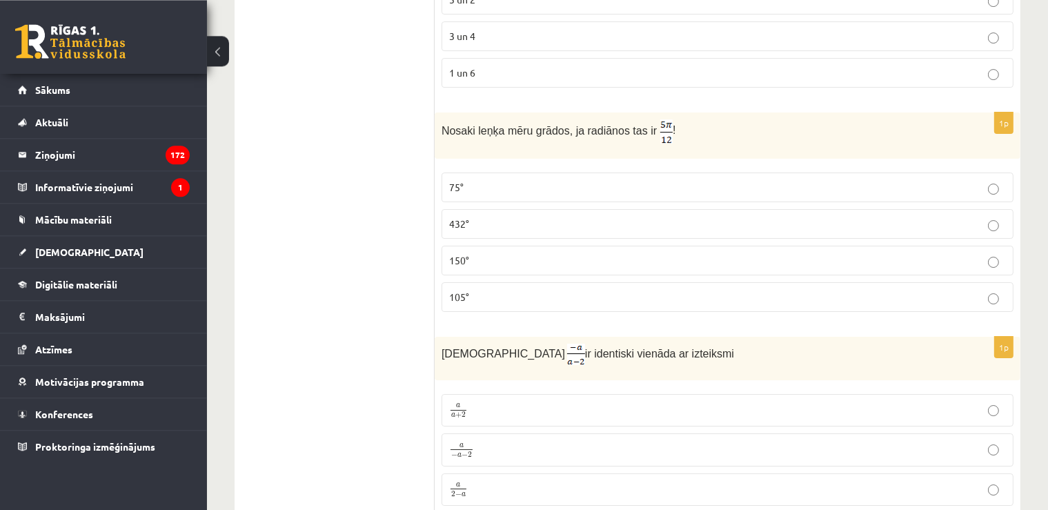
click at [464, 180] on p "75°" at bounding box center [727, 187] width 557 height 14
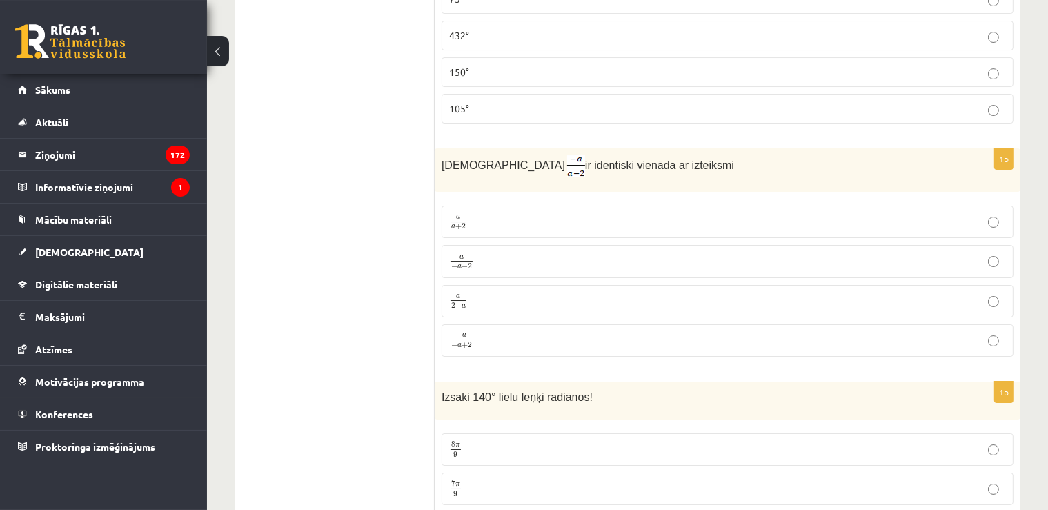
scroll to position [4916, 0]
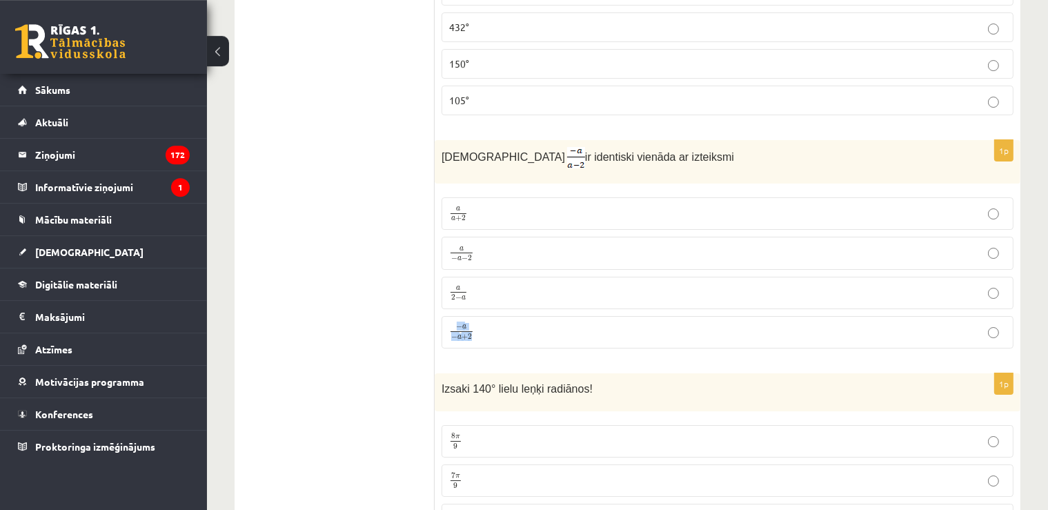
drag, startPoint x: 439, startPoint y: 119, endPoint x: 521, endPoint y: 302, distance: 201.0
click at [521, 184] on div "Izteiksme ir identiski vienāda ar izteiksmi" at bounding box center [728, 161] width 586 height 43
click at [485, 284] on p "a 2 − a a 2 − a" at bounding box center [727, 292] width 557 height 17
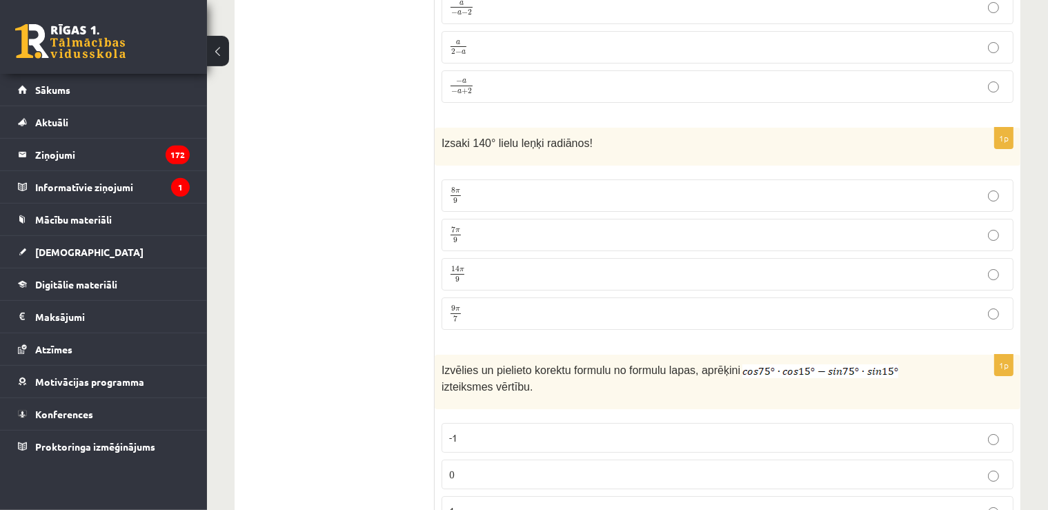
scroll to position [5178, 0]
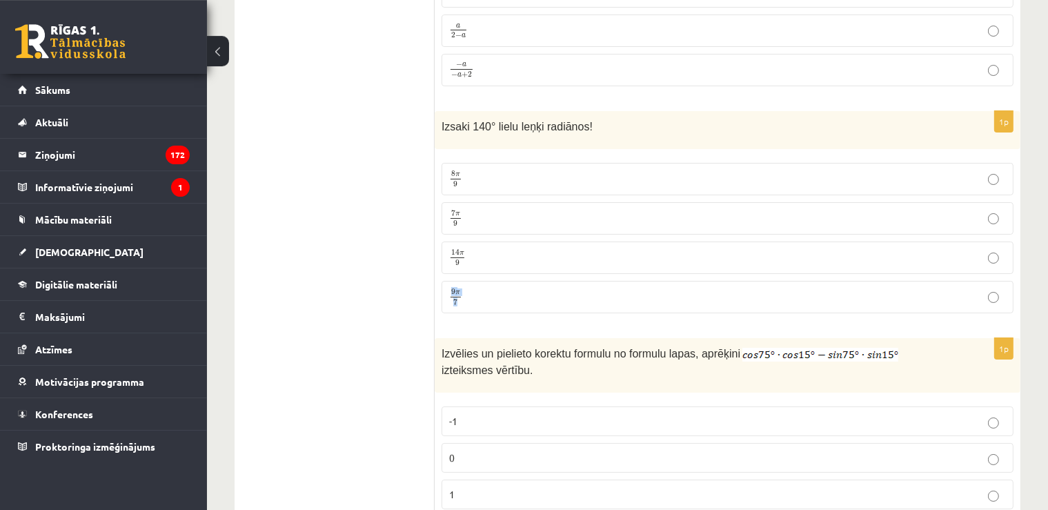
drag, startPoint x: 439, startPoint y: 95, endPoint x: 490, endPoint y: 253, distance: 166.0
click at [490, 149] on div "Izsaki 140° lielu leņķi radiānos!" at bounding box center [728, 130] width 586 height 38
click at [462, 210] on span "7 π 9" at bounding box center [455, 218] width 13 height 16
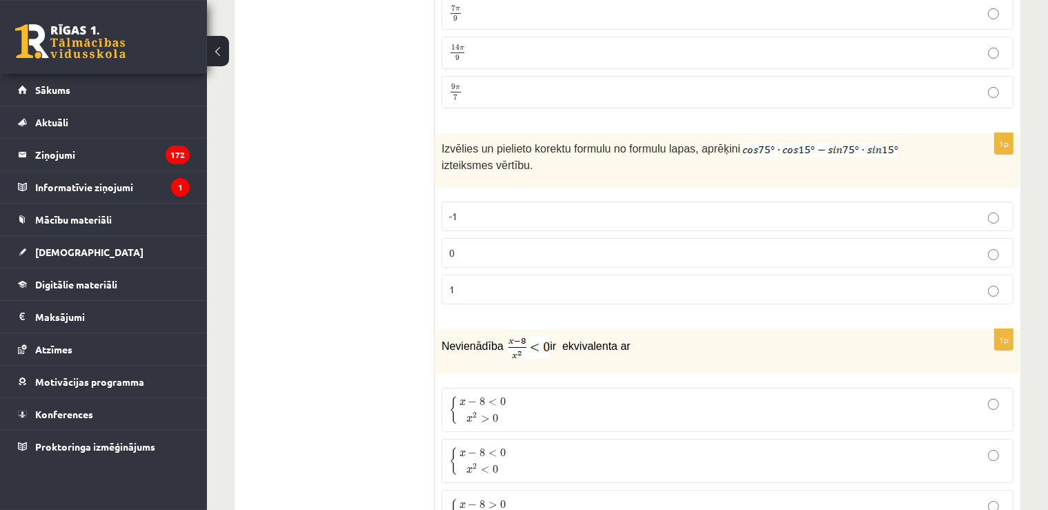
scroll to position [5407, 0]
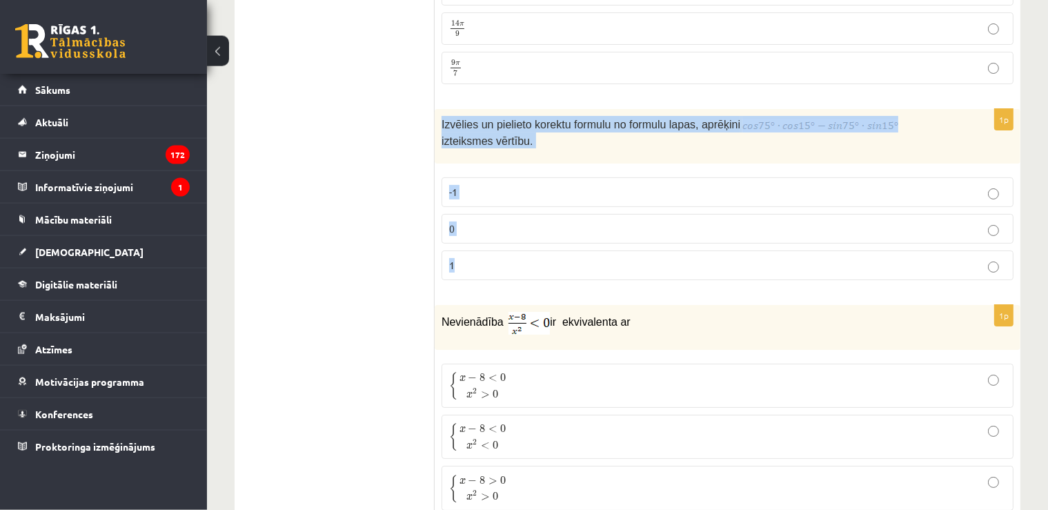
drag, startPoint x: 439, startPoint y: 81, endPoint x: 498, endPoint y: 229, distance: 159.1
click at [498, 164] on div "Izvēlies un pielieto korektu formulu no formulu lapas, aprēķini izteiksmes vērt…" at bounding box center [728, 136] width 586 height 55
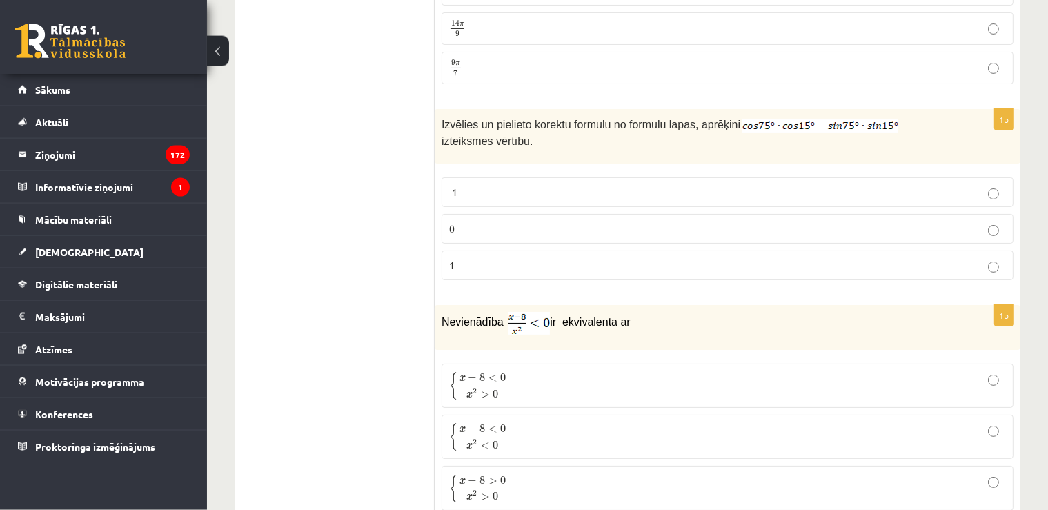
drag, startPoint x: 435, startPoint y: 75, endPoint x: 481, endPoint y: 118, distance: 63.5
click at [481, 118] on div "Izvēlies un pielieto korektu formulu no formulu lapas, aprēķini izteiksmes vērt…" at bounding box center [728, 136] width 586 height 55
click at [468, 221] on p "0" at bounding box center [727, 228] width 557 height 14
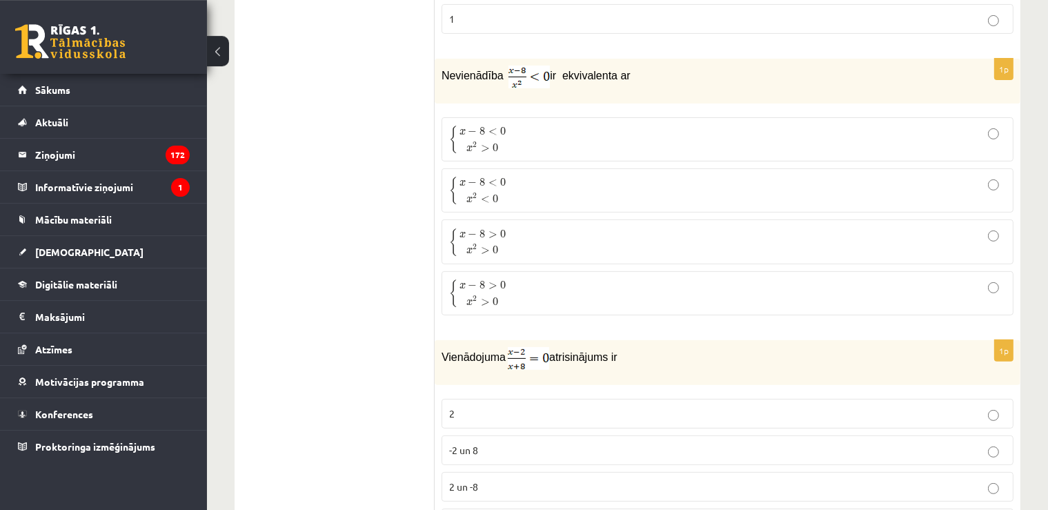
scroll to position [5637, 0]
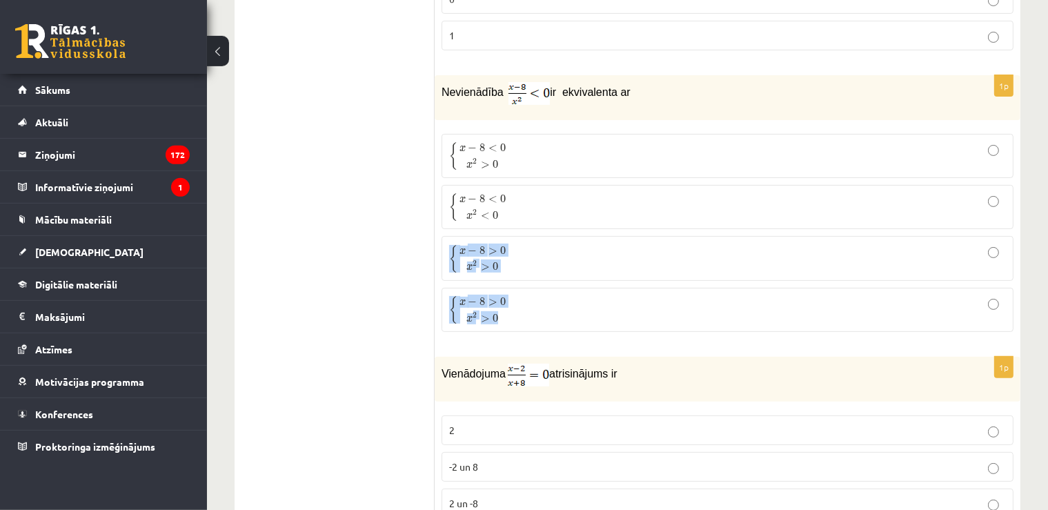
drag, startPoint x: 435, startPoint y: 50, endPoint x: 553, endPoint y: 278, distance: 256.7
click at [553, 120] on div "Nevienādība ir ekvivalenta ar" at bounding box center [728, 97] width 586 height 45
click at [526, 141] on p "{ x − 8 < 0 x 2 > 0 { x − 8 < 0 x 2 > 0" at bounding box center [727, 155] width 557 height 29
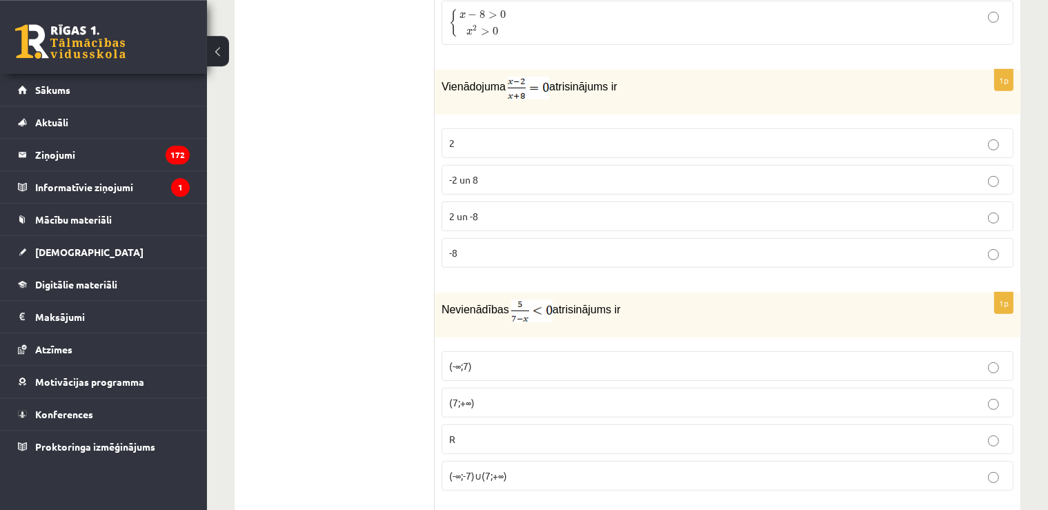
scroll to position [5940, 0]
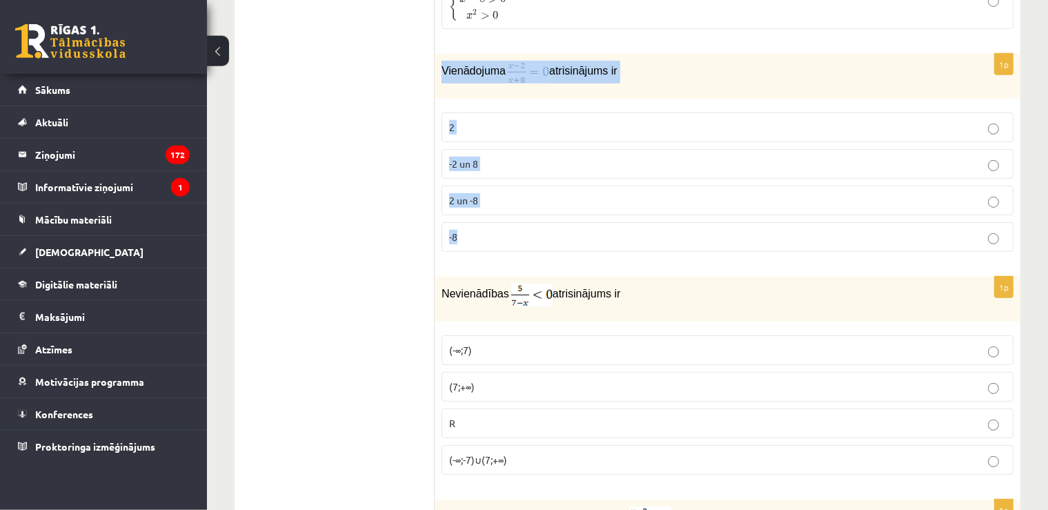
drag, startPoint x: 439, startPoint y: 34, endPoint x: 504, endPoint y: 190, distance: 168.9
click at [504, 99] on div "Vienādojuma atrisinājums ir" at bounding box center [728, 76] width 586 height 45
click at [491, 120] on p "2" at bounding box center [727, 127] width 557 height 14
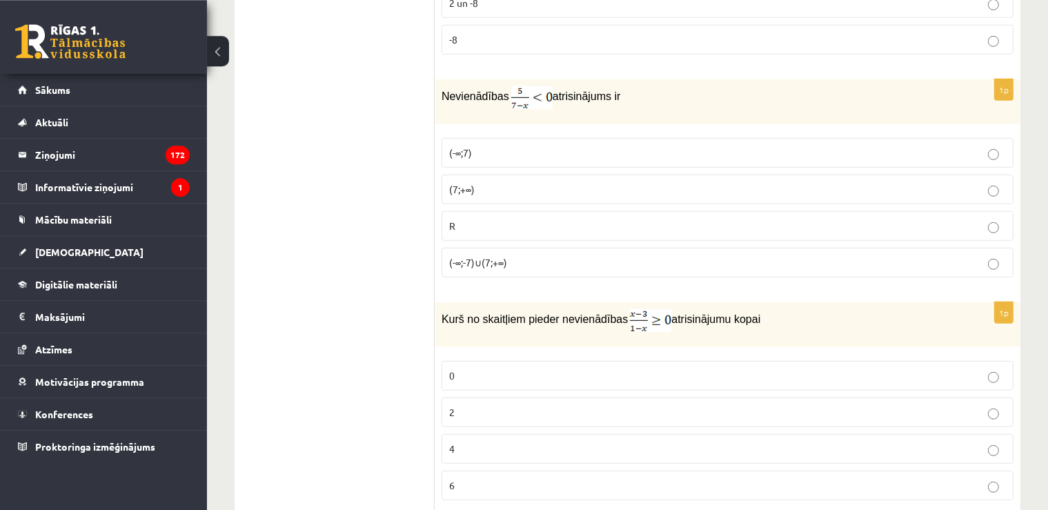
scroll to position [6145, 0]
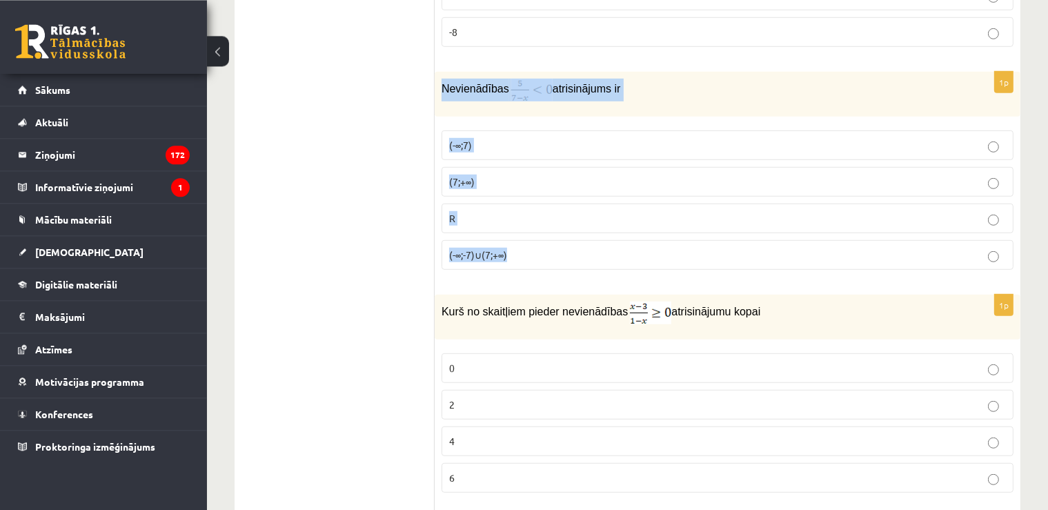
drag, startPoint x: 441, startPoint y: 41, endPoint x: 533, endPoint y: 207, distance: 189.6
click at [533, 116] on div "Nevienādības atrisinājums ir" at bounding box center [728, 93] width 586 height 45
click at [478, 166] on label "(7;+∞)" at bounding box center [728, 181] width 572 height 30
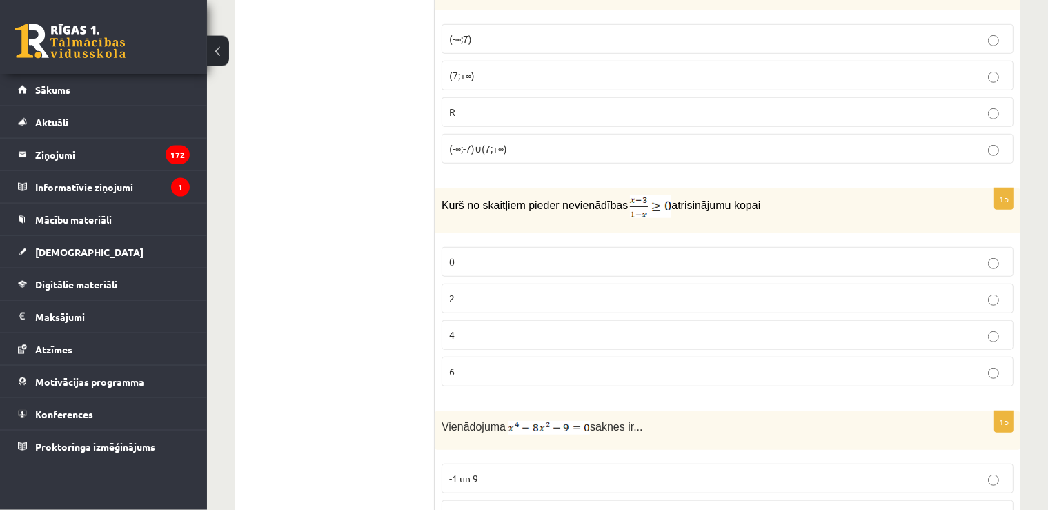
scroll to position [6309, 0]
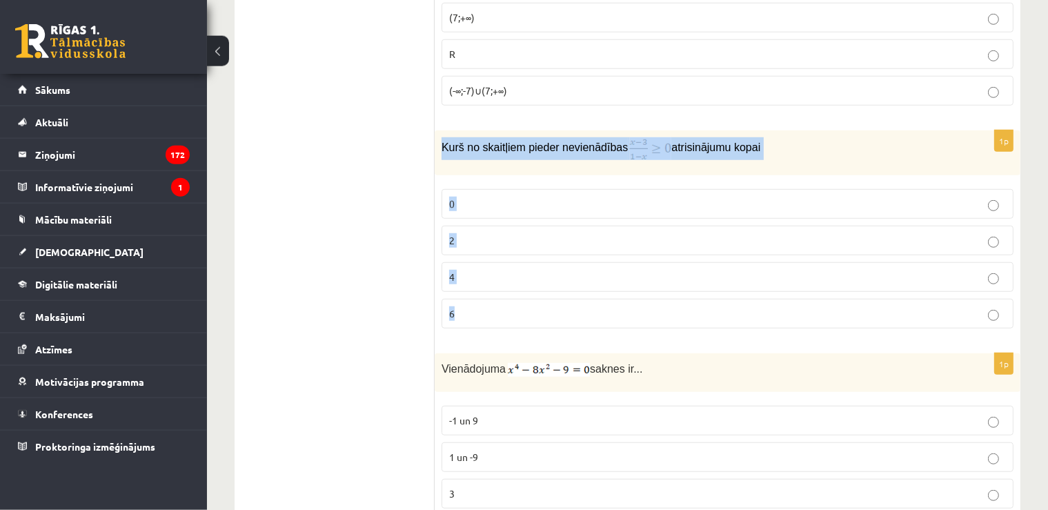
drag, startPoint x: 438, startPoint y: 104, endPoint x: 482, endPoint y: 264, distance: 165.9
click at [482, 175] on div "Kurš no skaitļiem pieder nevienādības atrisinājumu kopai" at bounding box center [728, 152] width 586 height 45
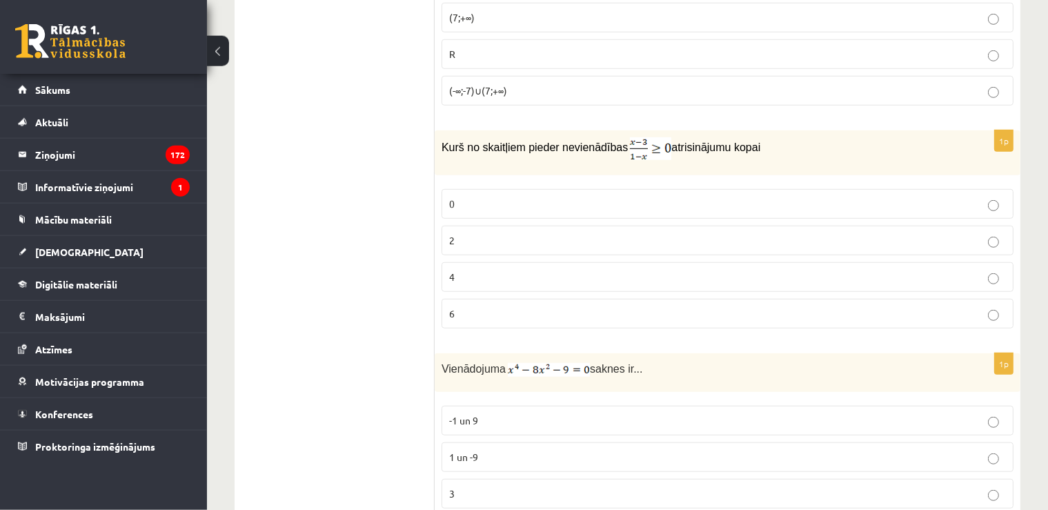
click at [508, 233] on p "2" at bounding box center [727, 240] width 557 height 14
click at [979, 197] on p "0" at bounding box center [727, 204] width 557 height 14
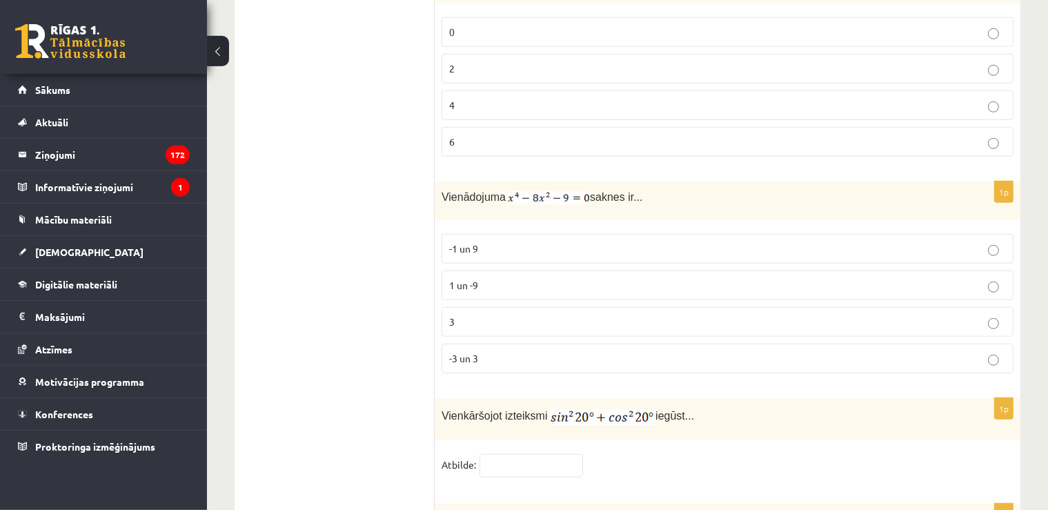
scroll to position [6489, 0]
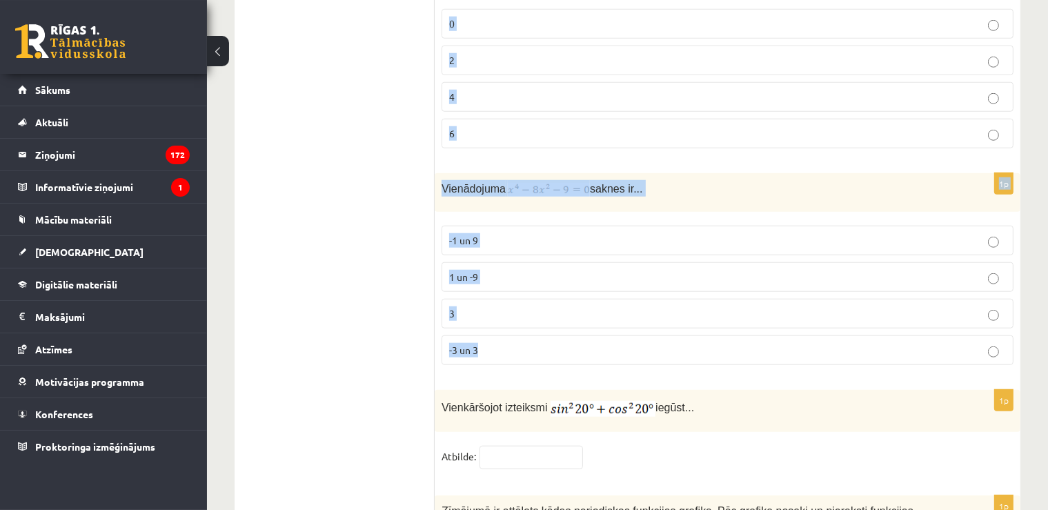
drag, startPoint x: 433, startPoint y: 135, endPoint x: 537, endPoint y: 296, distance: 191.9
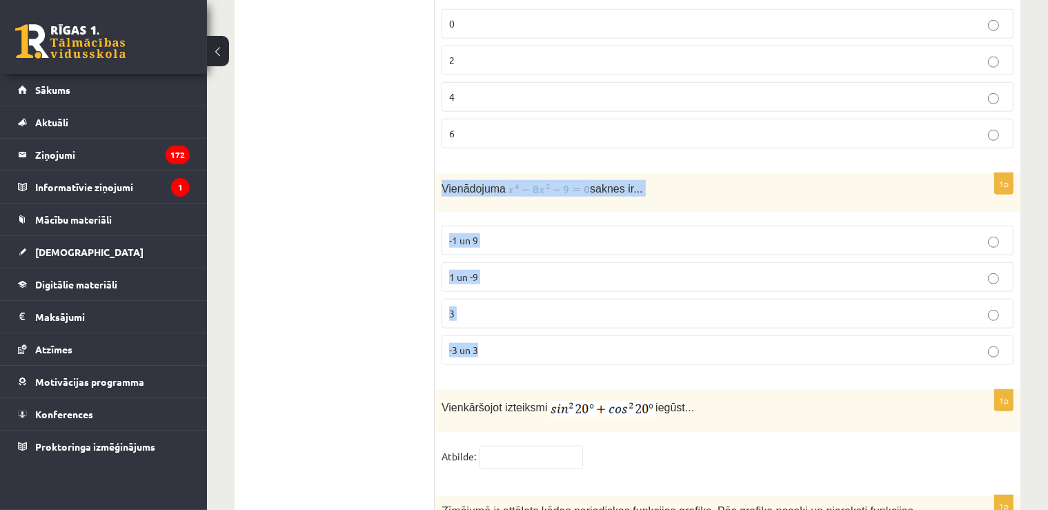
drag, startPoint x: 440, startPoint y: 142, endPoint x: 508, endPoint y: 313, distance: 184.2
click at [508, 212] on div "Vienādojuma saknes ir..." at bounding box center [728, 192] width 586 height 39
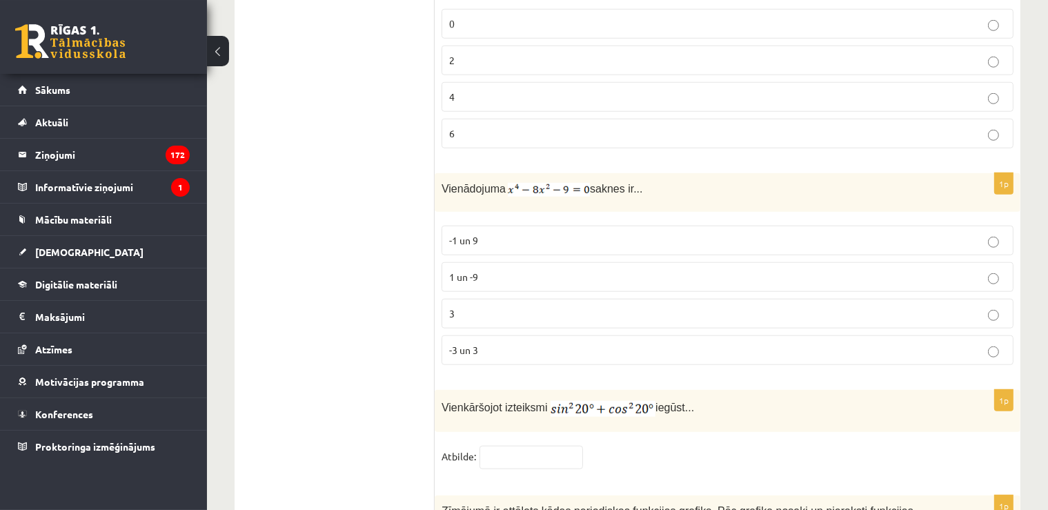
click at [497, 343] on p "-3 un 3" at bounding box center [727, 350] width 557 height 14
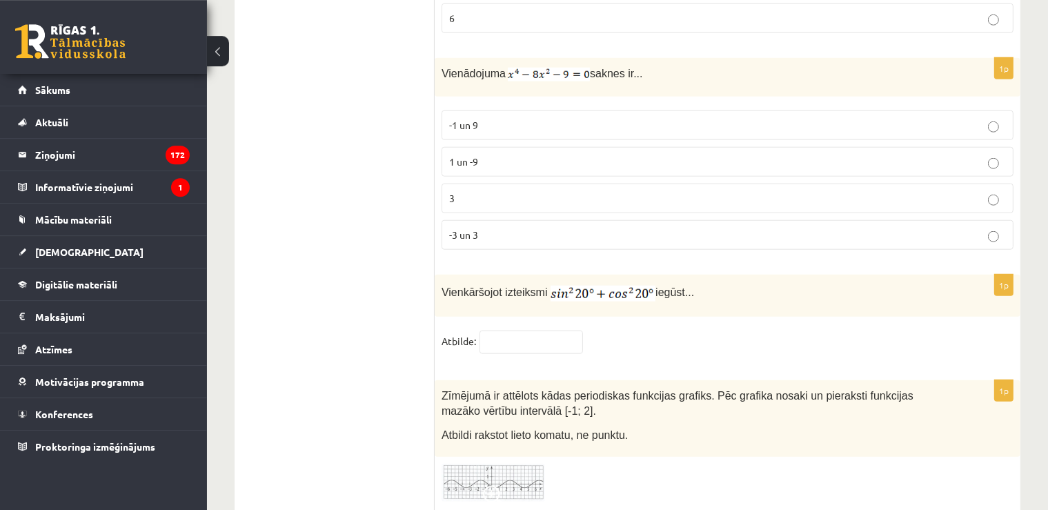
scroll to position [6751, 0]
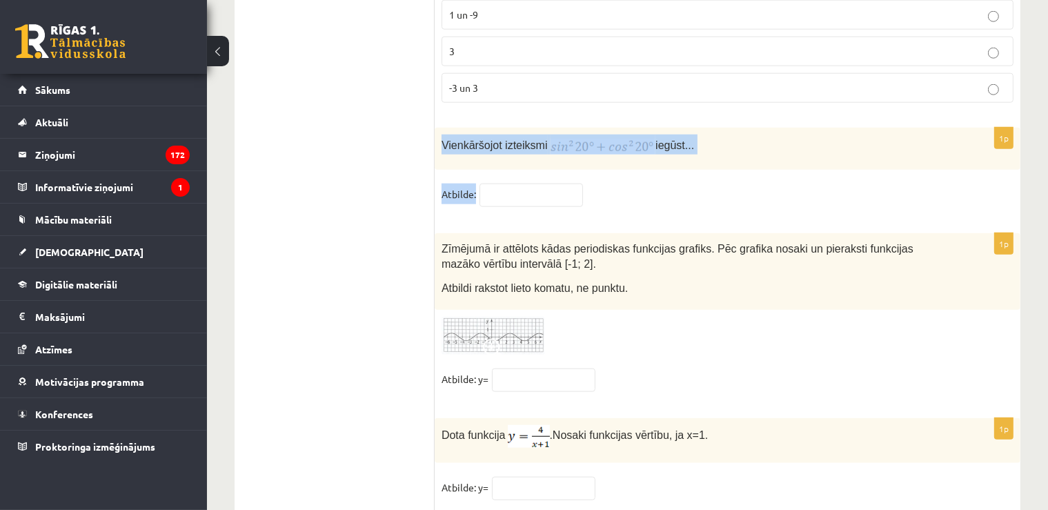
drag, startPoint x: 442, startPoint y: 101, endPoint x: 664, endPoint y: 161, distance: 229.6
click at [664, 161] on div "Vienkāršojot izteiksmi iegūst..." at bounding box center [728, 149] width 586 height 42
click at [510, 135] on div "1p Vienkāršojot izteiksmi iegūst... Atbilde:" at bounding box center [728, 174] width 586 height 92
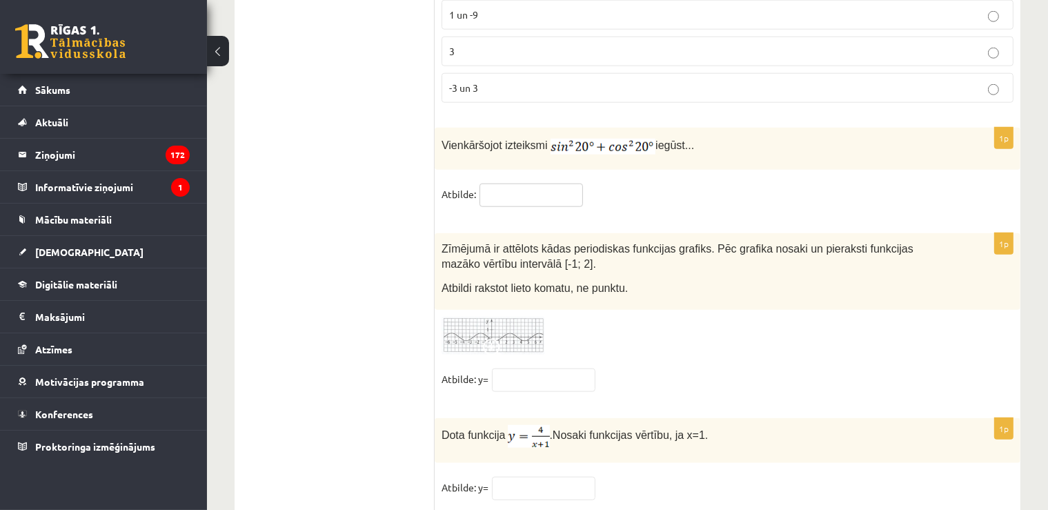
click at [510, 184] on input "text" at bounding box center [530, 195] width 103 height 23
type input "*"
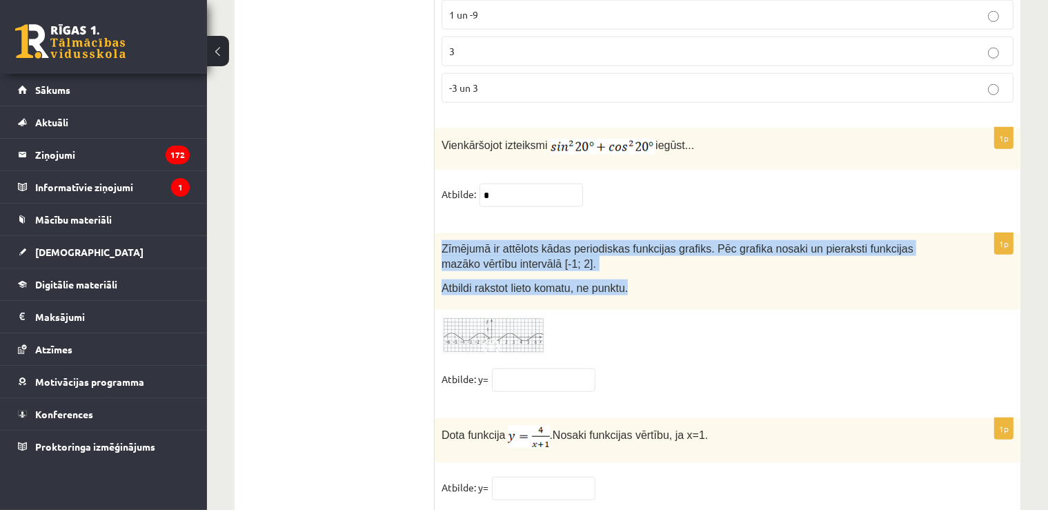
drag, startPoint x: 439, startPoint y: 201, endPoint x: 647, endPoint y: 259, distance: 215.6
click at [647, 259] on div "Zīmējumā ir attēlots kādas periodiskas funkcijas grafiks. Pēc grafika nosaki un…" at bounding box center [728, 271] width 586 height 77
click at [516, 317] on img at bounding box center [493, 336] width 103 height 38
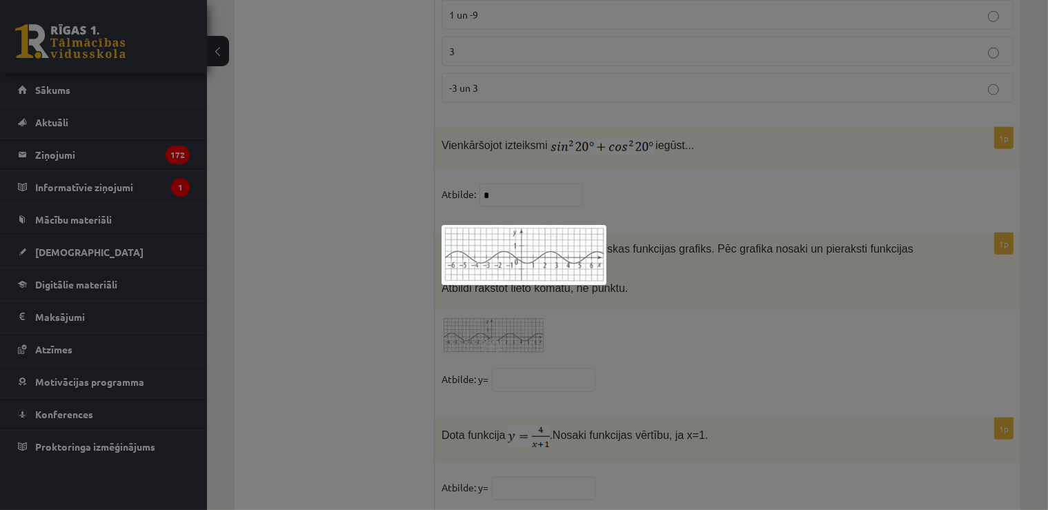
click at [507, 324] on div at bounding box center [524, 255] width 1048 height 510
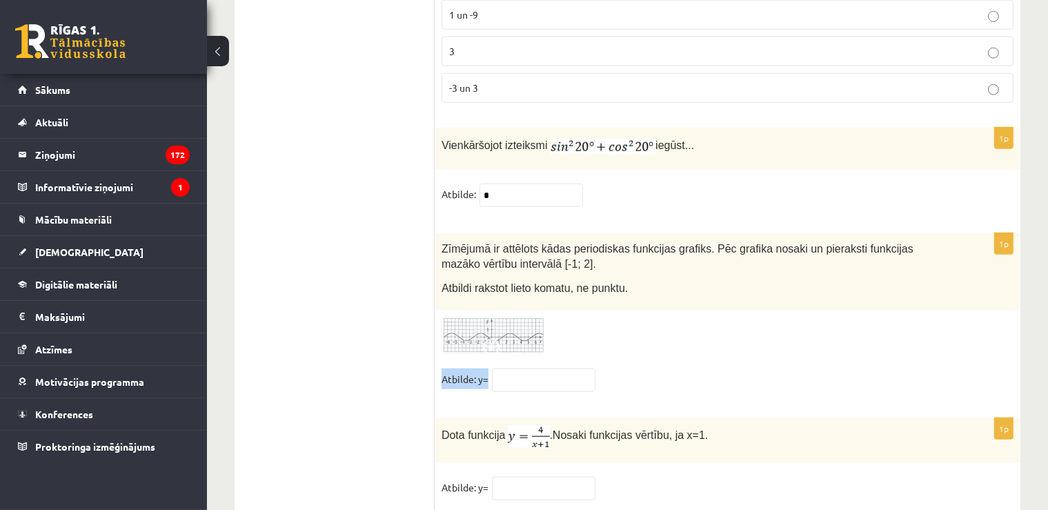
drag, startPoint x: 443, startPoint y: 333, endPoint x: 510, endPoint y: 337, distance: 67.0
click at [510, 368] on fieldset "Atbilde: y=" at bounding box center [728, 382] width 572 height 29
click at [537, 368] on input "text" at bounding box center [543, 379] width 103 height 23
type input "**"
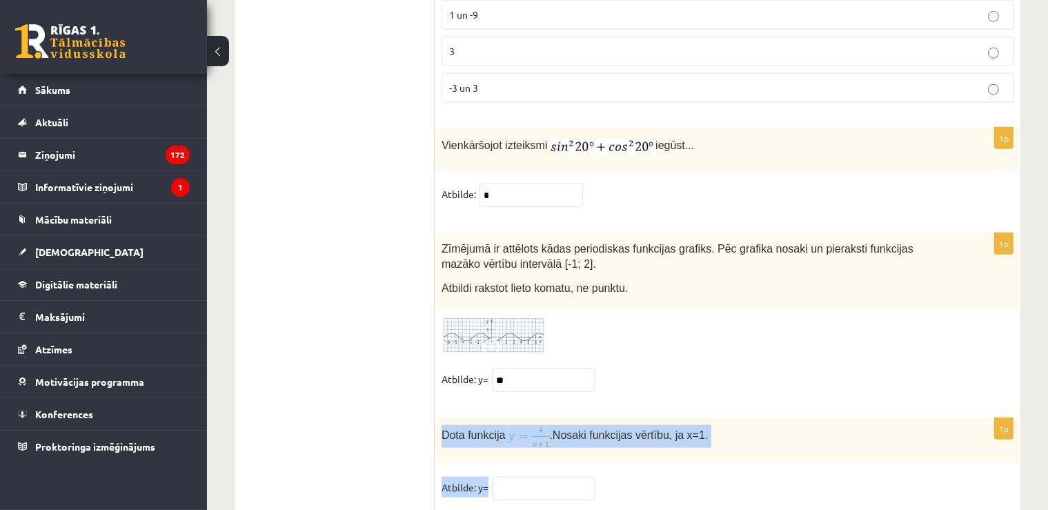
drag, startPoint x: 444, startPoint y: 390, endPoint x: 495, endPoint y: 446, distance: 75.7
click at [495, 446] on div "Dota funkcija . Nosaki funkcijas vērtību, ja x=1." at bounding box center [728, 440] width 586 height 45
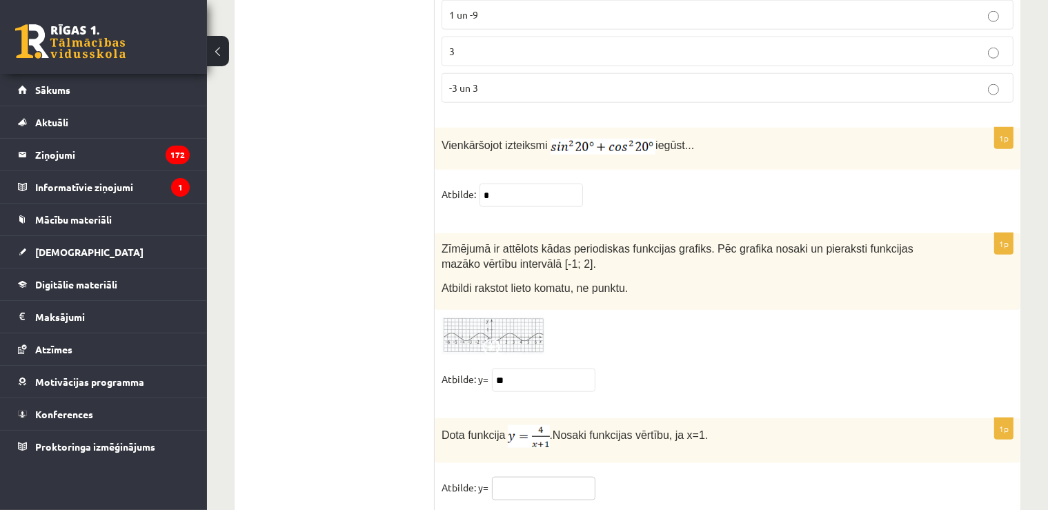
click at [533, 477] on input "text" at bounding box center [543, 488] width 103 height 23
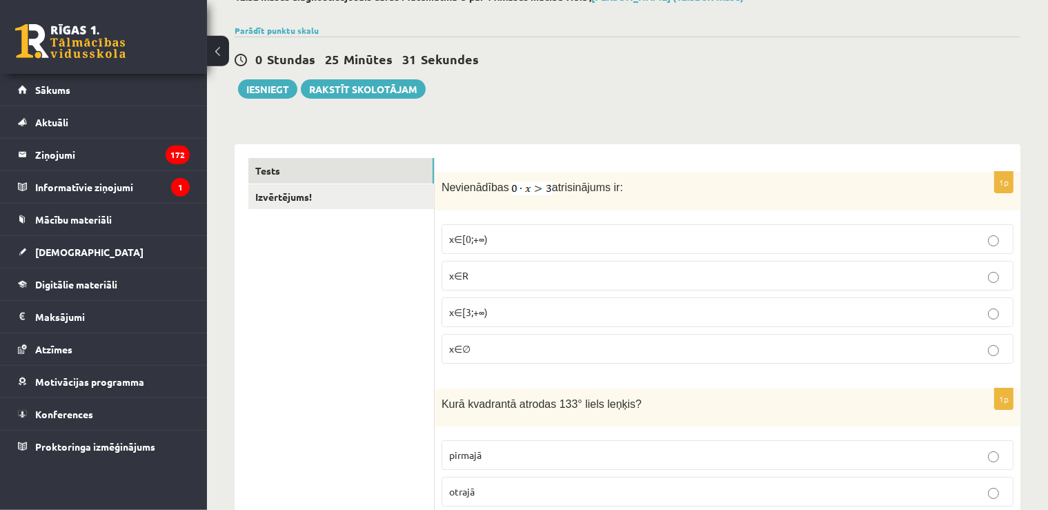
scroll to position [81, 0]
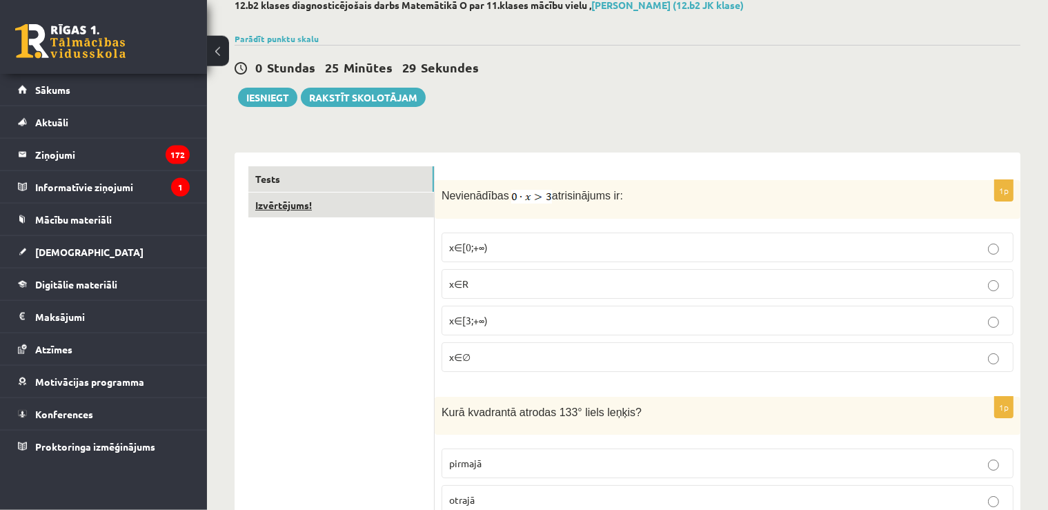
type input "*"
click at [366, 199] on link "Izvērtējums!" at bounding box center [341, 205] width 186 height 26
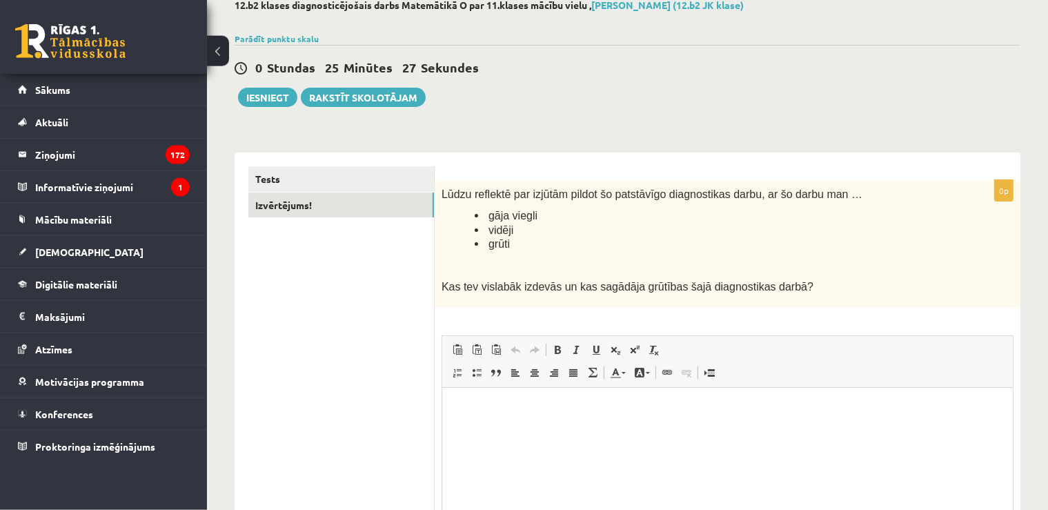
scroll to position [0, 0]
click at [686, 412] on p "Rich Text Editor, wiswyg-editor-user-answer-47363747210040" at bounding box center [726, 408] width 543 height 14
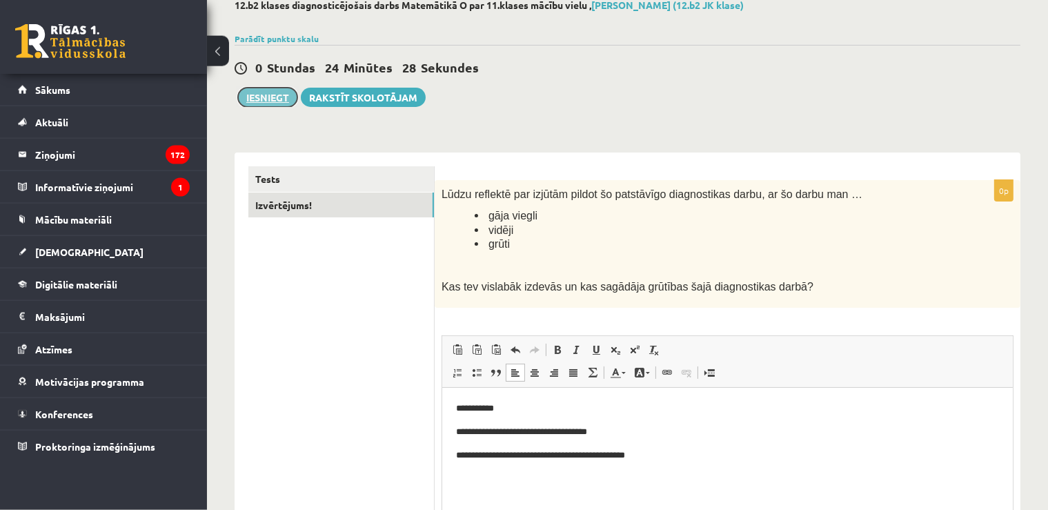
click at [255, 89] on button "Iesniegt" at bounding box center [267, 97] width 59 height 19
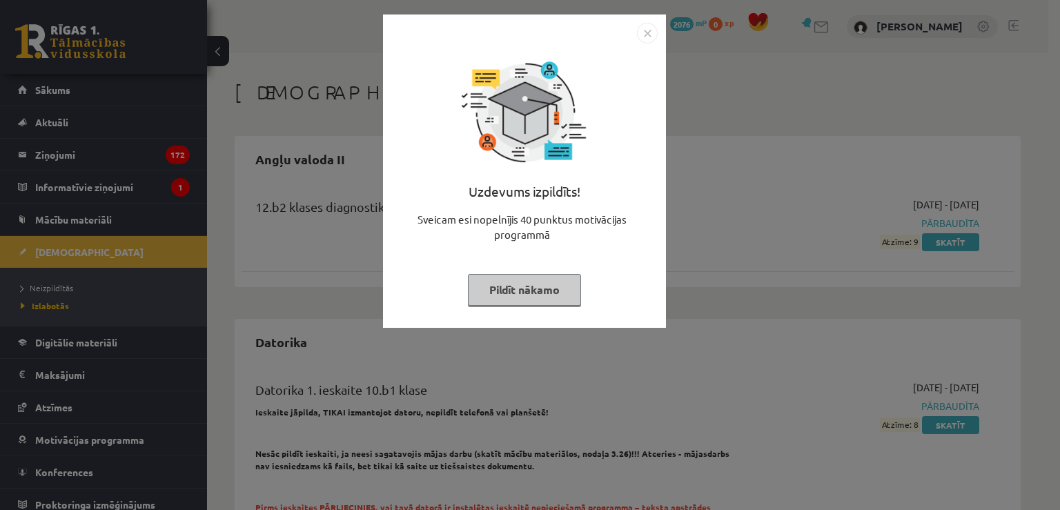
click at [649, 37] on img "Close" at bounding box center [647, 33] width 21 height 21
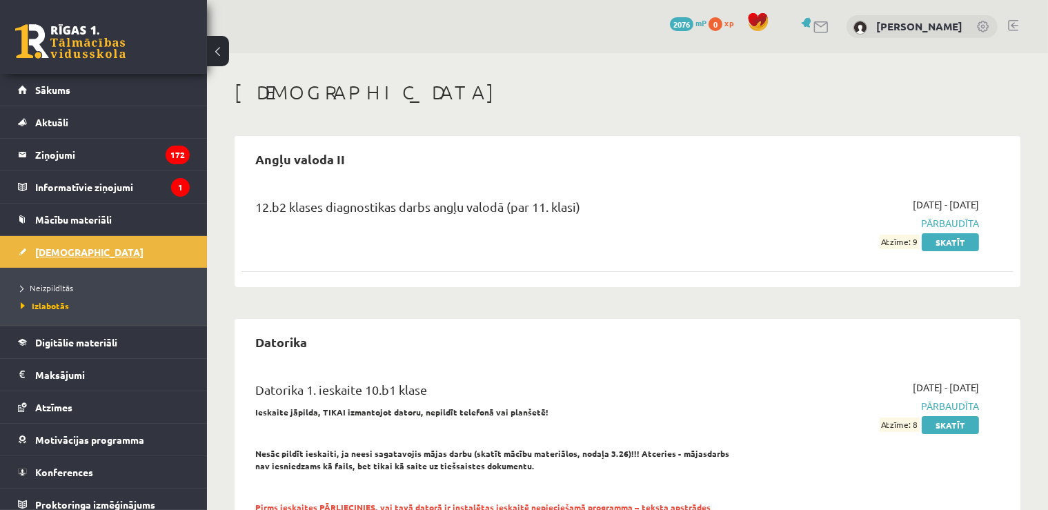
click at [73, 259] on link "[DEMOGRAPHIC_DATA]" at bounding box center [104, 252] width 172 height 32
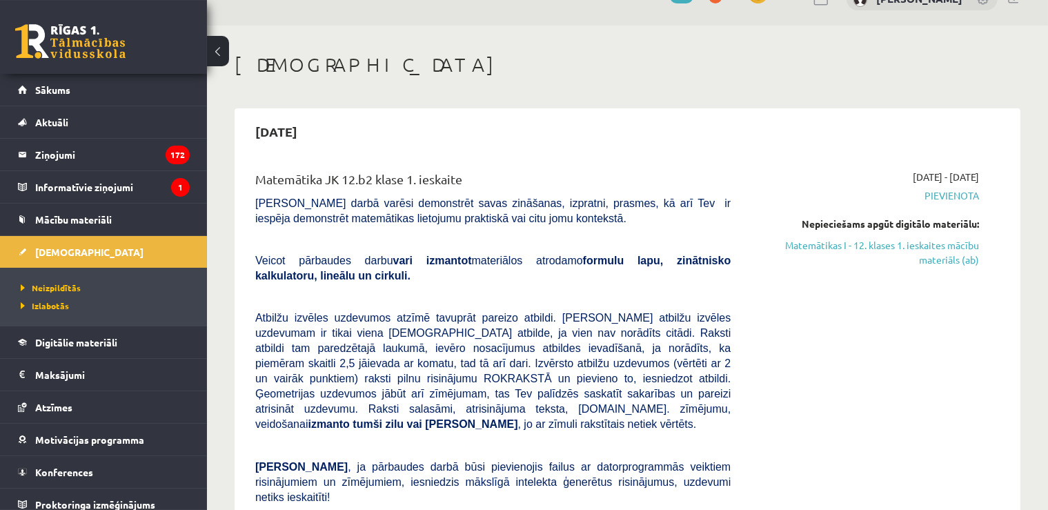
scroll to position [19, 0]
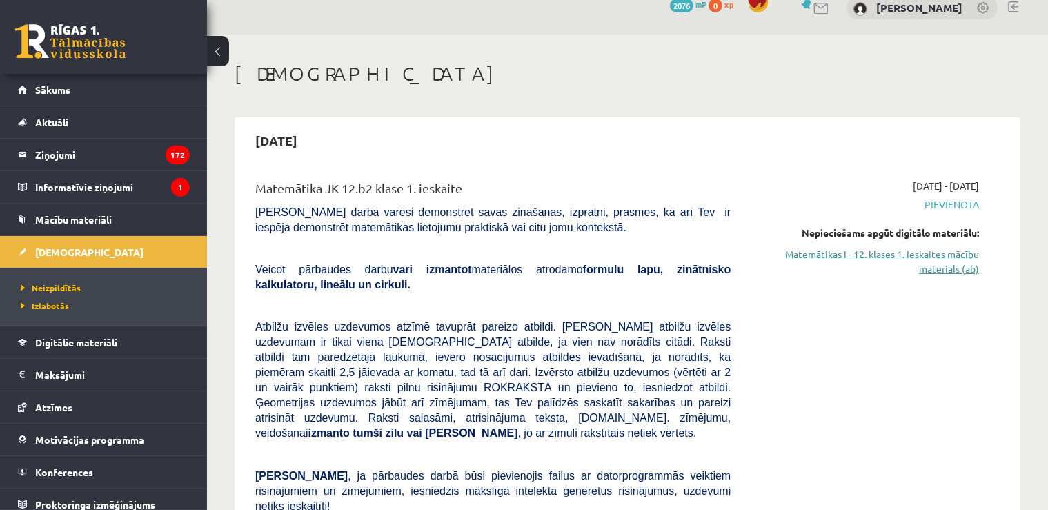
click at [945, 259] on link "Matemātikas I - 12. klases 1. ieskaites mācību materiāls (ab)" at bounding box center [865, 261] width 228 height 29
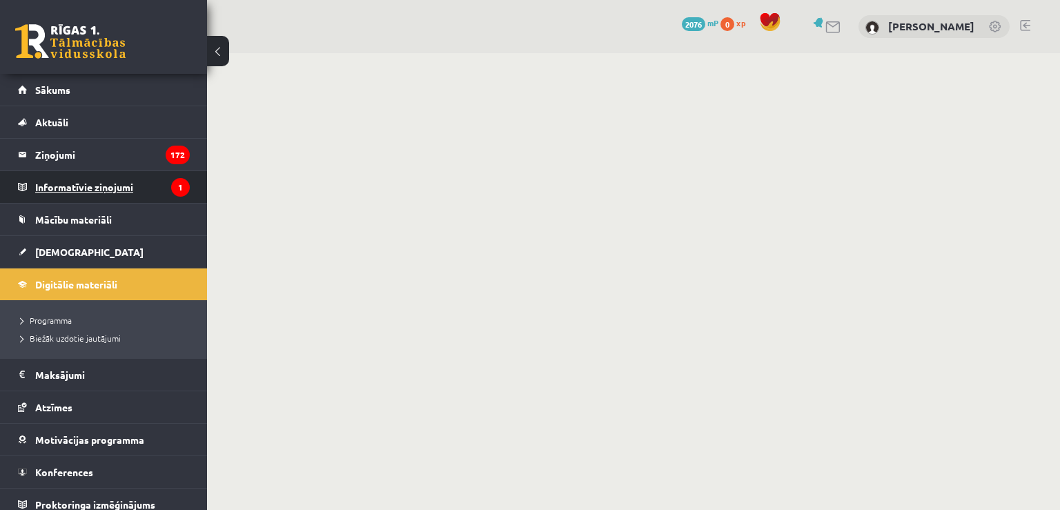
click at [106, 189] on legend "Informatīvie ziņojumi 1" at bounding box center [112, 187] width 155 height 32
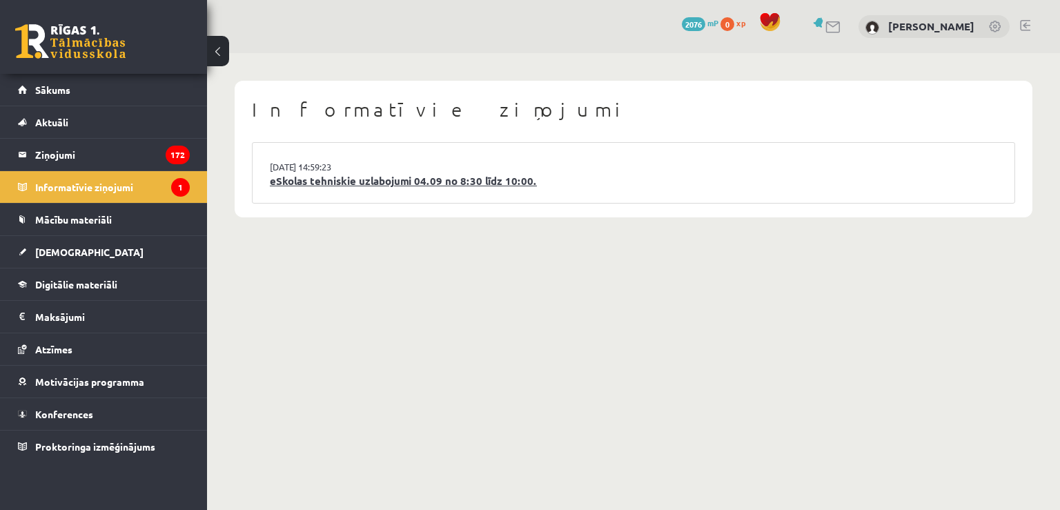
click at [320, 175] on link "eSkolas tehniskie uzlabojumi 04.09 no 8:30 līdz 10:00." at bounding box center [633, 181] width 727 height 16
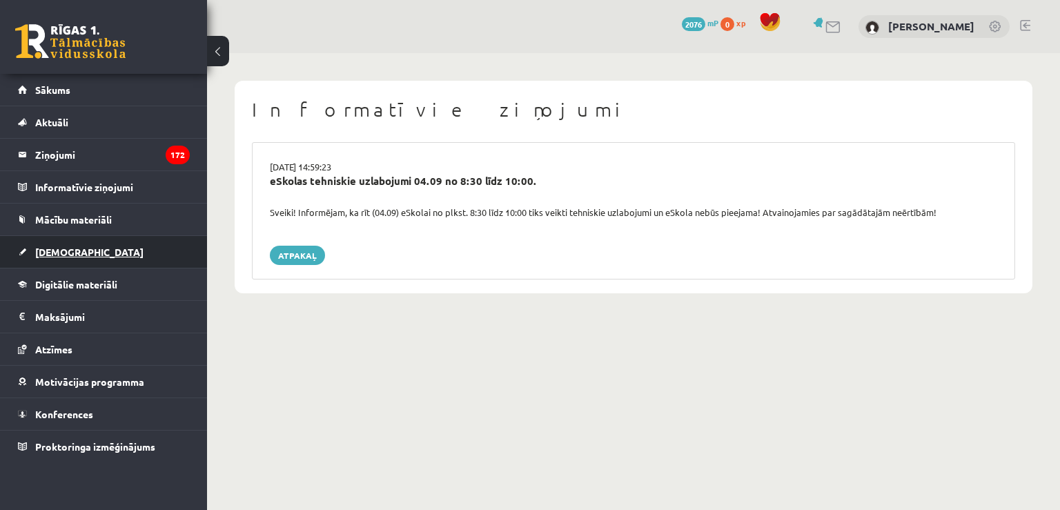
click at [63, 258] on link "[DEMOGRAPHIC_DATA]" at bounding box center [104, 252] width 172 height 32
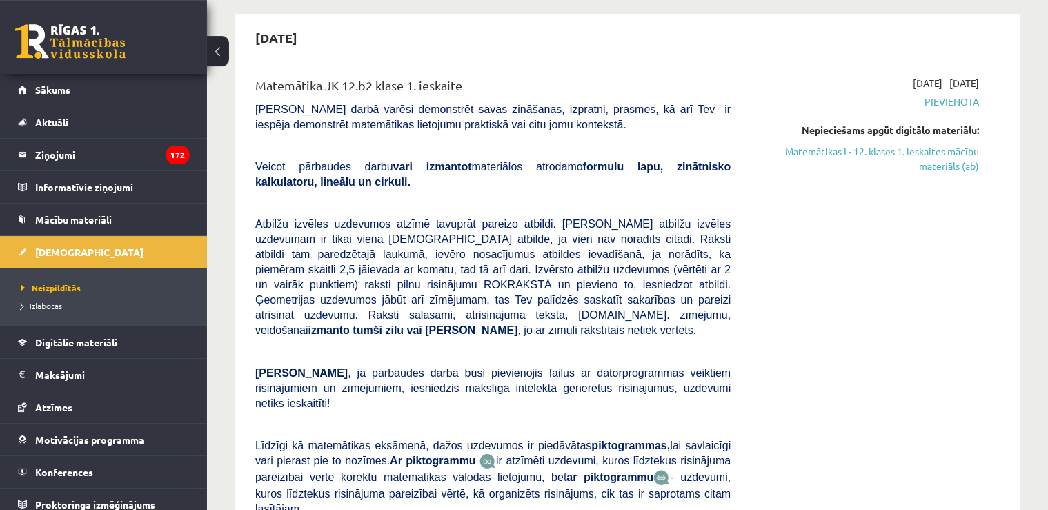
scroll to position [112, 0]
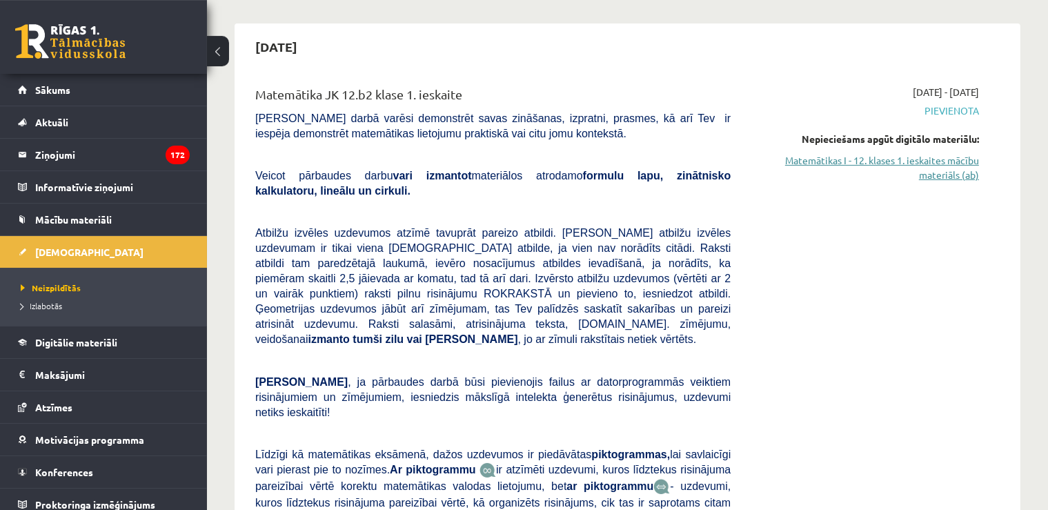
click at [927, 159] on link "Matemātikas I - 12. klases 1. ieskaites mācību materiāls (ab)" at bounding box center [865, 167] width 228 height 29
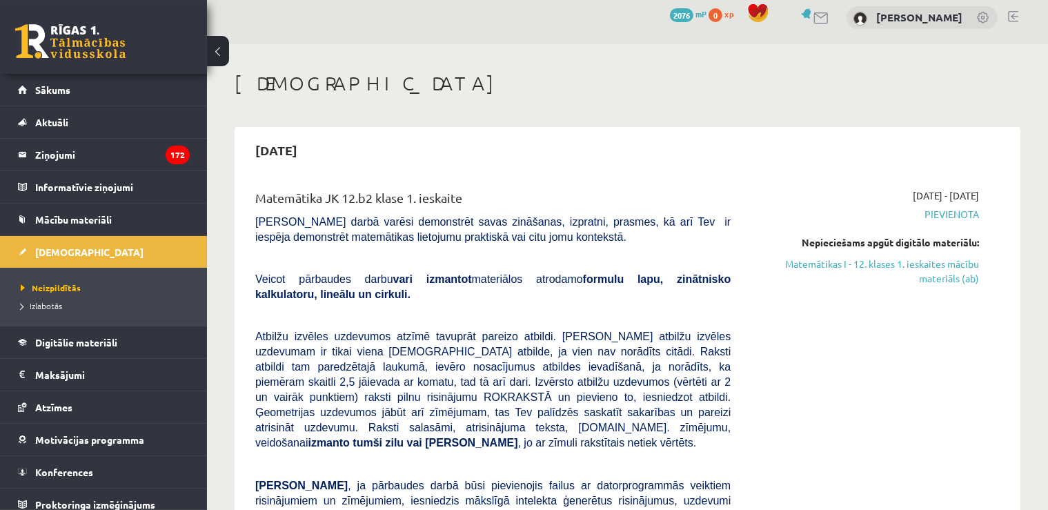
scroll to position [0, 0]
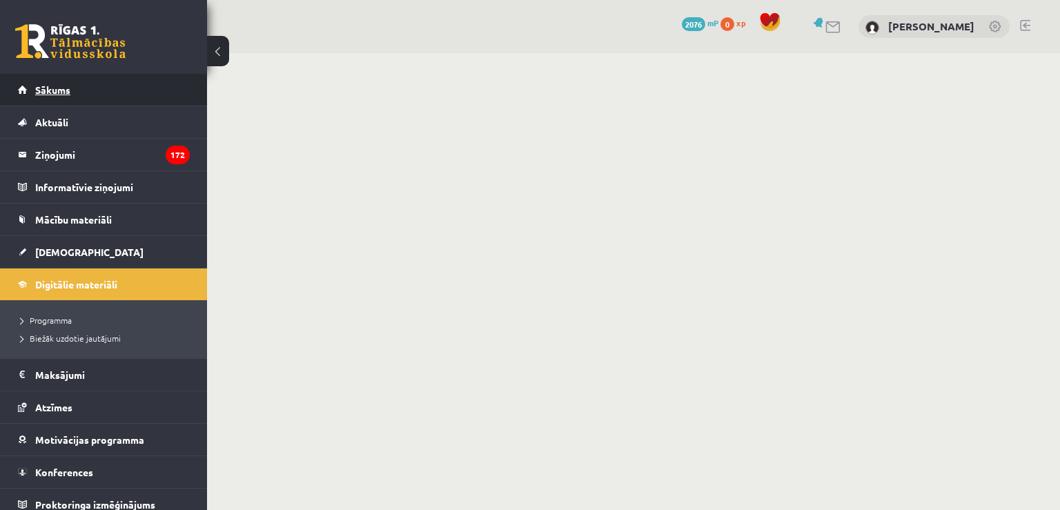
click at [50, 99] on link "Sākums" at bounding box center [104, 90] width 172 height 32
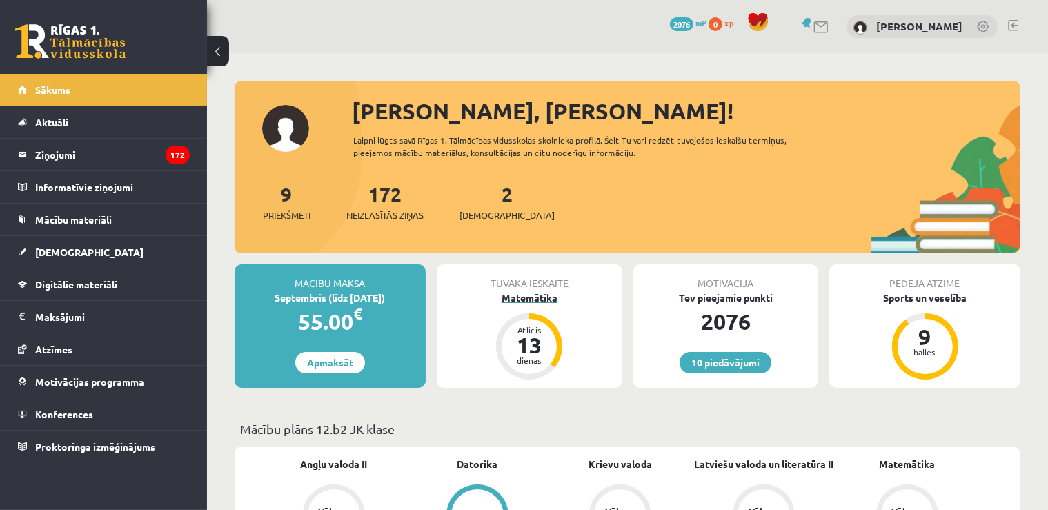
click at [537, 293] on div "Matemātika" at bounding box center [530, 297] width 186 height 14
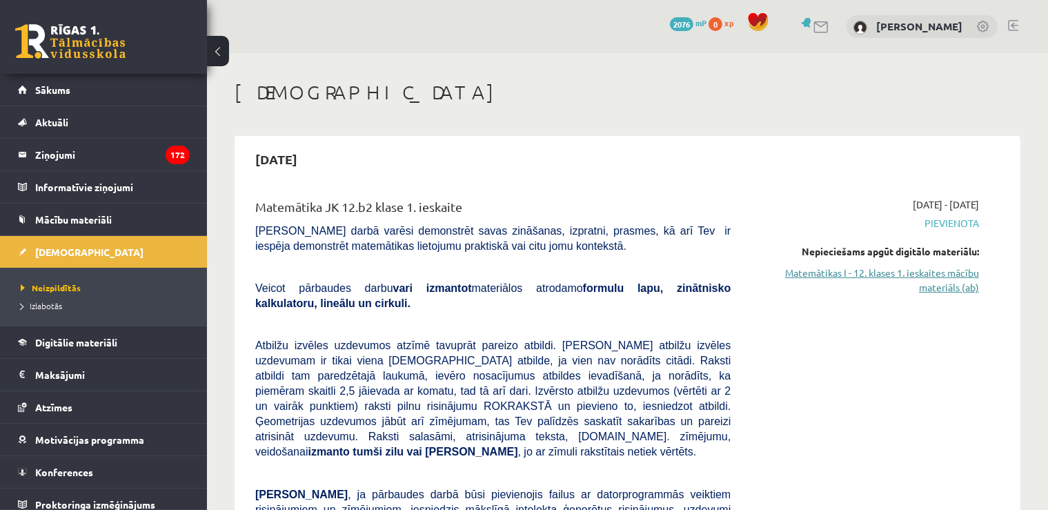
click at [945, 293] on link "Matemātikas I - 12. klases 1. ieskaites mācību materiāls (ab)" at bounding box center [865, 280] width 228 height 29
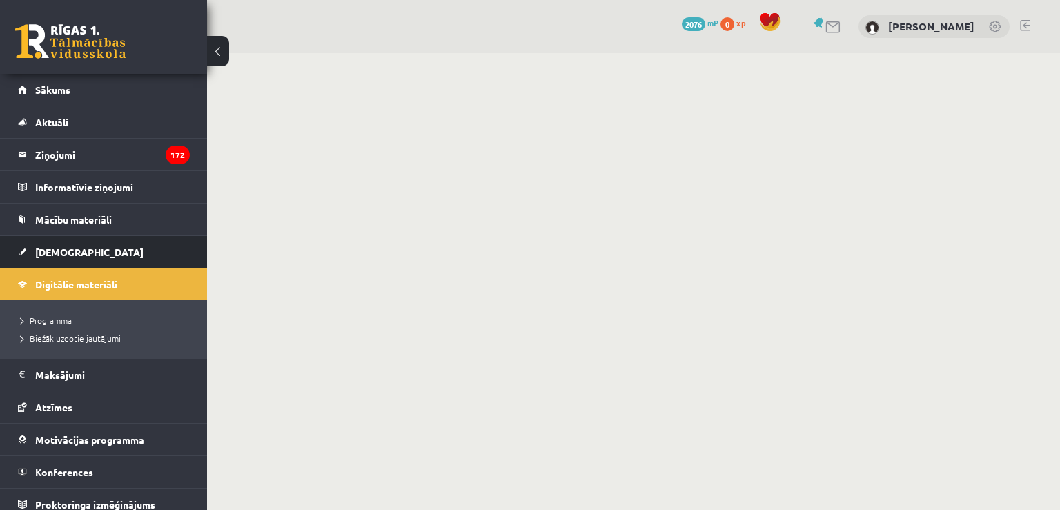
click at [37, 250] on span "[DEMOGRAPHIC_DATA]" at bounding box center [89, 252] width 108 height 12
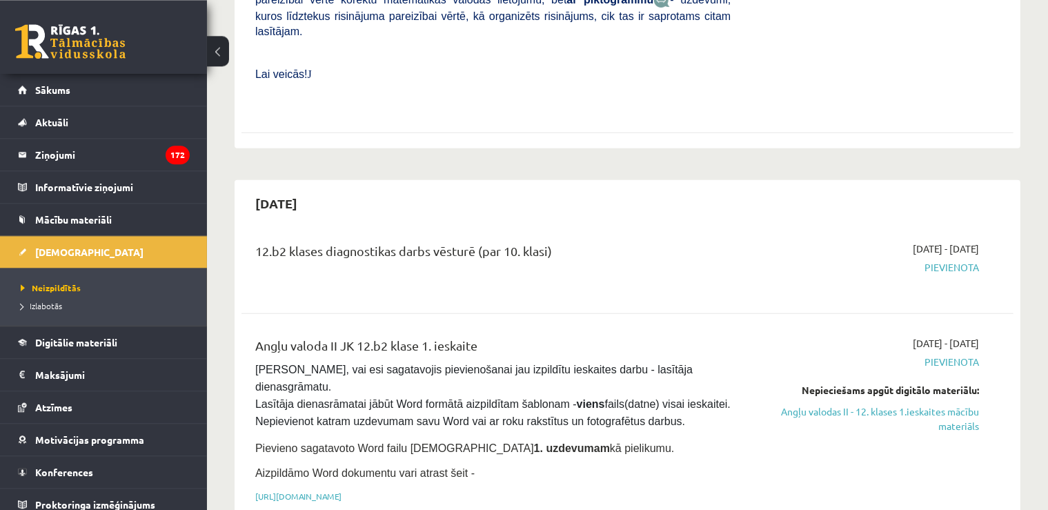
scroll to position [798, 0]
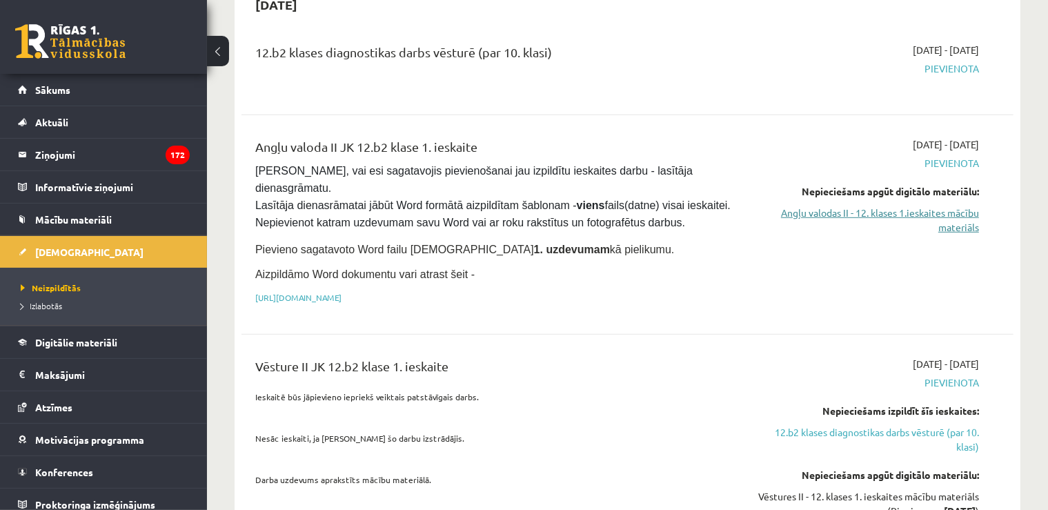
click at [890, 206] on link "Angļu valodas II - 12. klases 1.ieskaites mācību materiāls" at bounding box center [865, 220] width 228 height 29
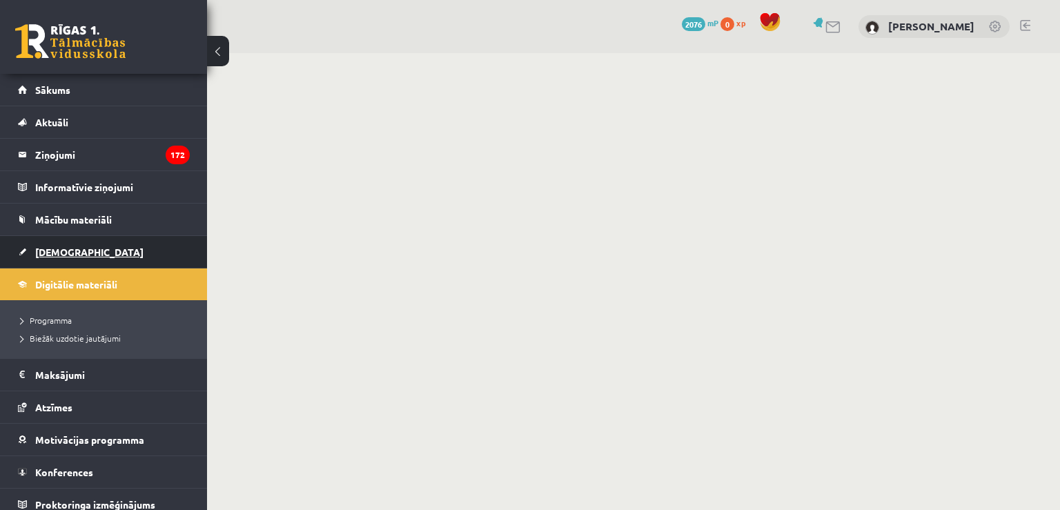
click at [57, 248] on span "[DEMOGRAPHIC_DATA]" at bounding box center [89, 252] width 108 height 12
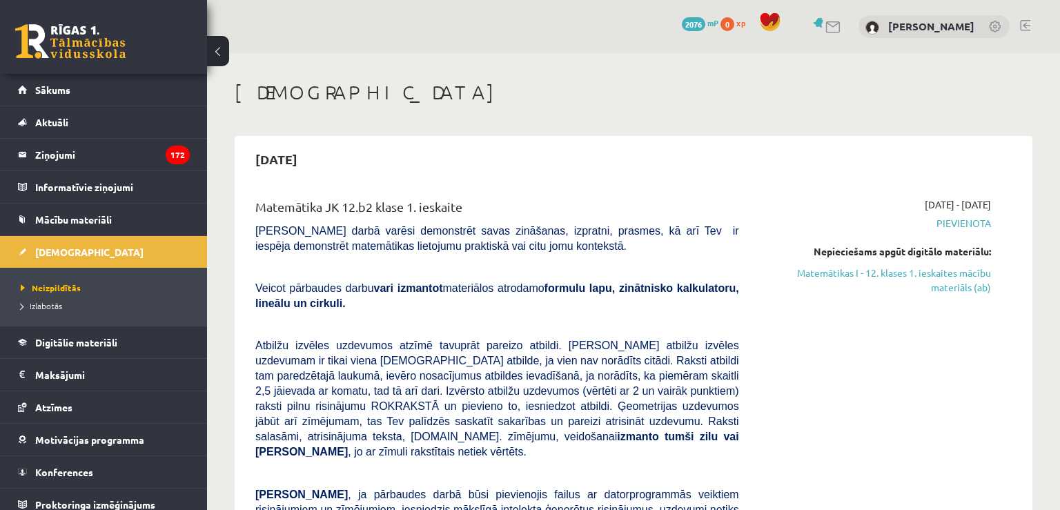
drag, startPoint x: 1059, startPoint y: 72, endPoint x: 1058, endPoint y: 134, distance: 61.4
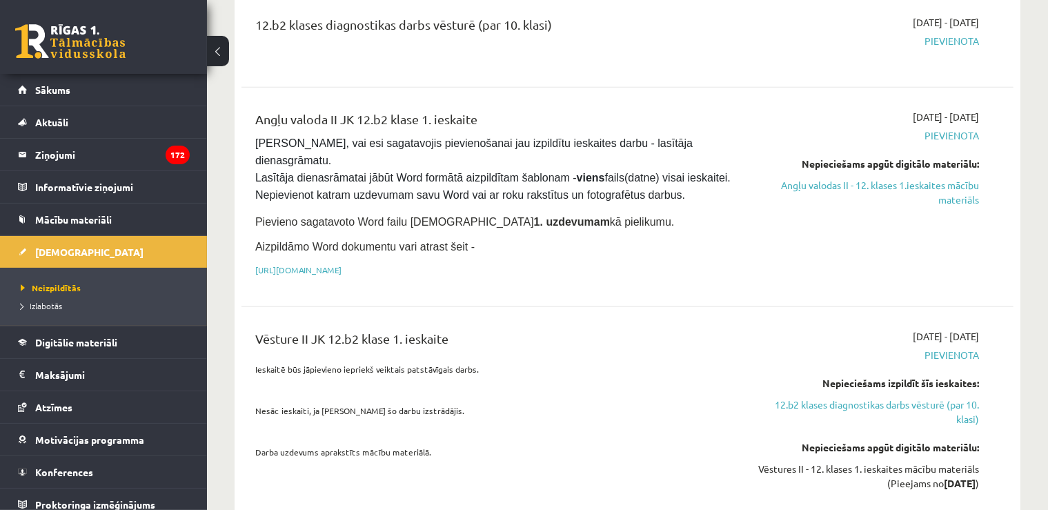
scroll to position [862, 0]
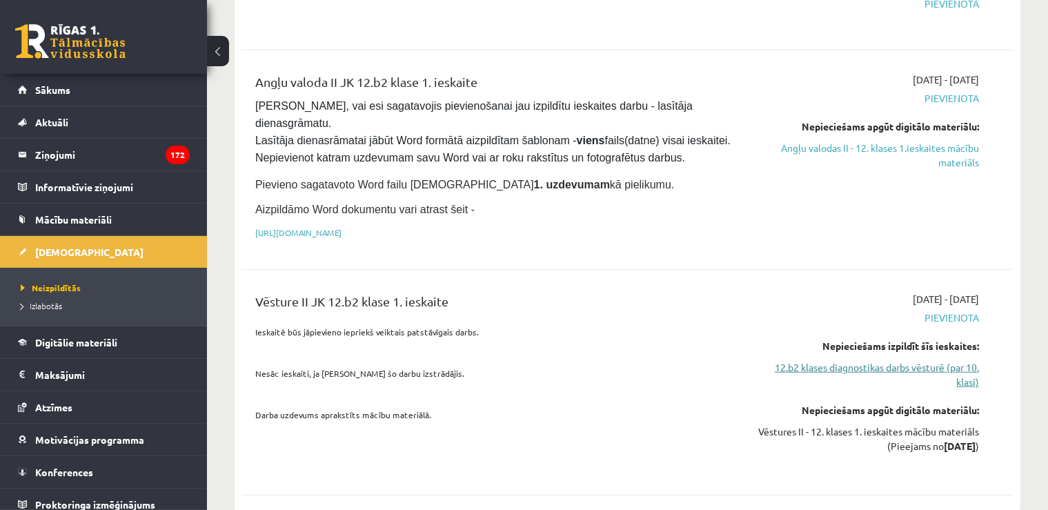
click at [956, 360] on link "12.b2 klases diagnostikas darbs vēsturē (par 10. klasi)" at bounding box center [865, 374] width 228 height 29
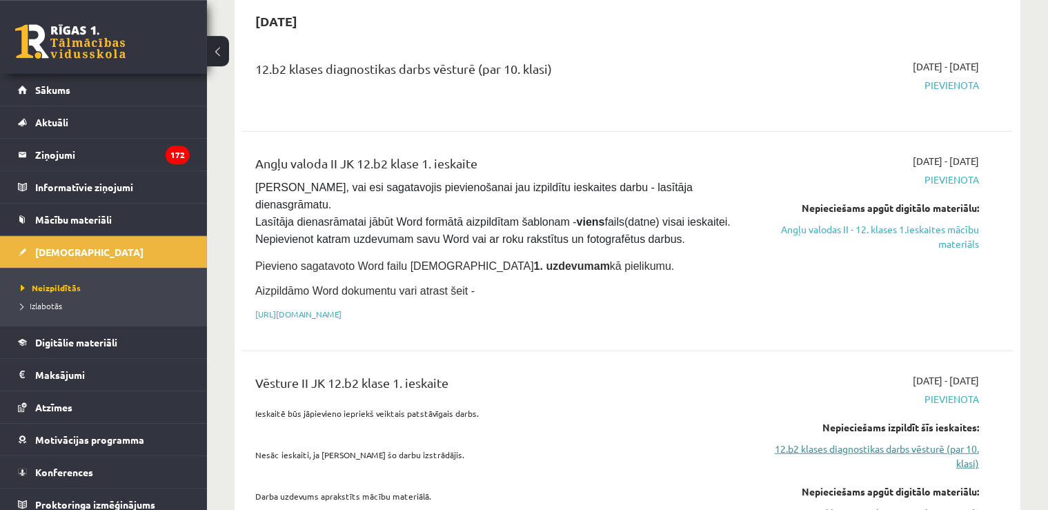
click at [934, 442] on link "12.b2 klases diagnostikas darbs vēsturē (par 10. klasi)" at bounding box center [865, 456] width 228 height 29
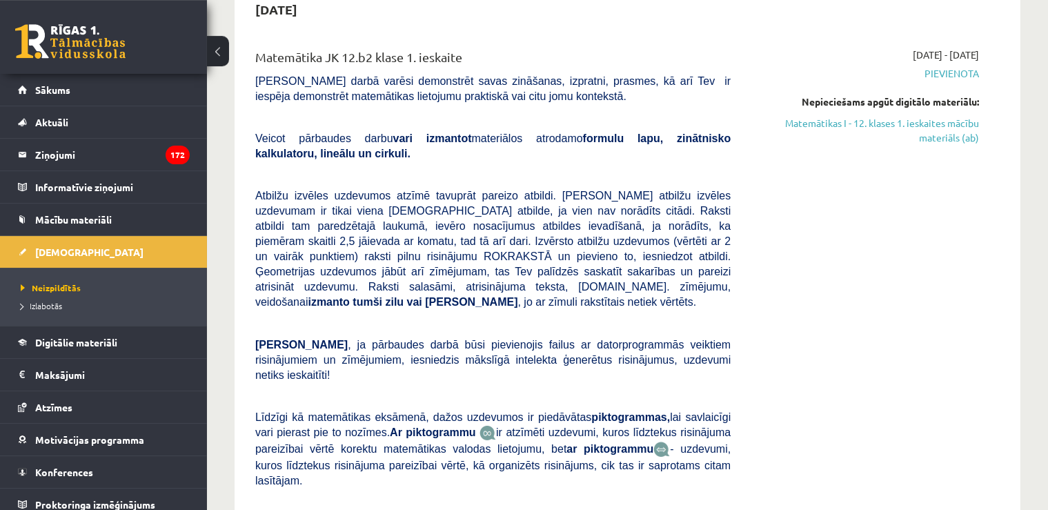
scroll to position [0, 0]
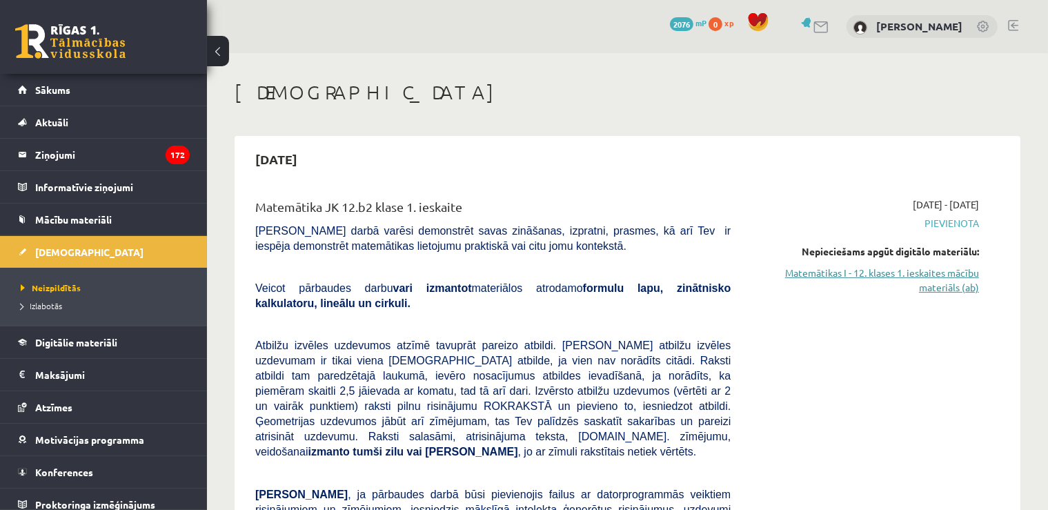
click at [943, 269] on link "Matemātikas I - 12. klases 1. ieskaites mācību materiāls (ab)" at bounding box center [865, 280] width 228 height 29
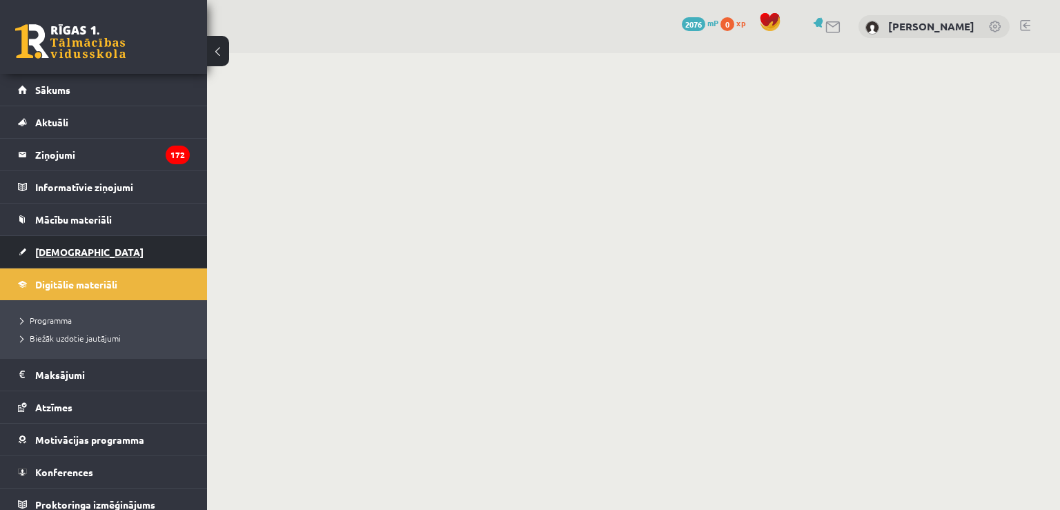
click at [61, 252] on span "[DEMOGRAPHIC_DATA]" at bounding box center [89, 252] width 108 height 12
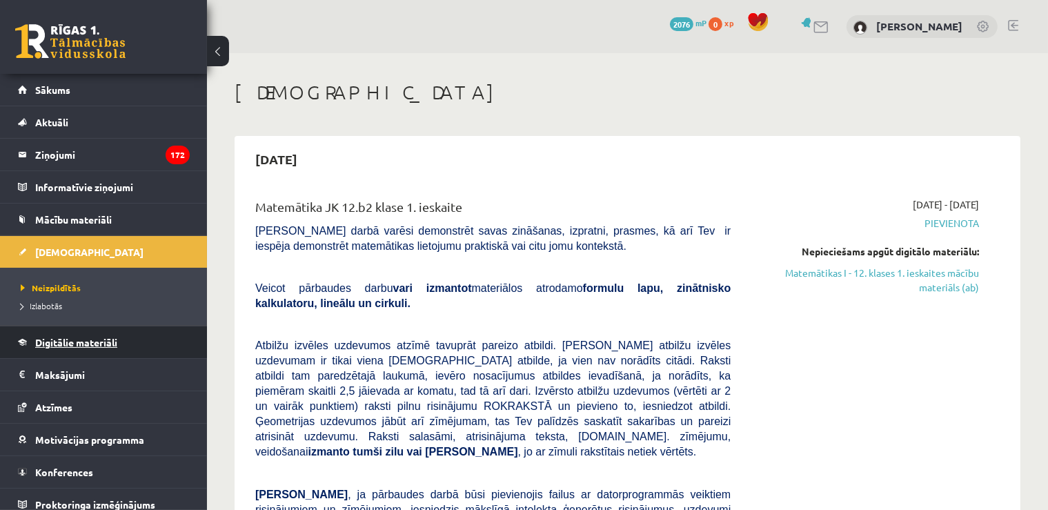
click at [95, 344] on span "Digitālie materiāli" at bounding box center [76, 342] width 82 height 12
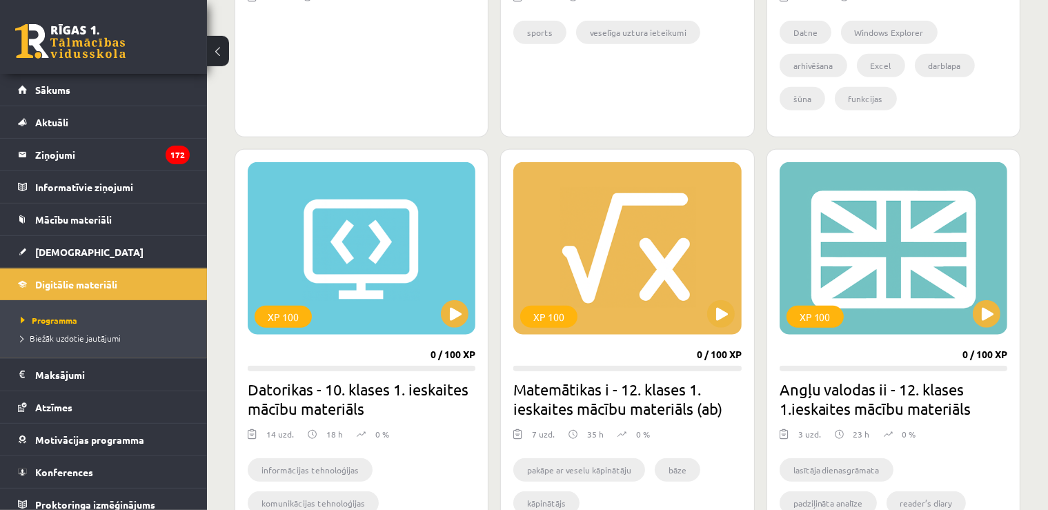
scroll to position [1129, 0]
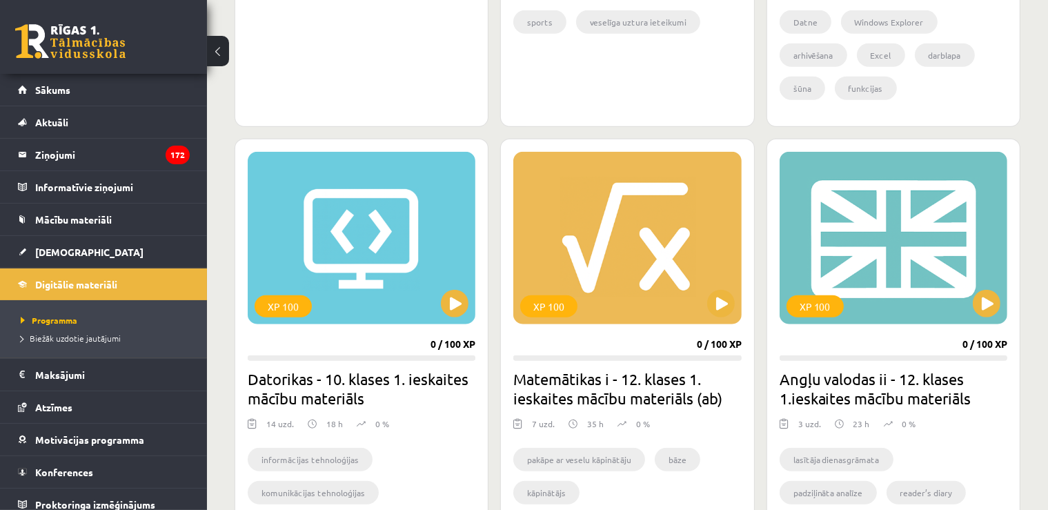
click at [588, 410] on div "XP 100 0 / 100 XP Matemātikas i - 12. klases 1. ieskaites mācību materiāls (ab)…" at bounding box center [627, 352] width 254 height 426
click at [601, 293] on div "XP 100" at bounding box center [627, 238] width 228 height 172
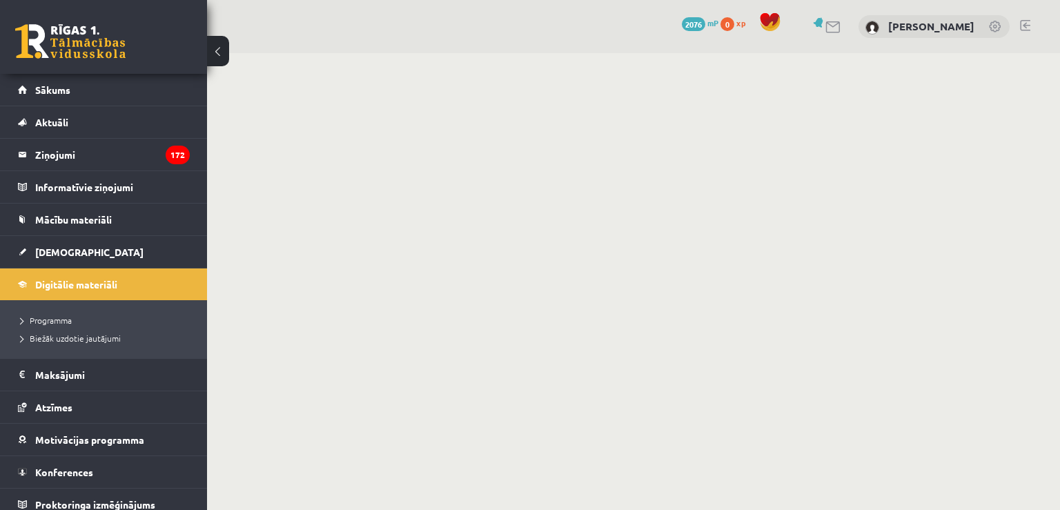
click at [1024, 23] on link at bounding box center [1025, 25] width 10 height 11
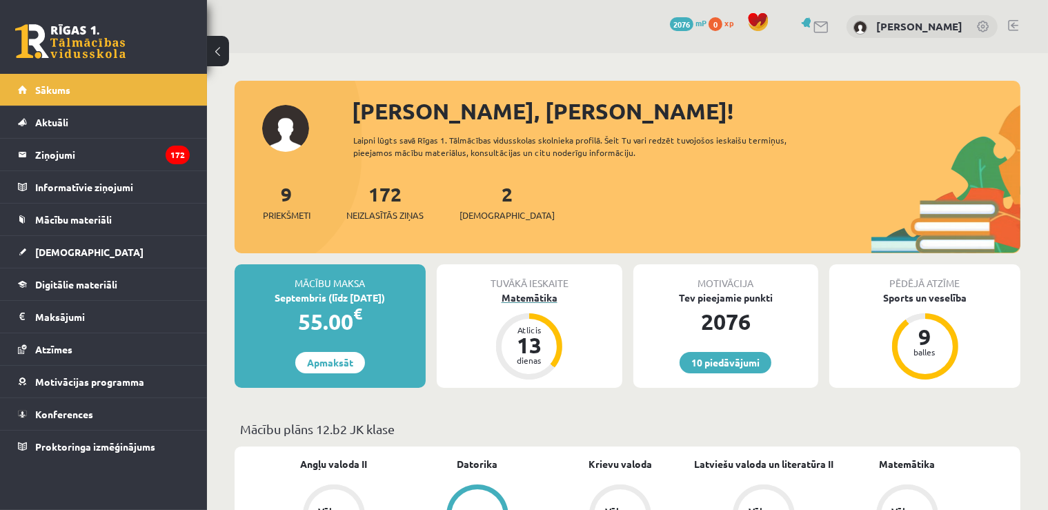
click at [543, 299] on div "Matemātika" at bounding box center [530, 297] width 186 height 14
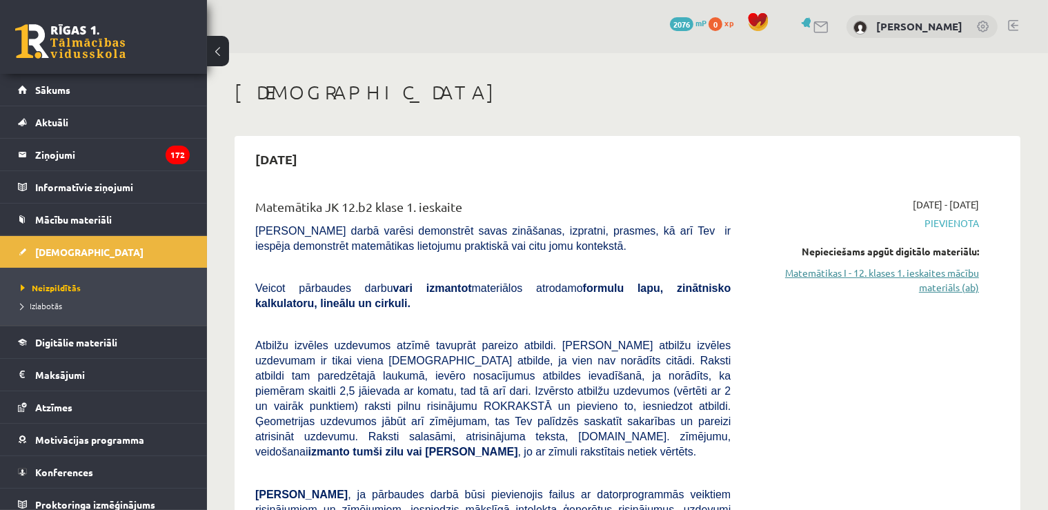
click at [893, 280] on link "Matemātikas I - 12. klases 1. ieskaites mācību materiāls (ab)" at bounding box center [865, 280] width 228 height 29
